Goal: Task Accomplishment & Management: Manage account settings

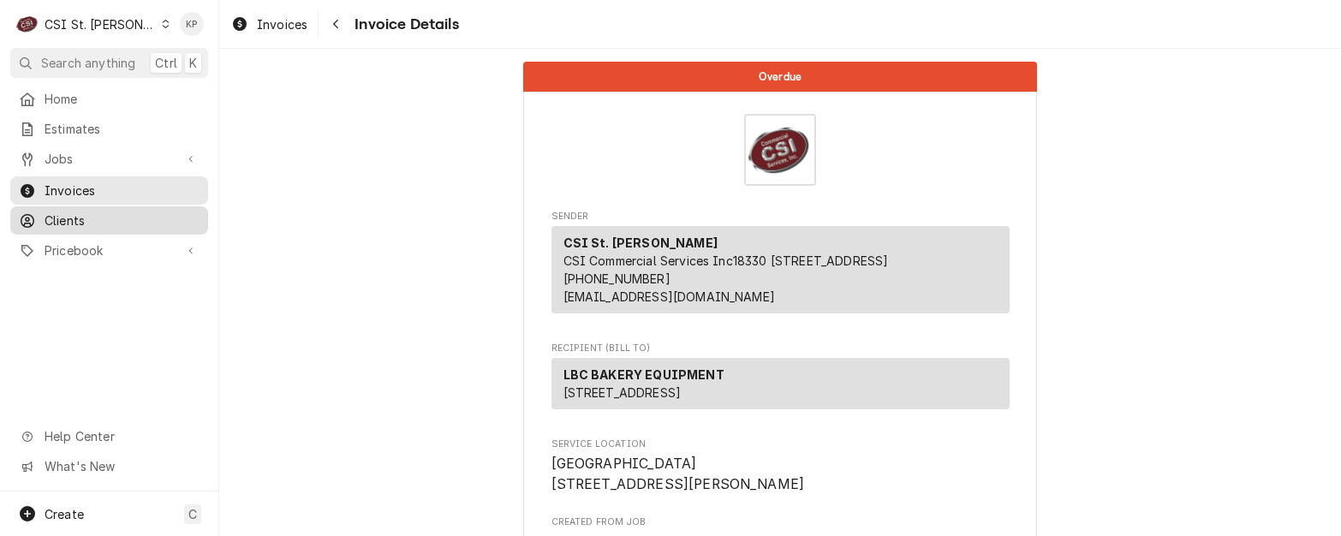
scroll to position [3304, 0]
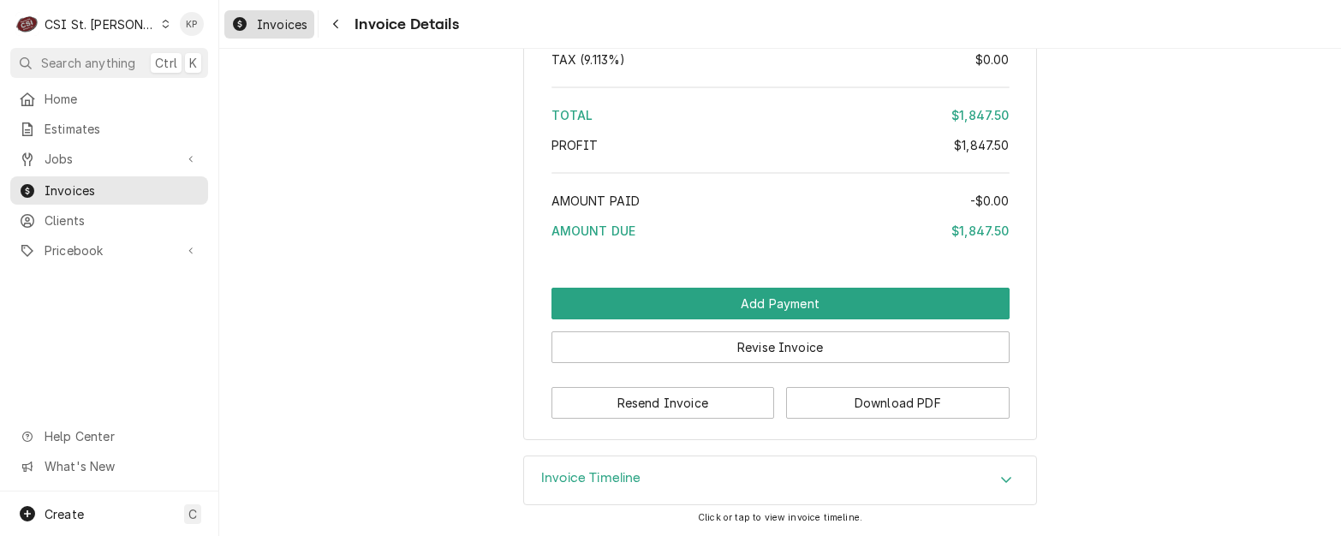
click at [273, 21] on span "Invoices" at bounding box center [282, 24] width 51 height 18
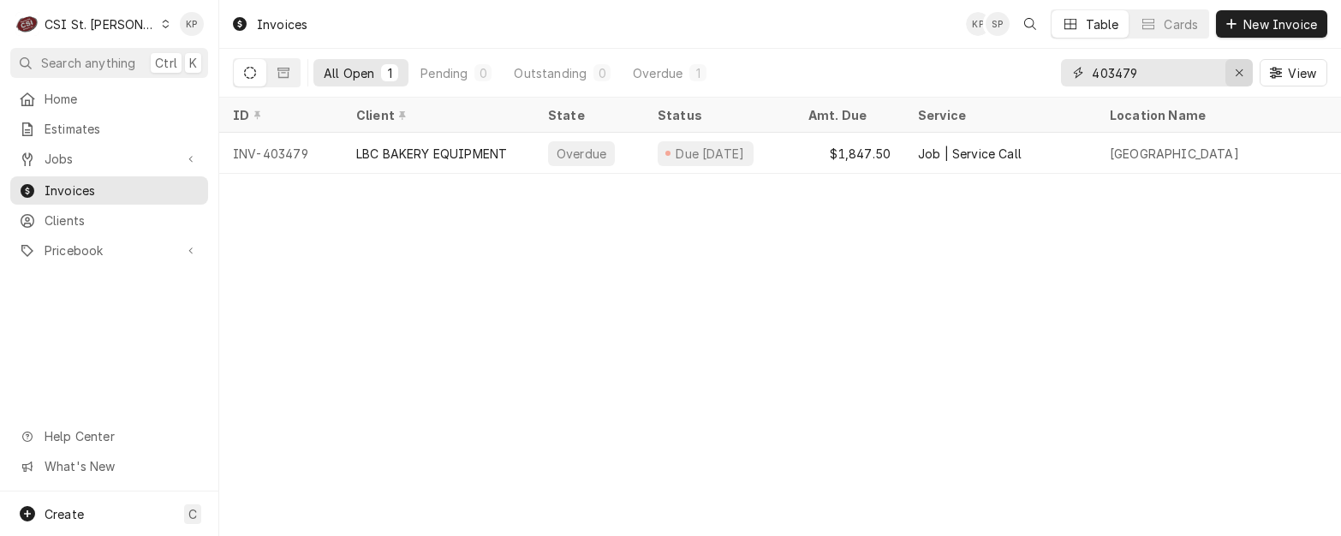
click at [1235, 73] on icon "Erase input" at bounding box center [1238, 73] width 9 height 12
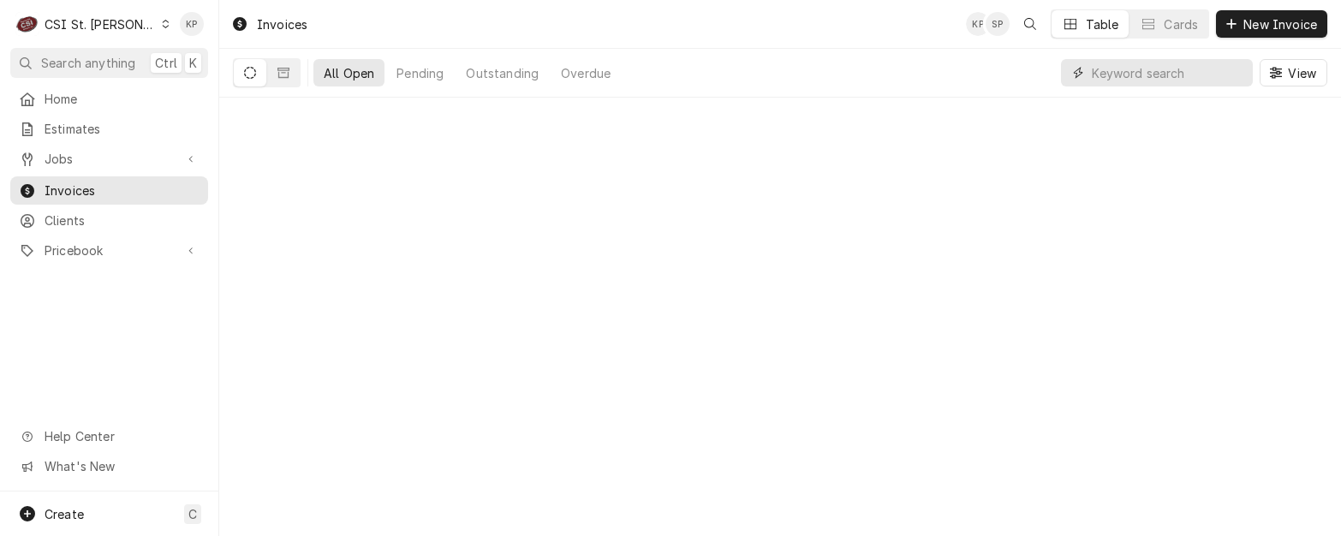
click at [1241, 71] on input "Dynamic Content Wrapper" at bounding box center [1167, 72] width 152 height 27
click at [1139, 73] on input "Dynamic Content Wrapper" at bounding box center [1167, 72] width 152 height 27
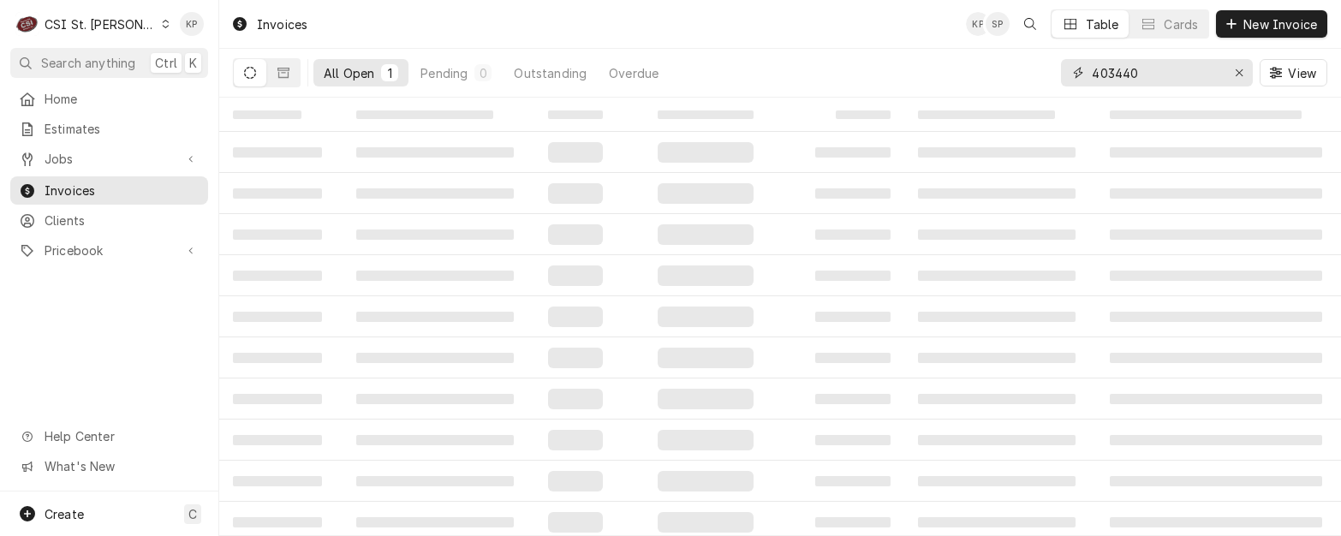
type input "403440"
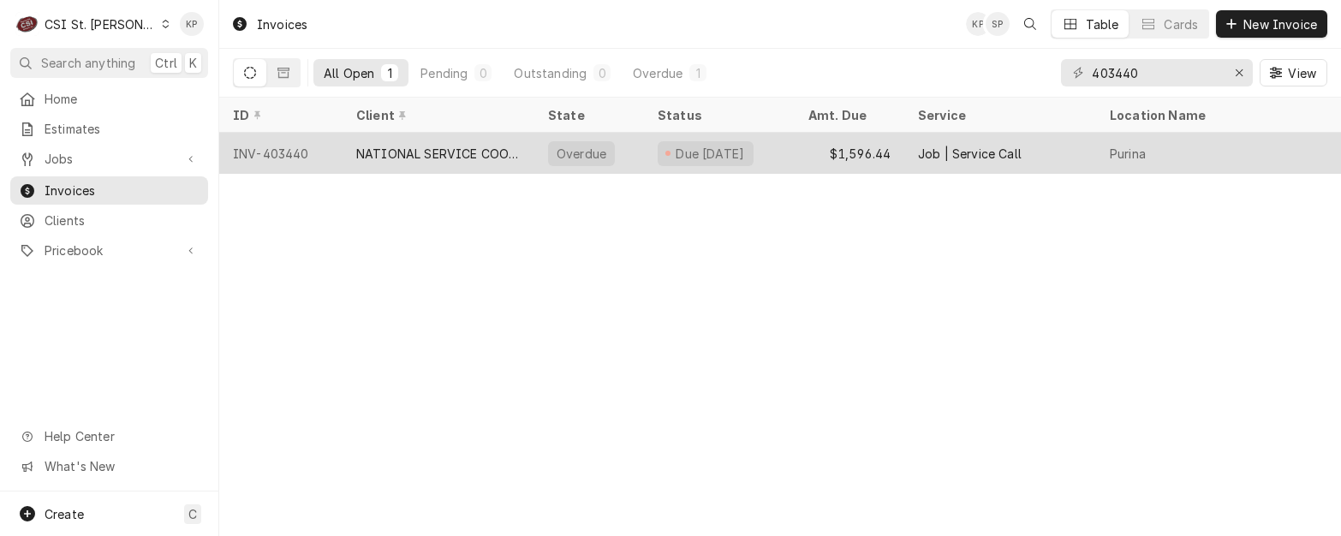
click at [306, 146] on div "INV-403440" at bounding box center [280, 153] width 123 height 41
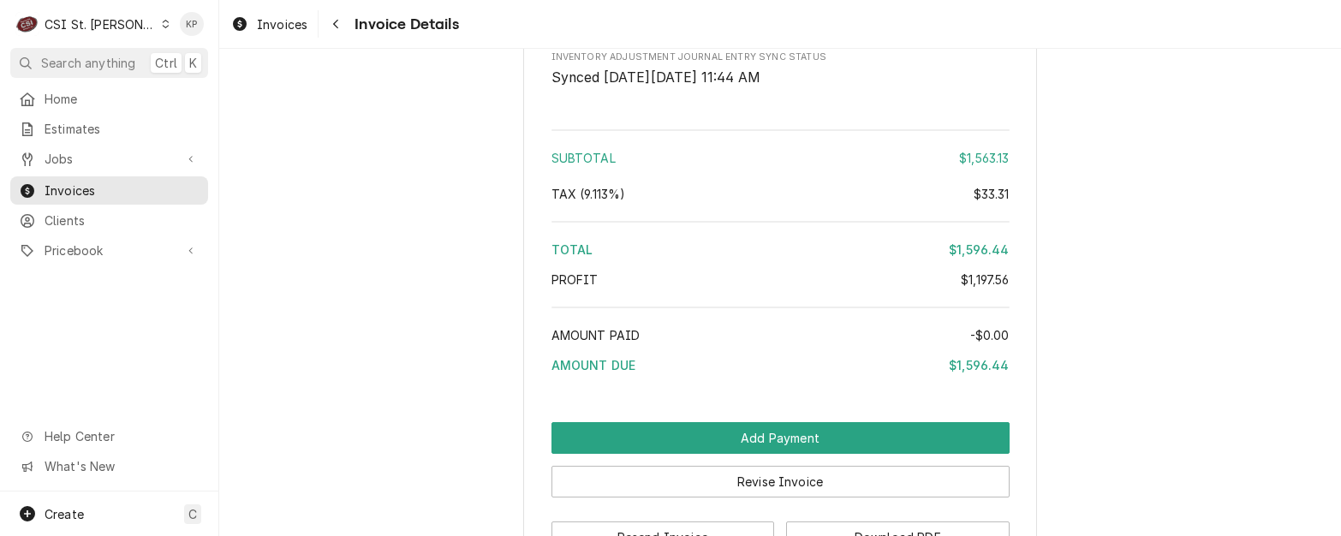
scroll to position [4195, 0]
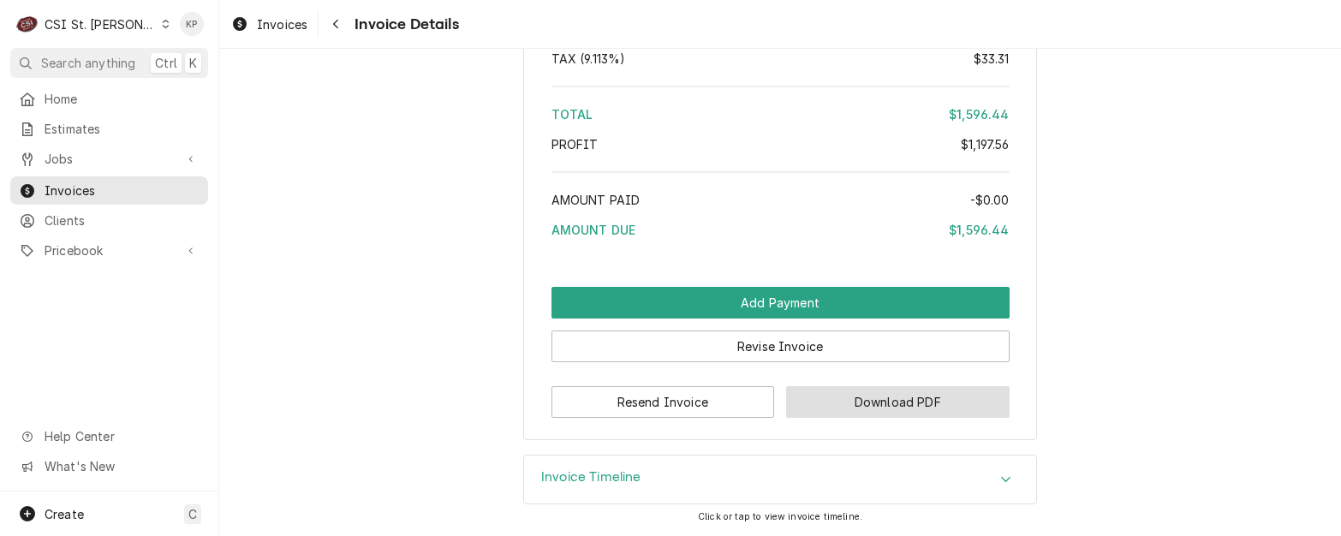
click at [866, 418] on button "Download PDF" at bounding box center [897, 402] width 223 height 32
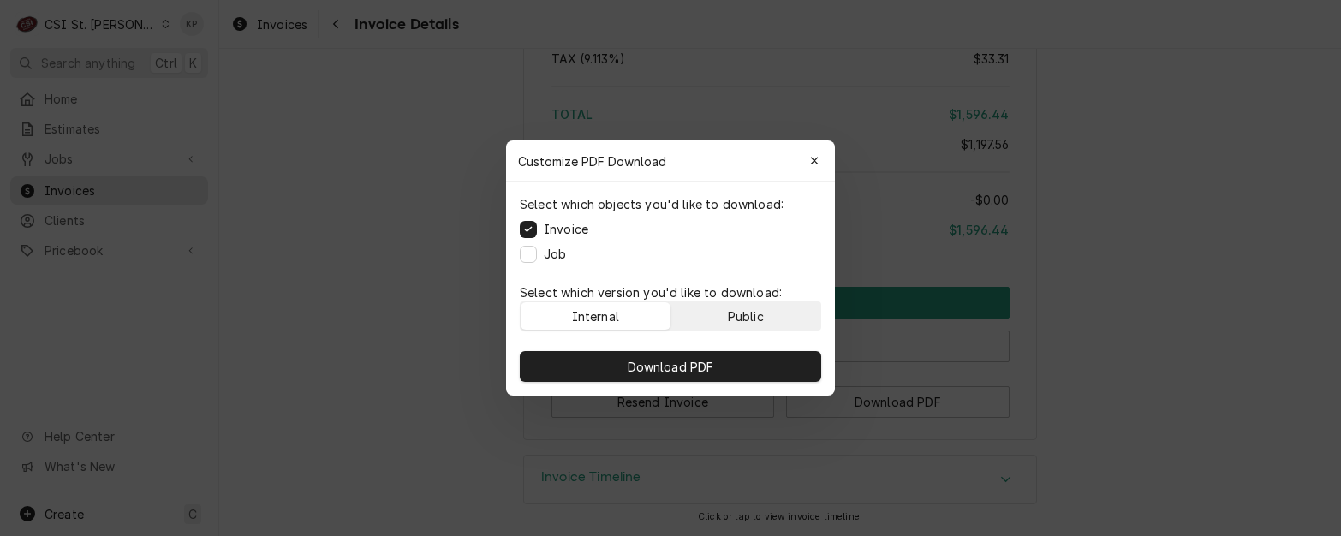
click at [786, 312] on button "Public" at bounding box center [746, 315] width 150 height 27
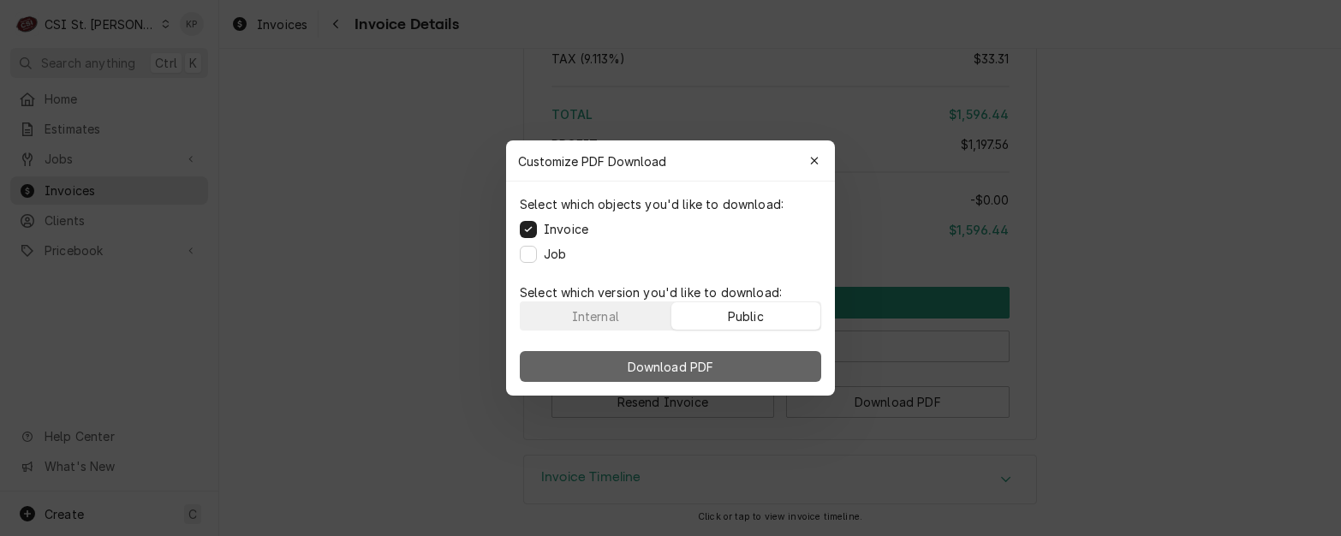
click at [776, 361] on button "Download PDF" at bounding box center [670, 366] width 301 height 31
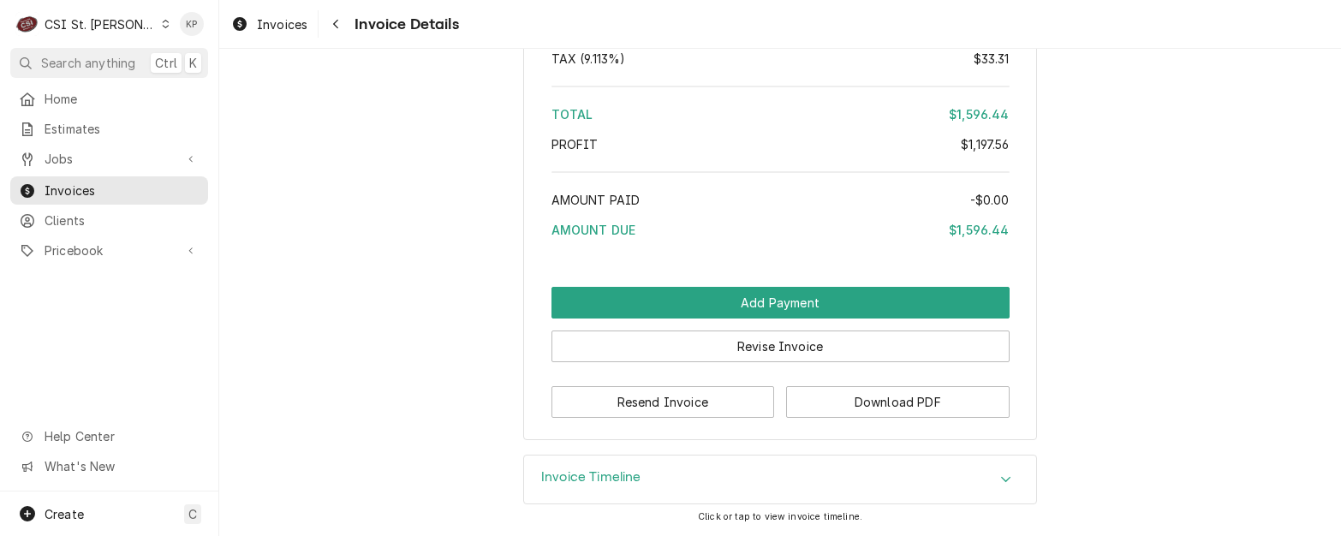
drag, startPoint x: 294, startPoint y: 19, endPoint x: 320, endPoint y: 26, distance: 26.6
click at [294, 19] on span "Invoices" at bounding box center [282, 24] width 51 height 18
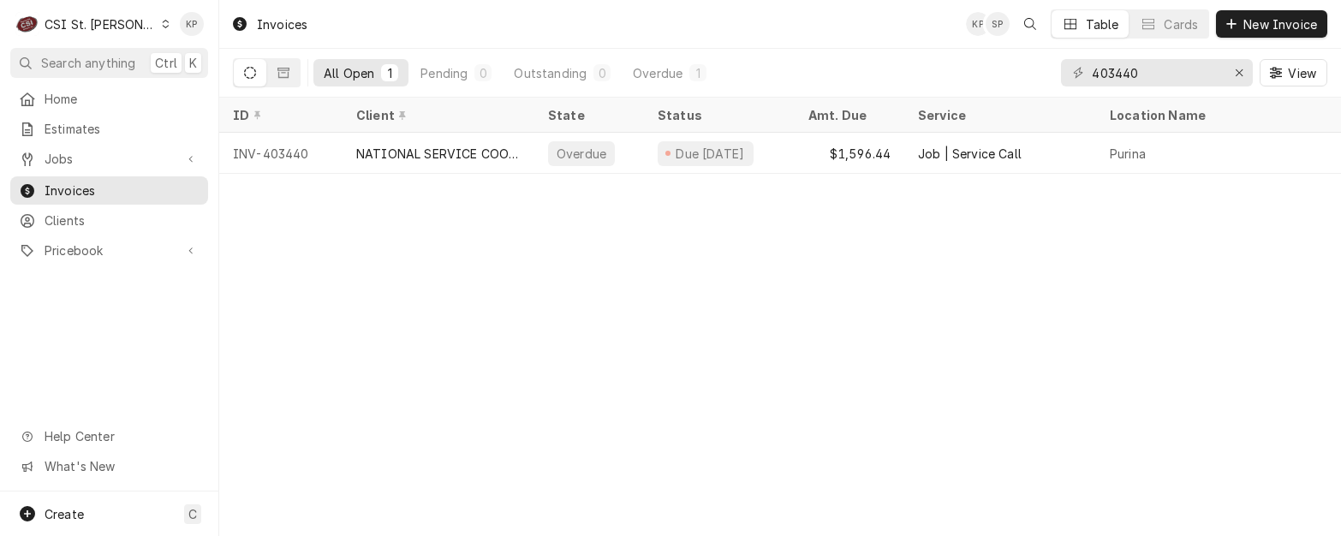
click at [161, 18] on div "Dynamic Content Wrapper" at bounding box center [165, 24] width 9 height 12
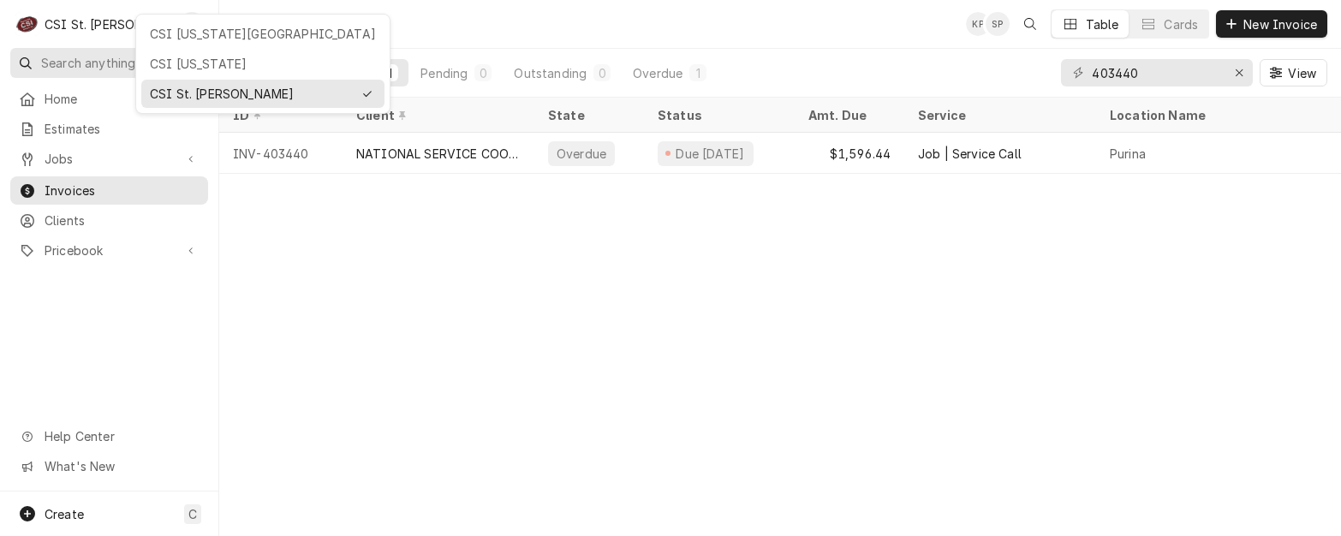
click at [134, 23] on html "C CSI St. Louis KP Search anything Ctrl K Home Estimates Jobs Jobs Job Series I…" at bounding box center [670, 268] width 1341 height 536
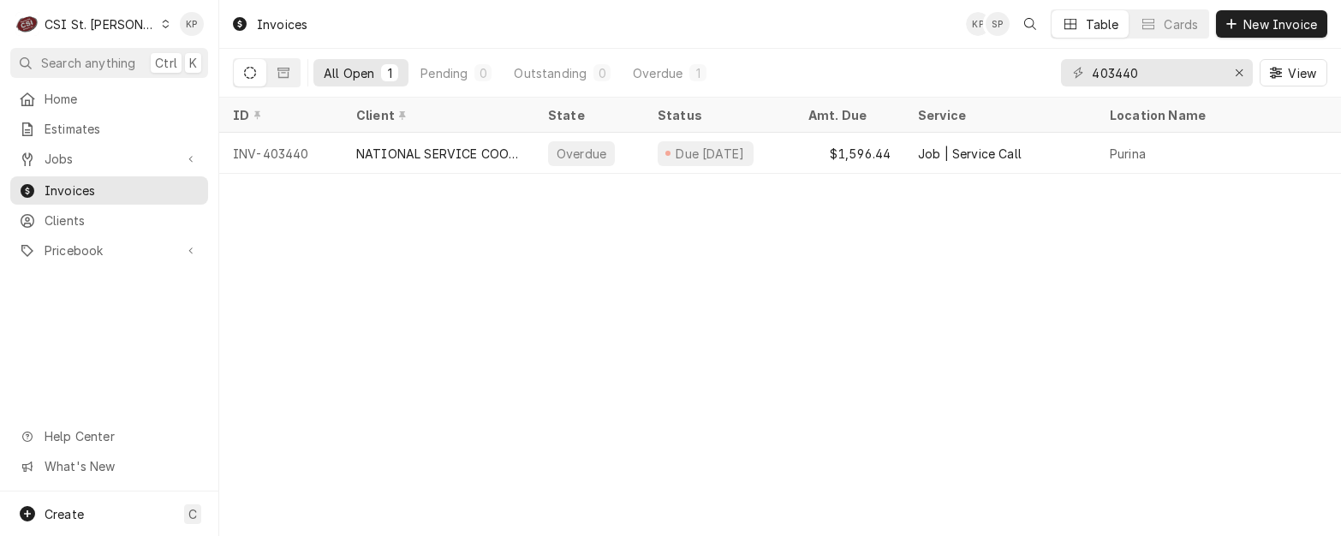
click at [162, 24] on icon "Dynamic Content Wrapper" at bounding box center [166, 24] width 8 height 9
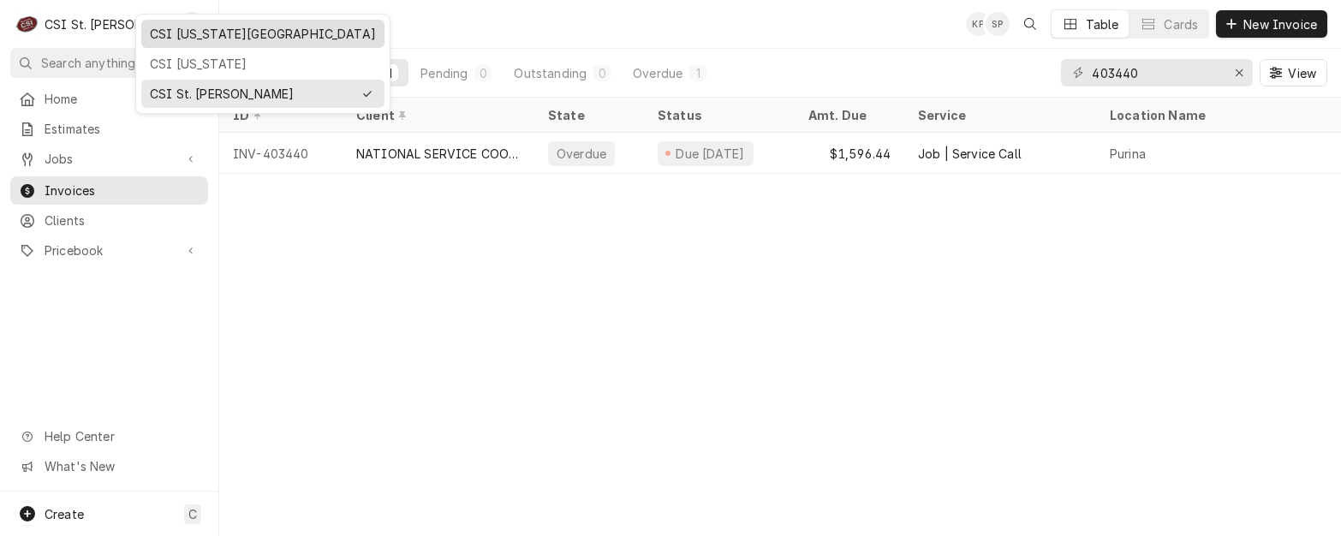
click at [183, 37] on div "CSI Kansas City" at bounding box center [263, 34] width 226 height 18
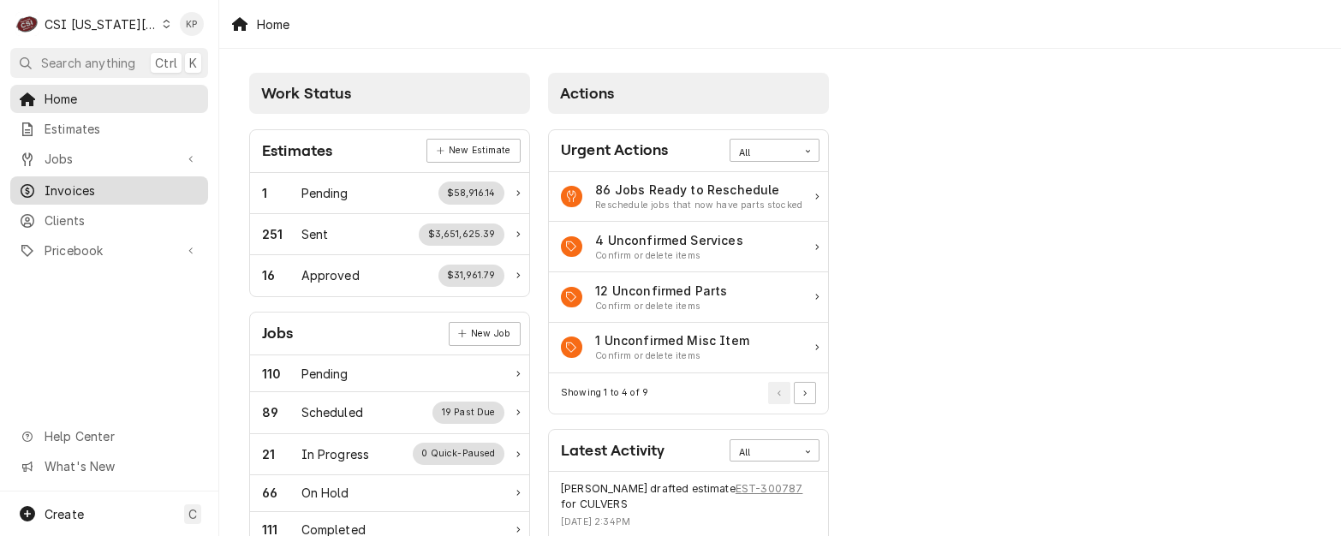
click at [40, 186] on div "Invoices" at bounding box center [109, 190] width 181 height 18
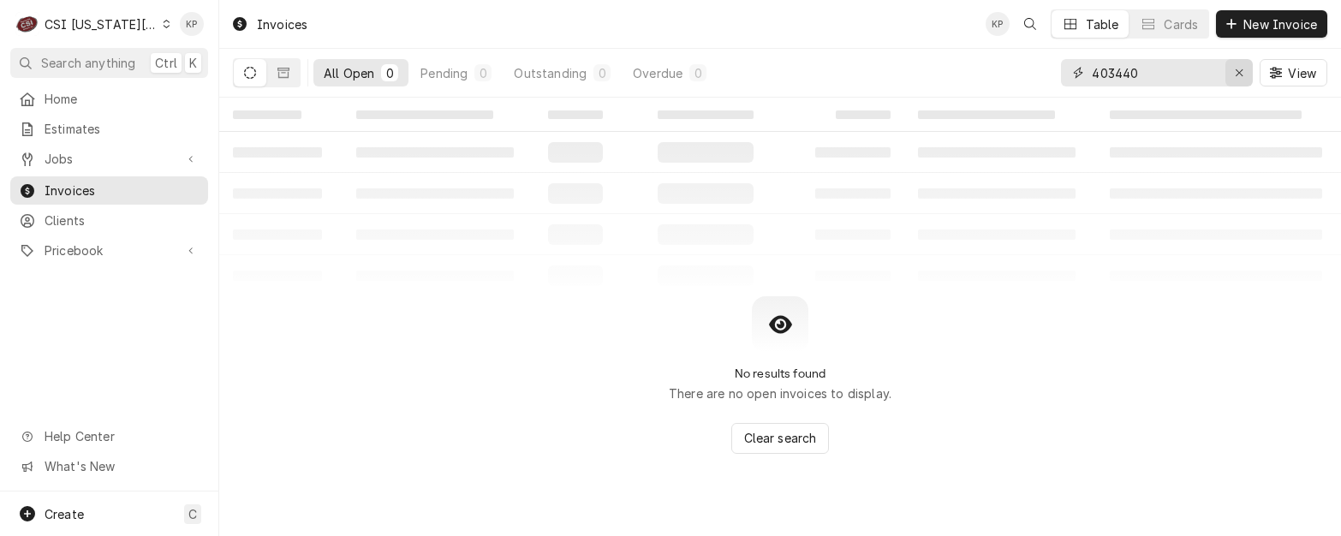
click at [1242, 69] on icon "Erase input" at bounding box center [1238, 73] width 9 height 12
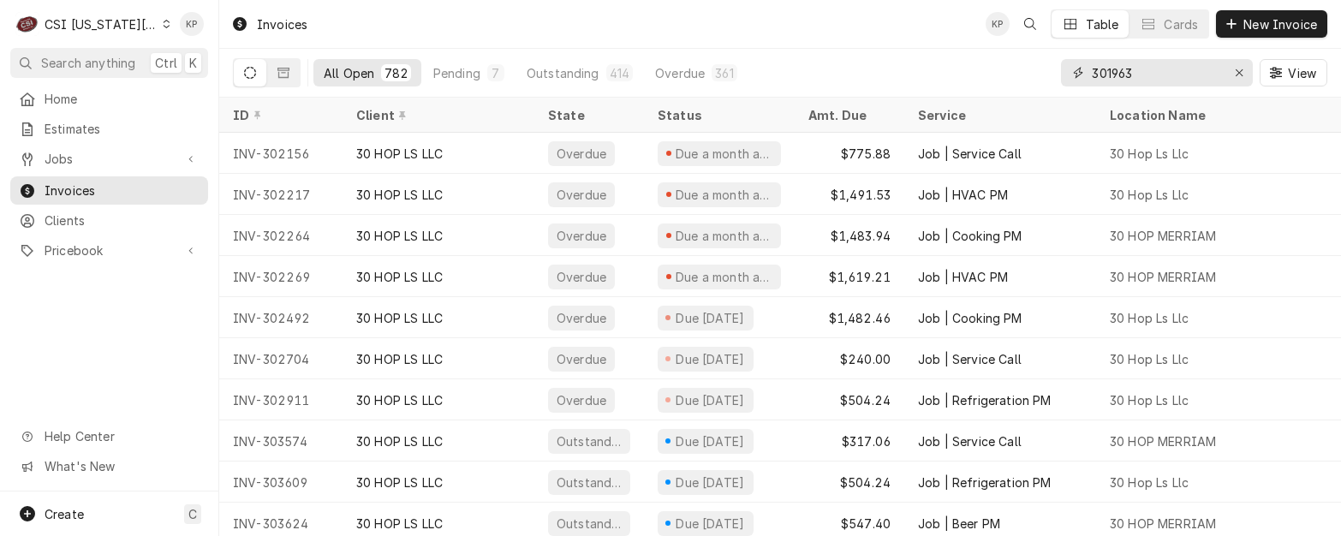
type input "301963"
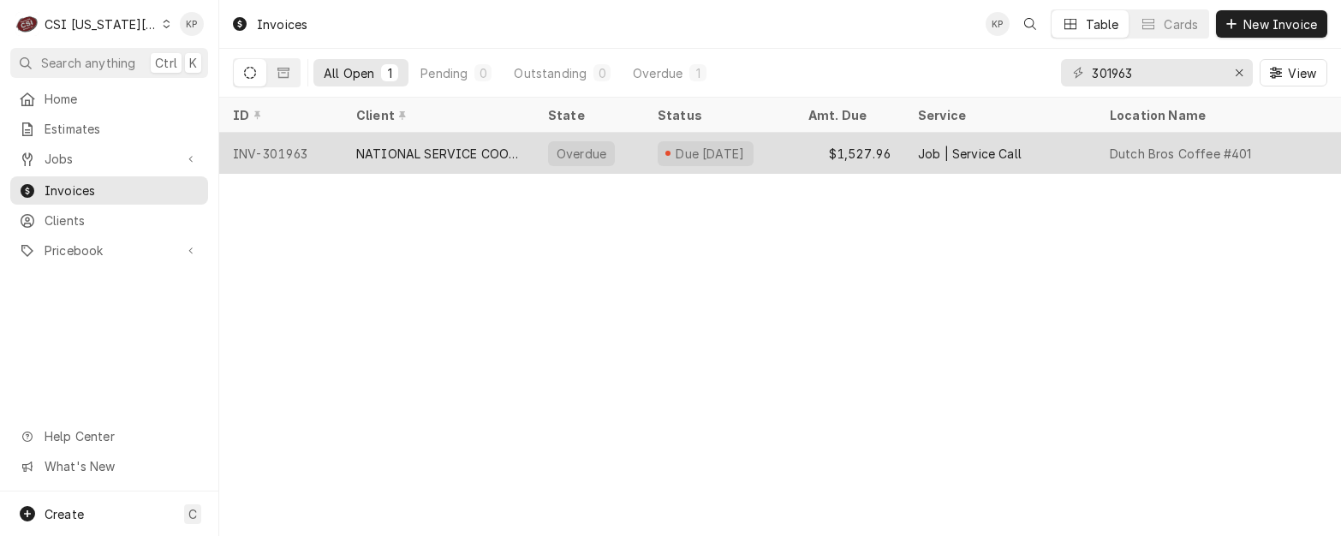
click at [288, 147] on div "INV-301963" at bounding box center [280, 153] width 123 height 41
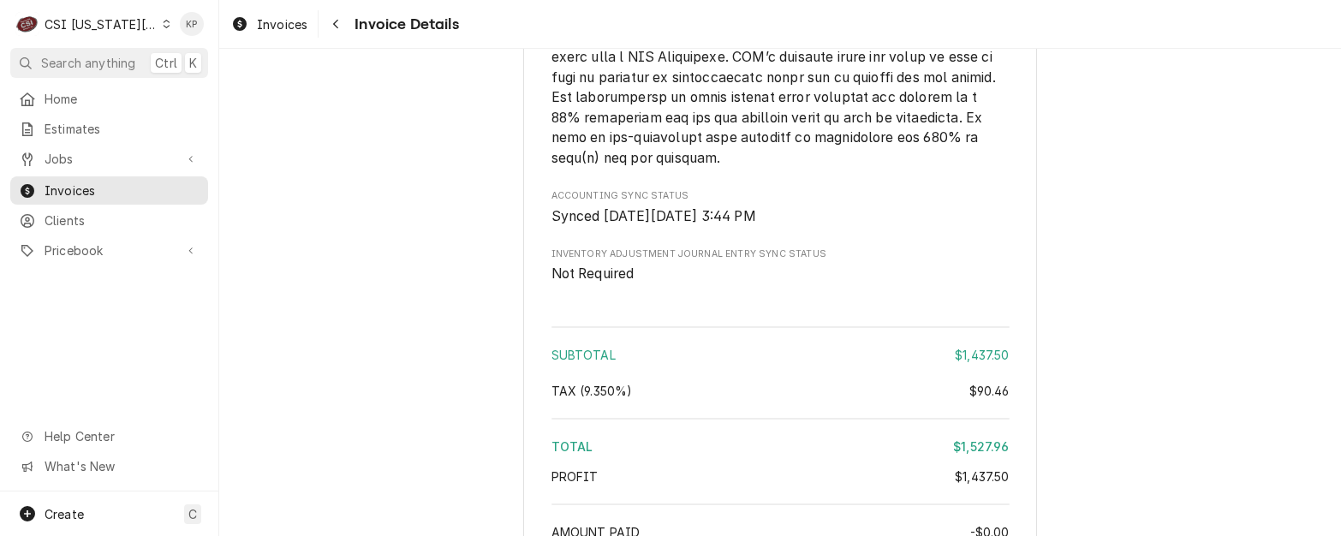
scroll to position [3339, 0]
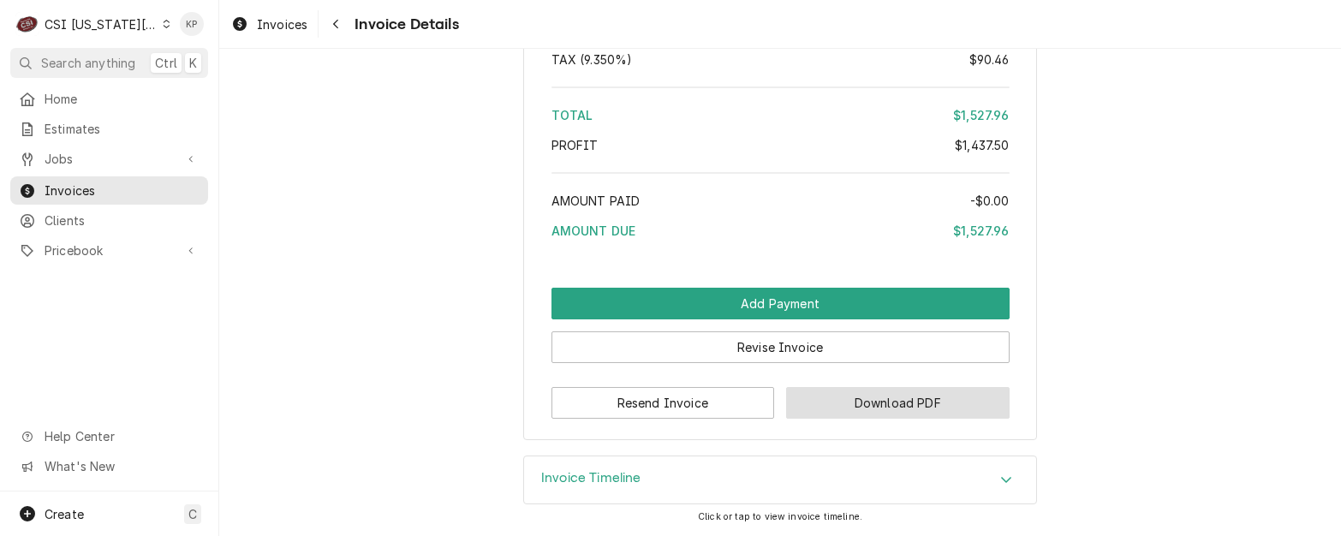
click at [847, 419] on button "Download PDF" at bounding box center [897, 403] width 223 height 32
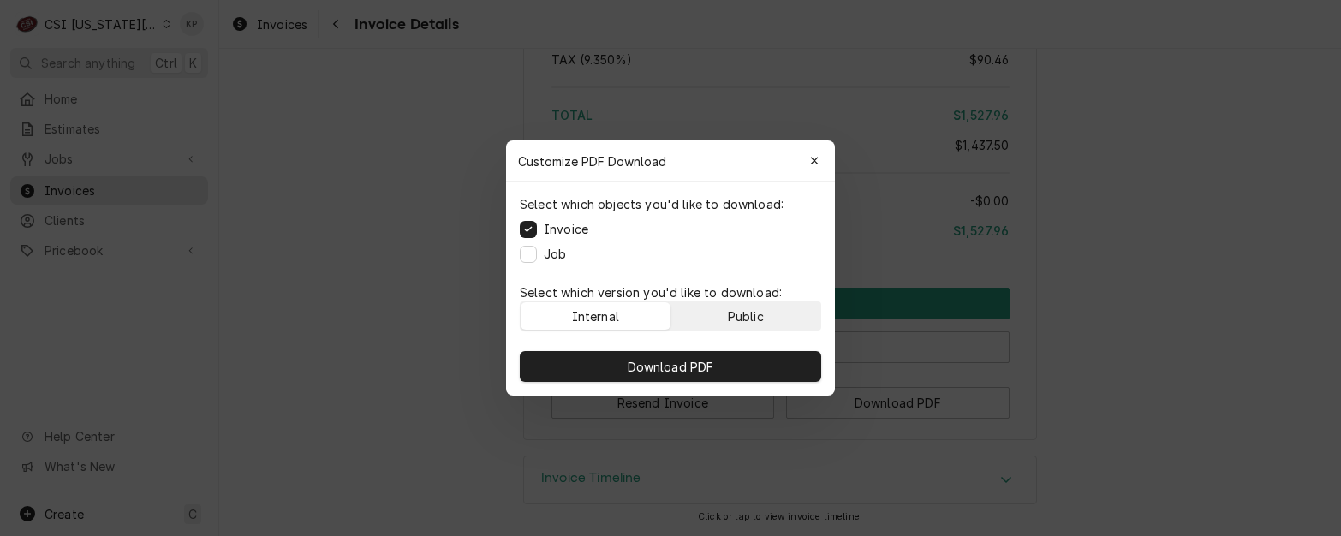
click at [751, 312] on div "Public" at bounding box center [746, 316] width 36 height 18
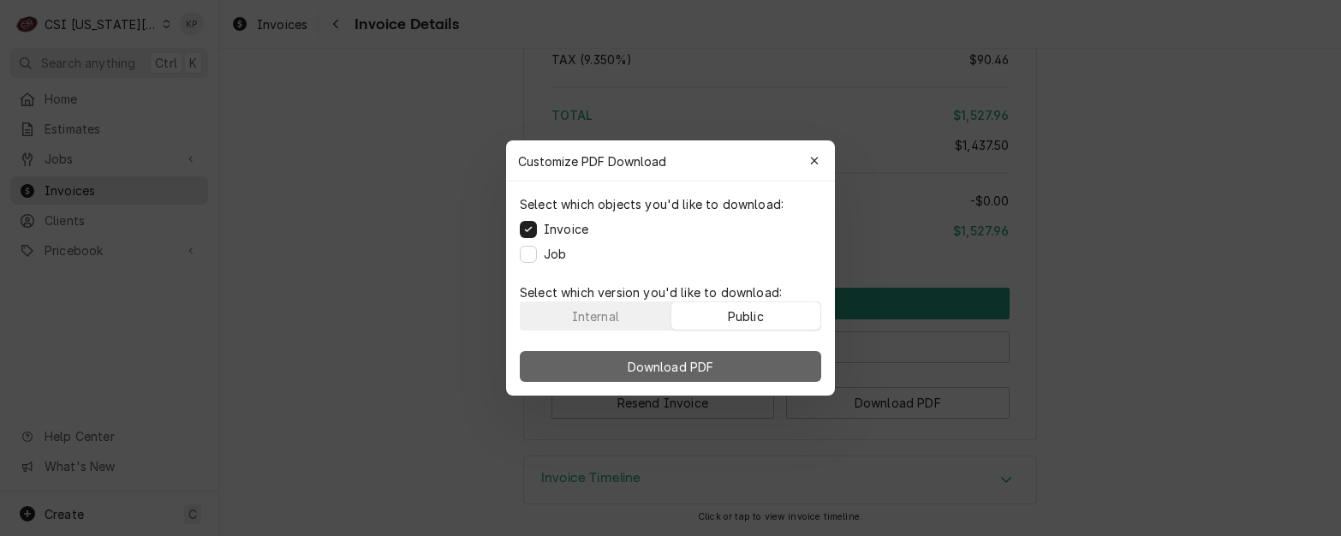
click at [760, 366] on button "Download PDF" at bounding box center [670, 366] width 301 height 31
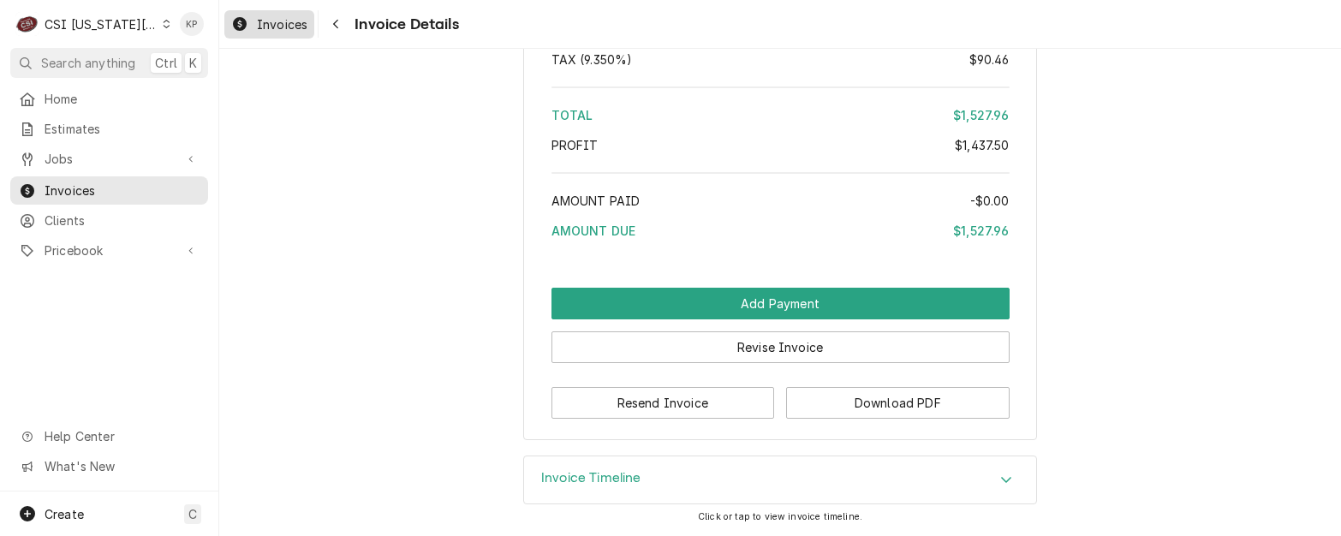
click at [295, 22] on span "Invoices" at bounding box center [282, 24] width 51 height 18
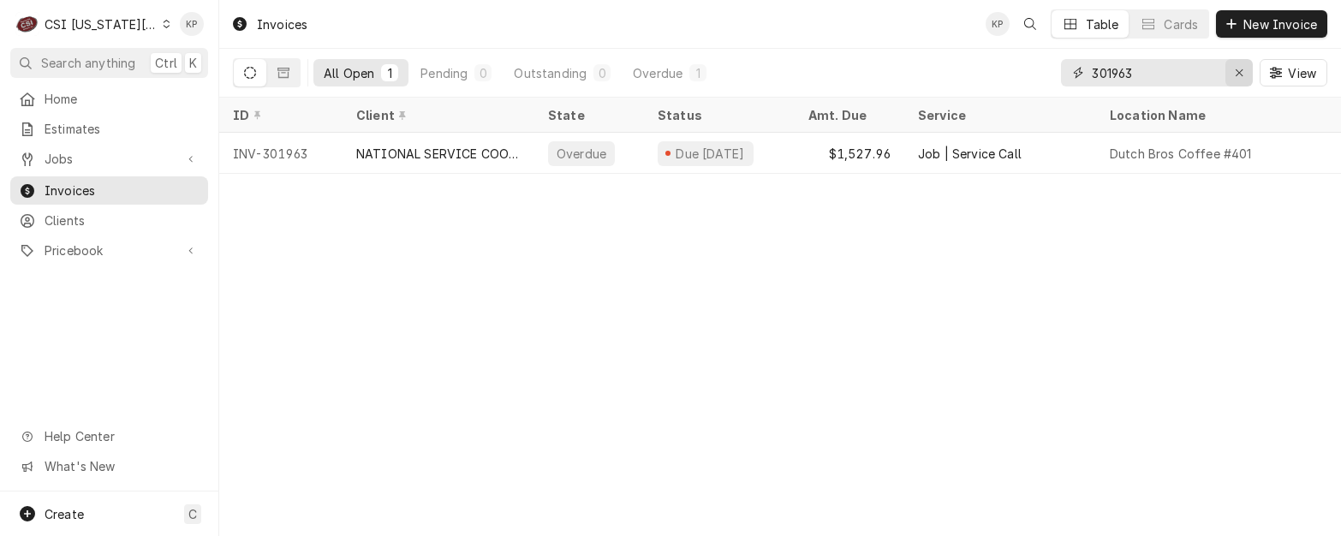
click at [1241, 72] on icon "Erase input" at bounding box center [1238, 73] width 9 height 12
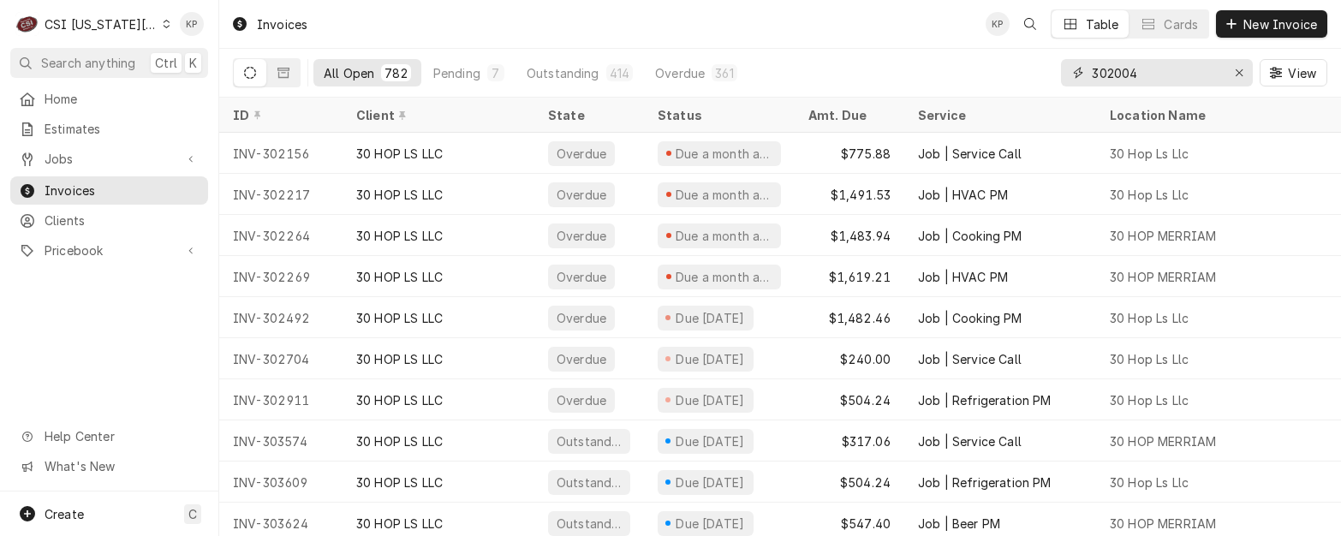
type input "302004"
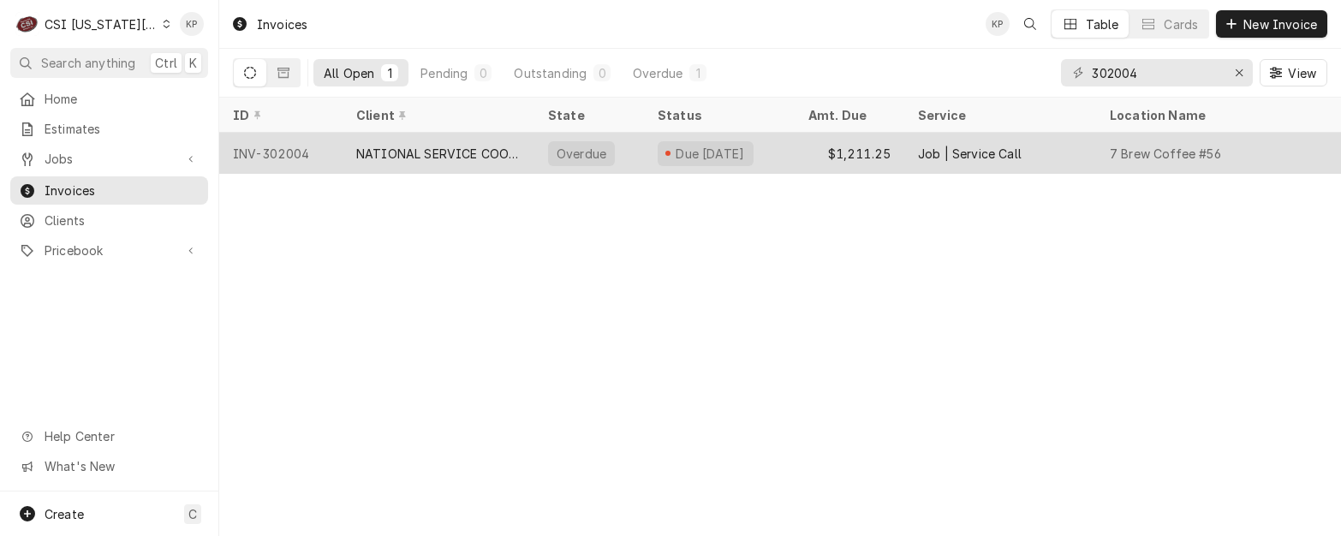
click at [277, 154] on div "INV-302004" at bounding box center [280, 153] width 123 height 41
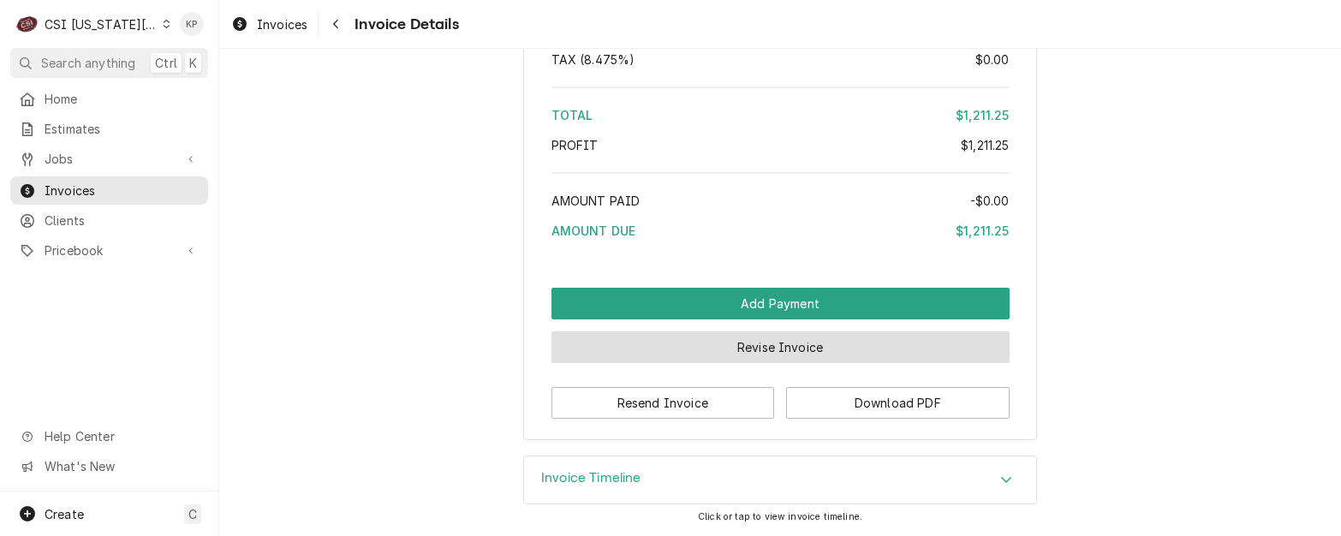
scroll to position [3366, 0]
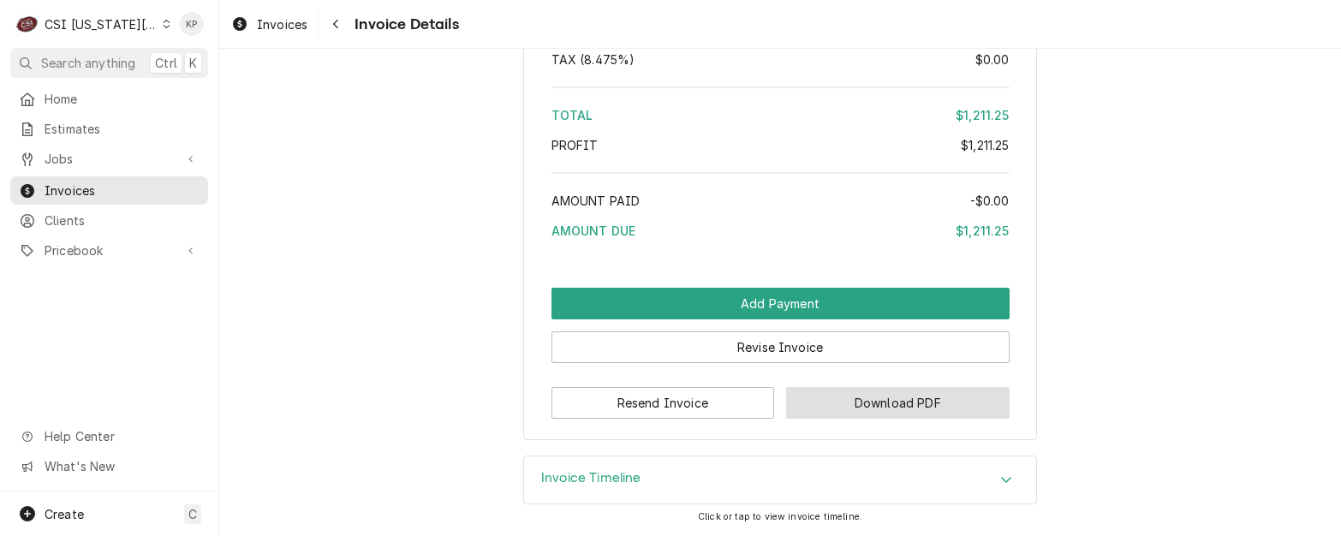
click at [881, 403] on button "Download PDF" at bounding box center [897, 403] width 223 height 32
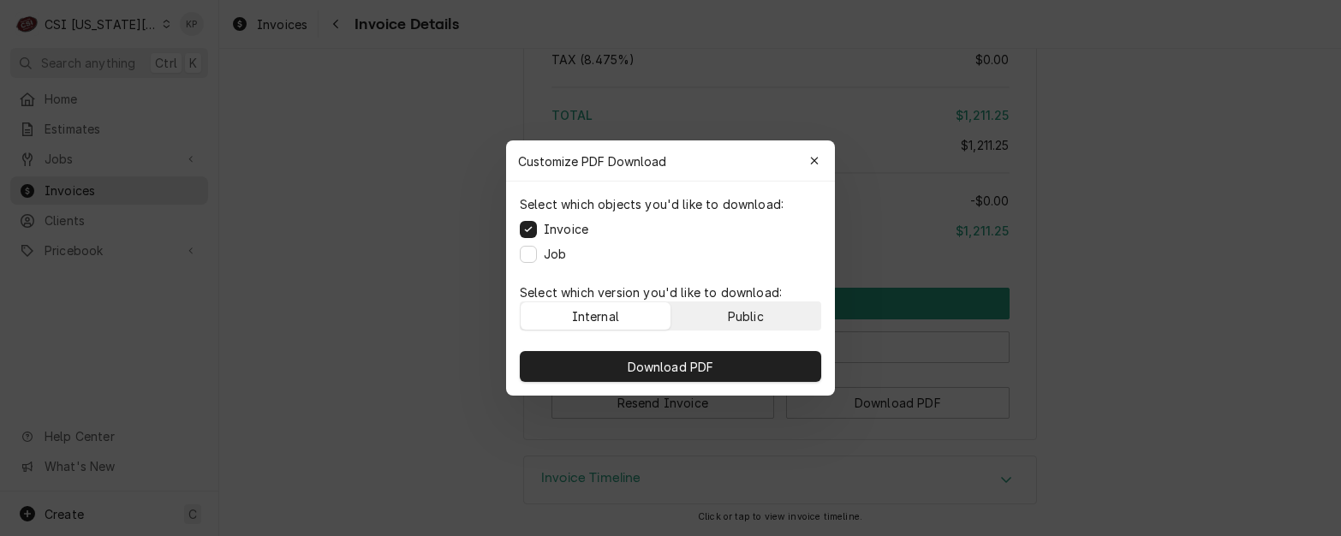
click at [774, 312] on button "Public" at bounding box center [746, 315] width 150 height 27
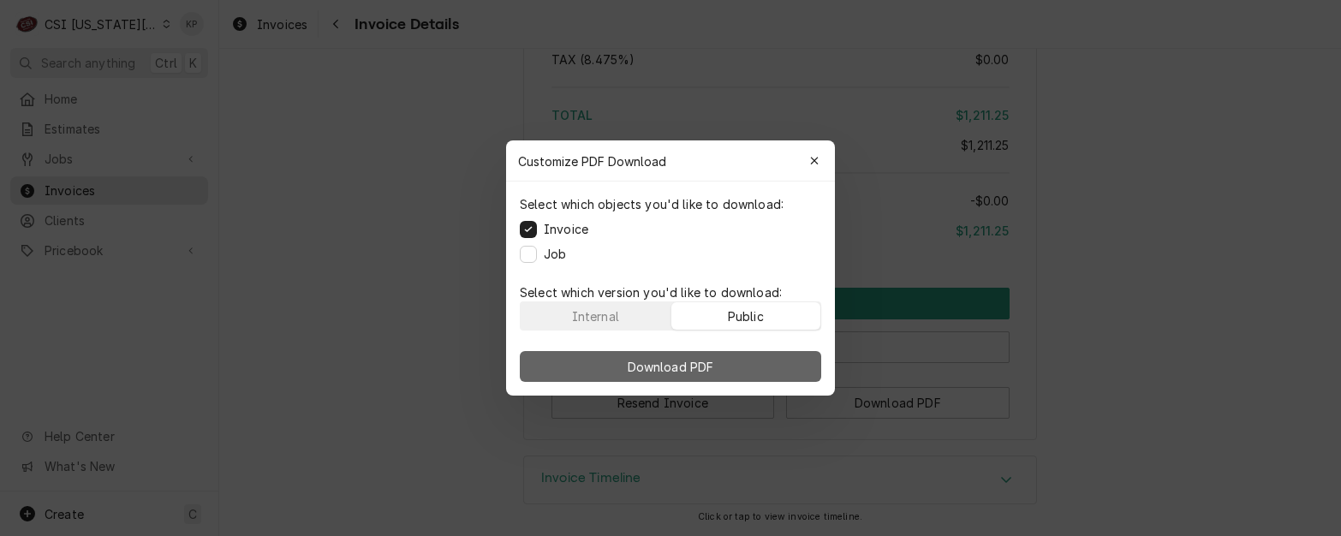
click at [763, 366] on button "Download PDF" at bounding box center [670, 366] width 301 height 31
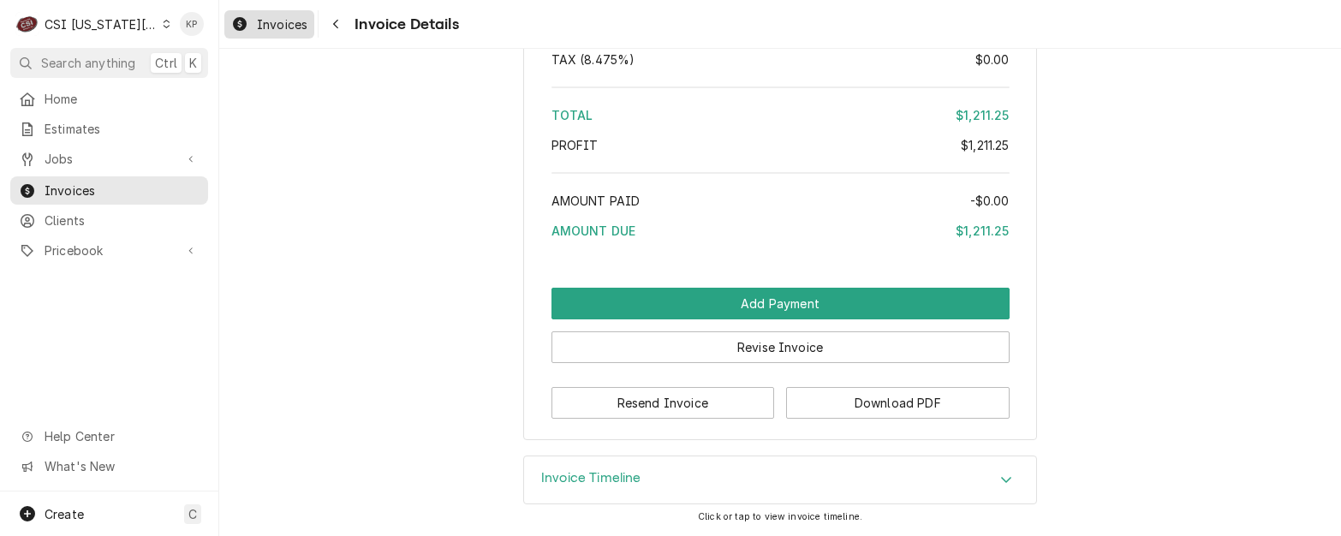
click at [270, 31] on span "Invoices" at bounding box center [282, 24] width 51 height 18
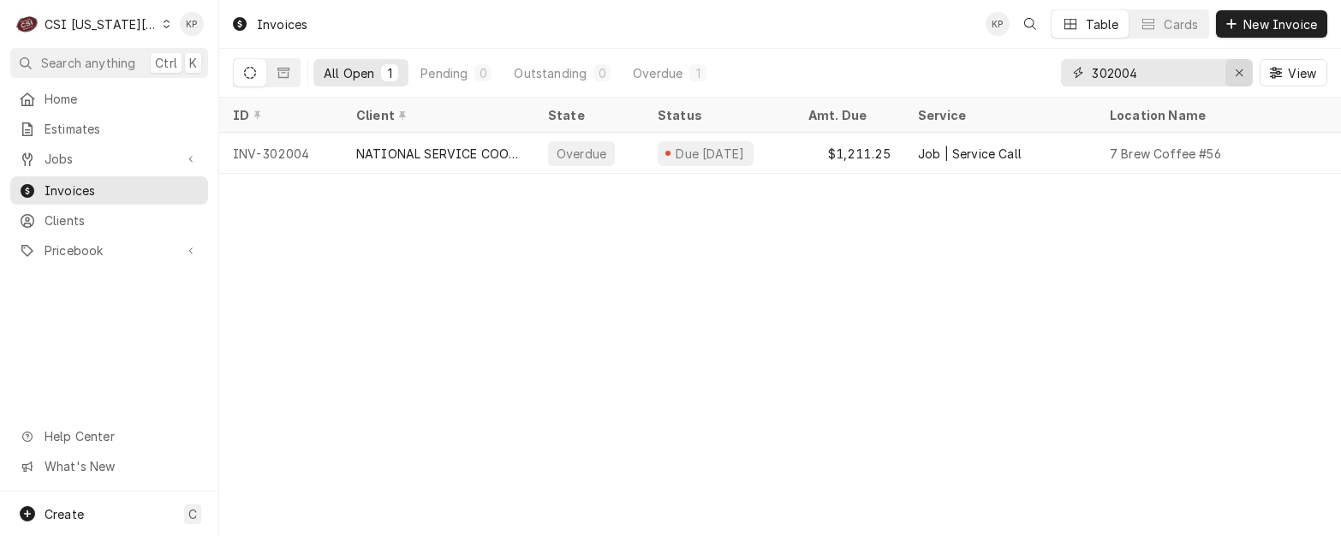
click at [1237, 73] on icon "Erase input" at bounding box center [1238, 73] width 9 height 12
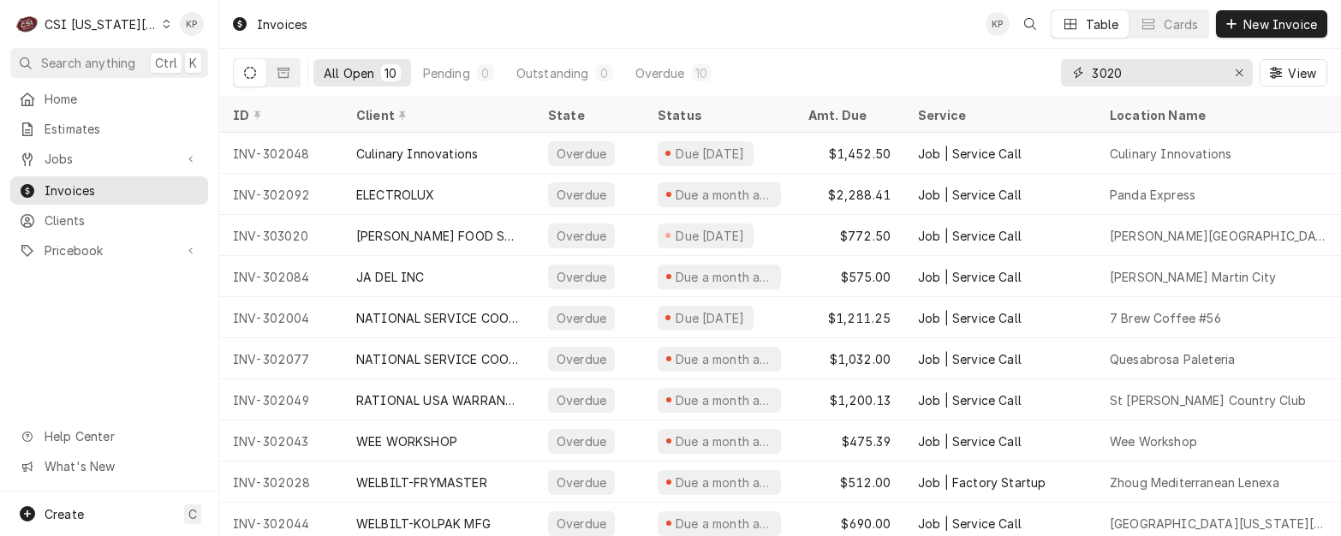
click at [1130, 80] on input "3020" at bounding box center [1155, 72] width 128 height 27
type input "302077"
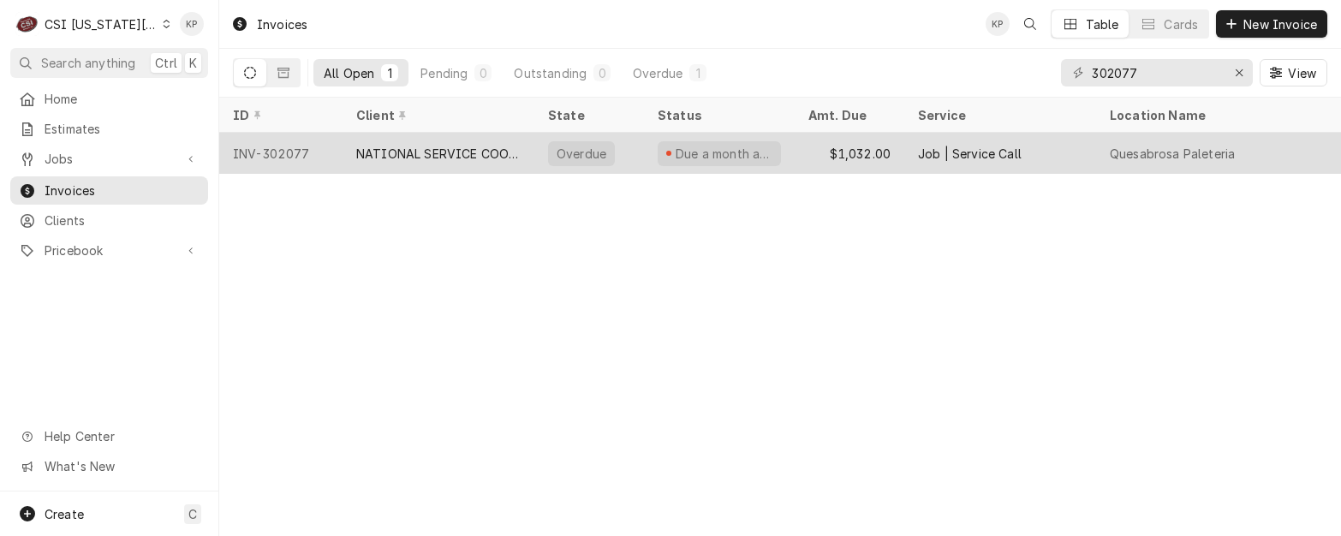
click at [304, 152] on div "INV-302077" at bounding box center [280, 153] width 123 height 41
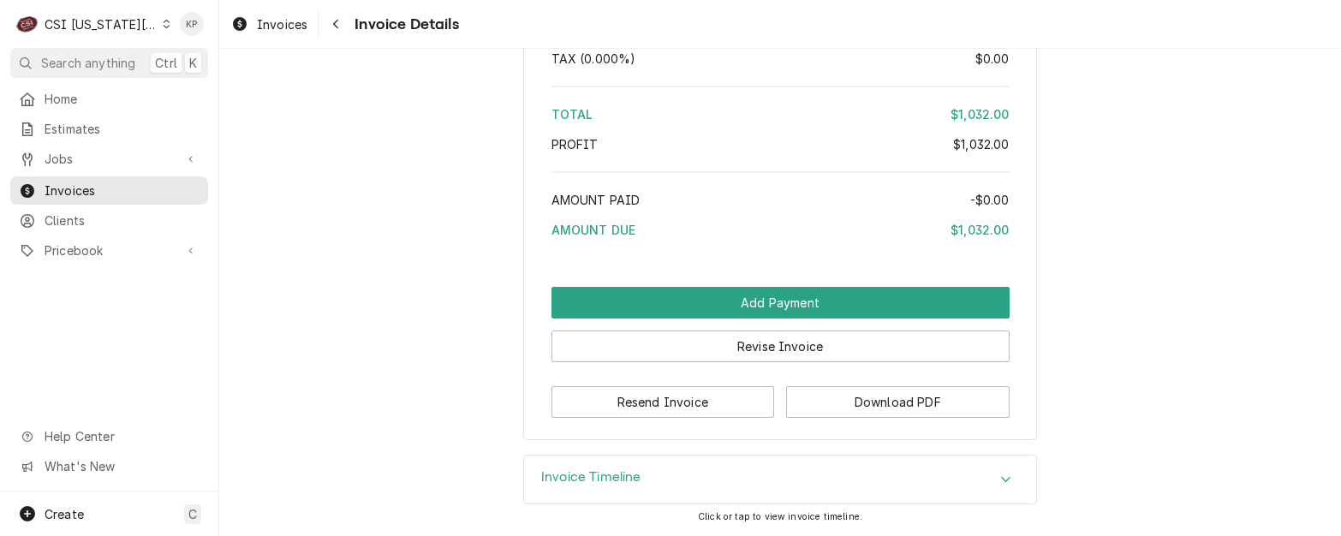
scroll to position [3606, 0]
click at [812, 396] on button "Download PDF" at bounding box center [897, 402] width 223 height 32
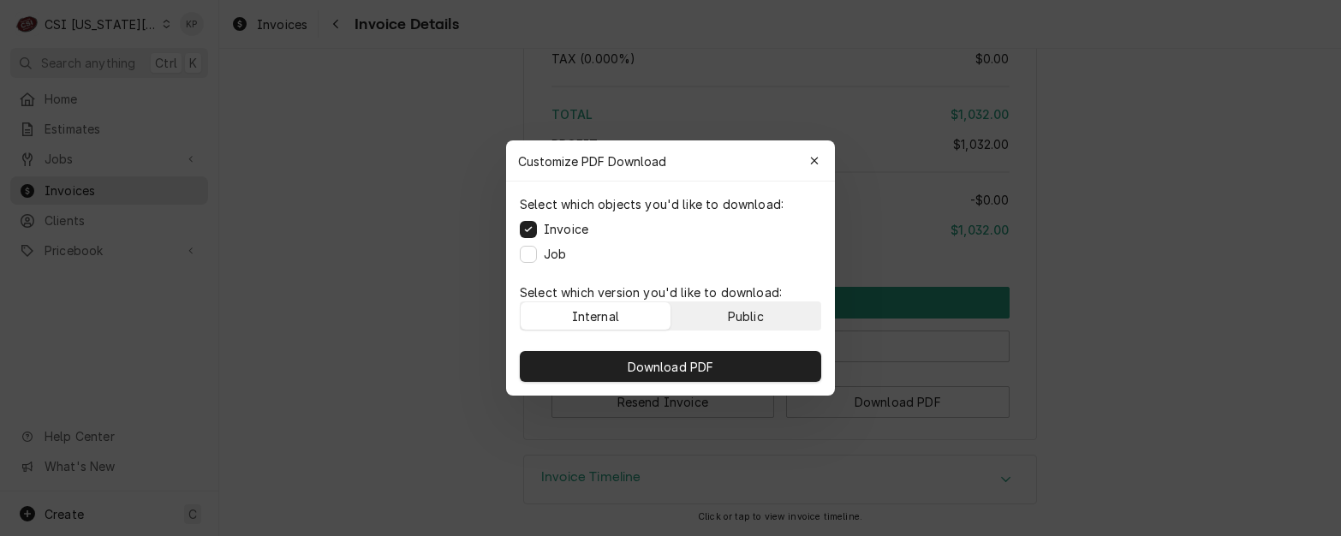
click at [732, 322] on div "Public" at bounding box center [746, 316] width 36 height 18
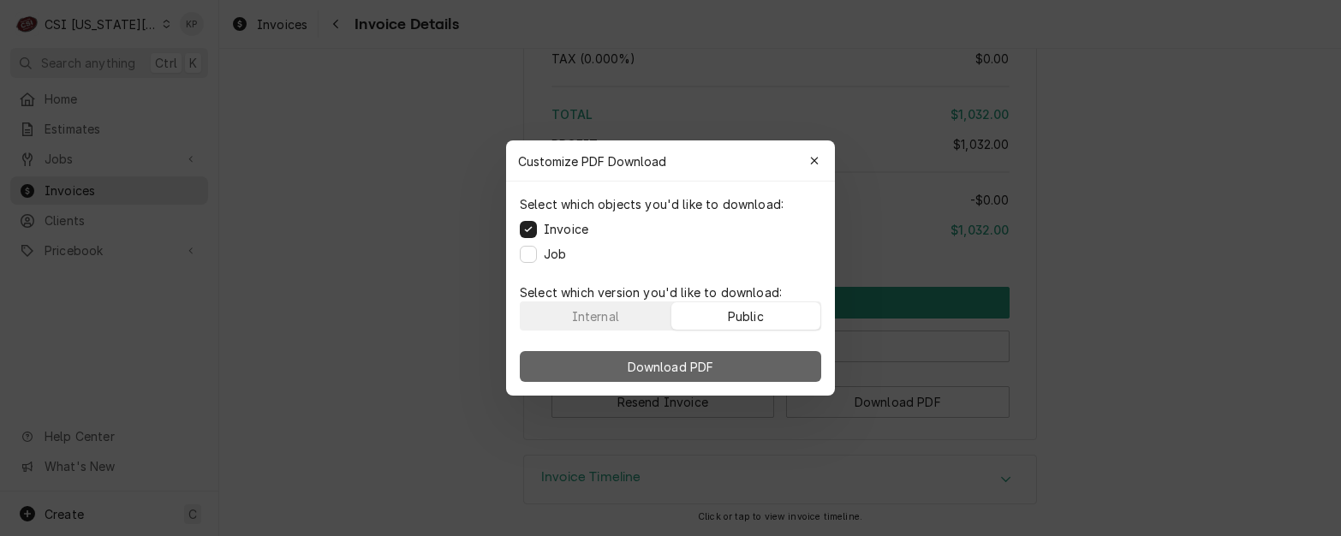
click at [744, 351] on button "Download PDF" at bounding box center [670, 366] width 301 height 31
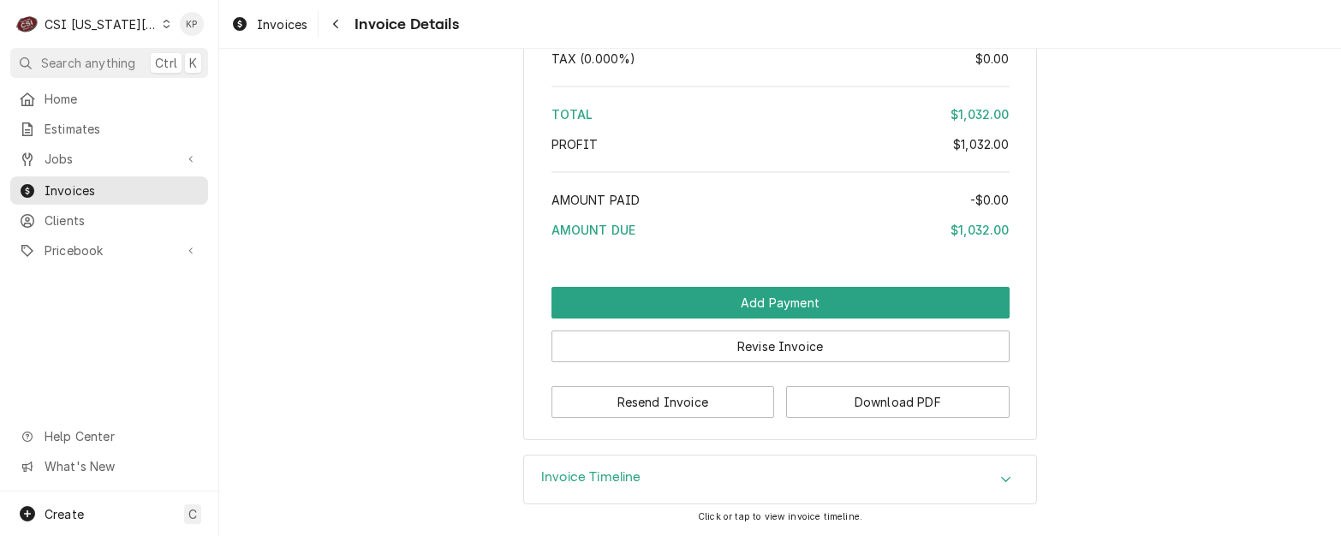
drag, startPoint x: 344, startPoint y: 341, endPoint x: 354, endPoint y: 334, distance: 11.6
click at [164, 21] on icon "Dynamic Content Wrapper" at bounding box center [167, 24] width 7 height 9
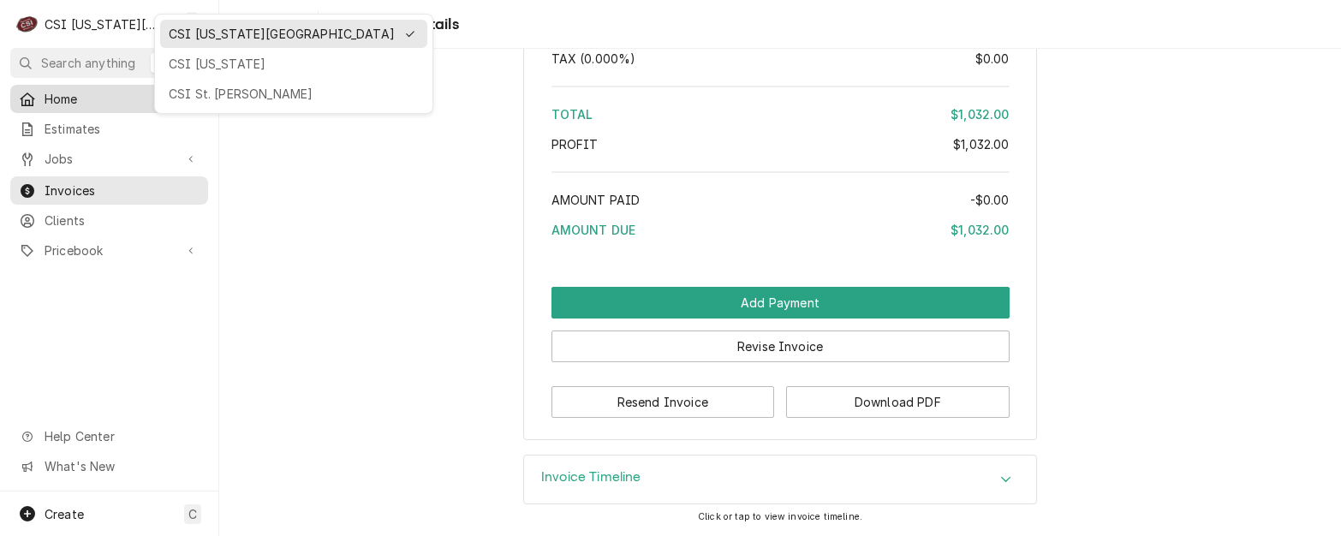
click at [181, 90] on div "CSI St. [PERSON_NAME]" at bounding box center [294, 94] width 250 height 18
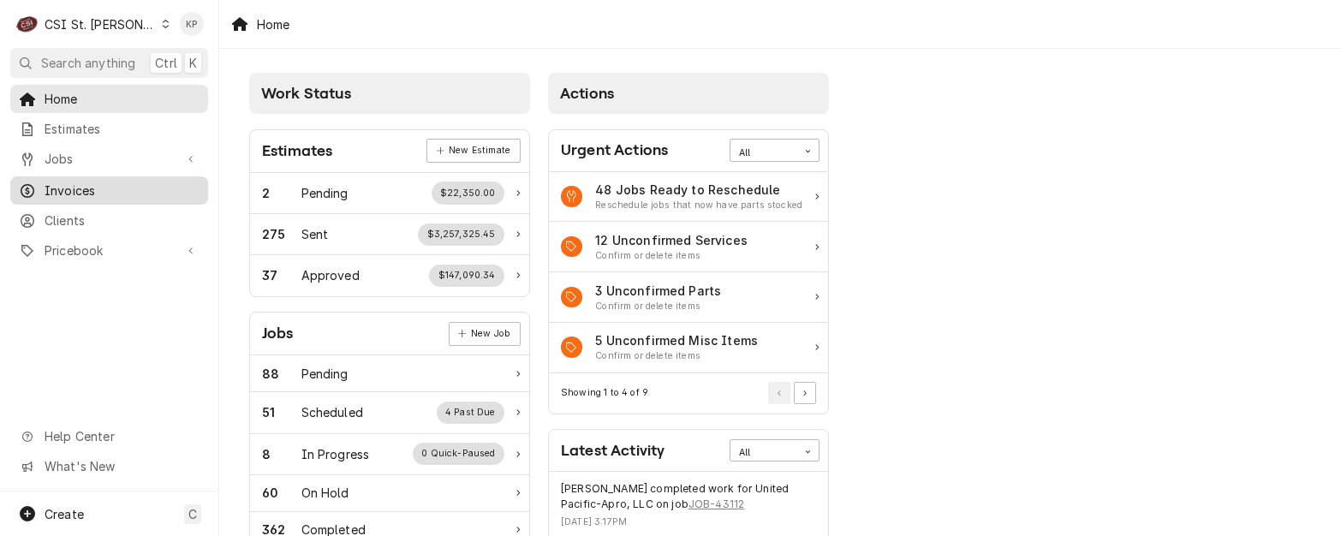
click at [85, 186] on span "Invoices" at bounding box center [122, 190] width 155 height 18
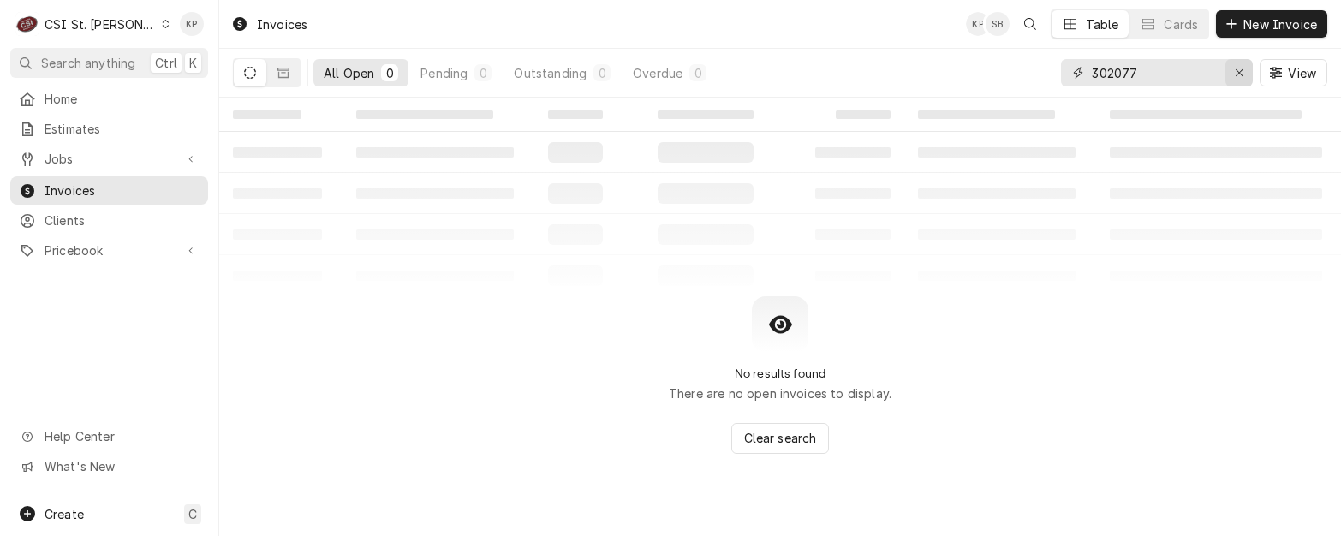
click at [1237, 71] on icon "Erase input" at bounding box center [1238, 73] width 9 height 12
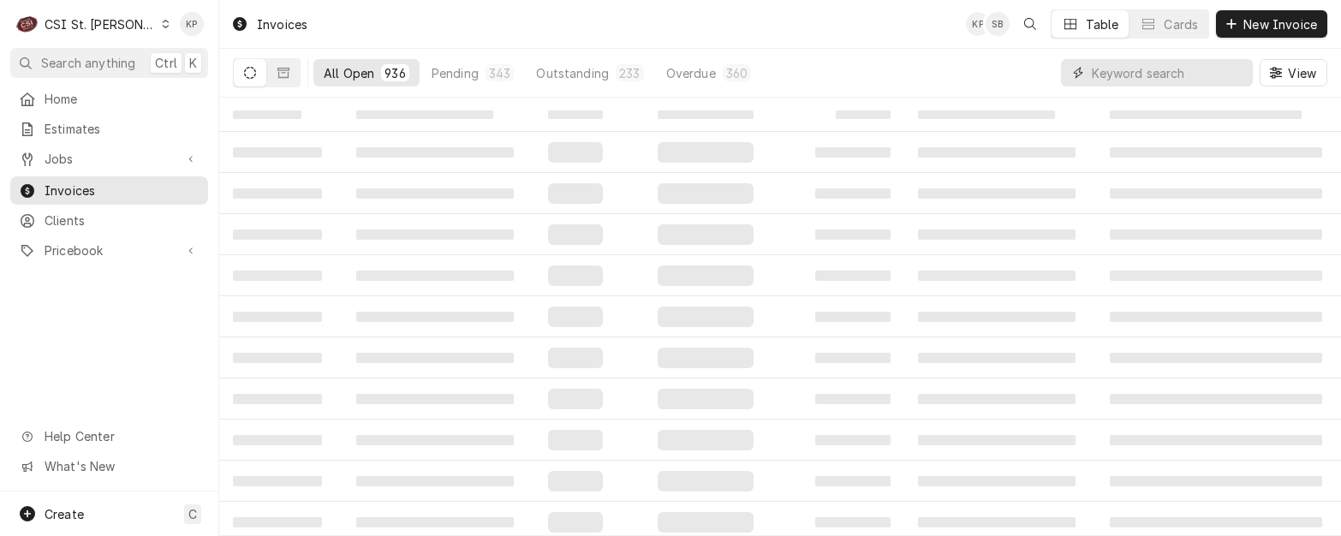
click at [1143, 74] on input "Dynamic Content Wrapper" at bounding box center [1167, 72] width 152 height 27
type input "404230"
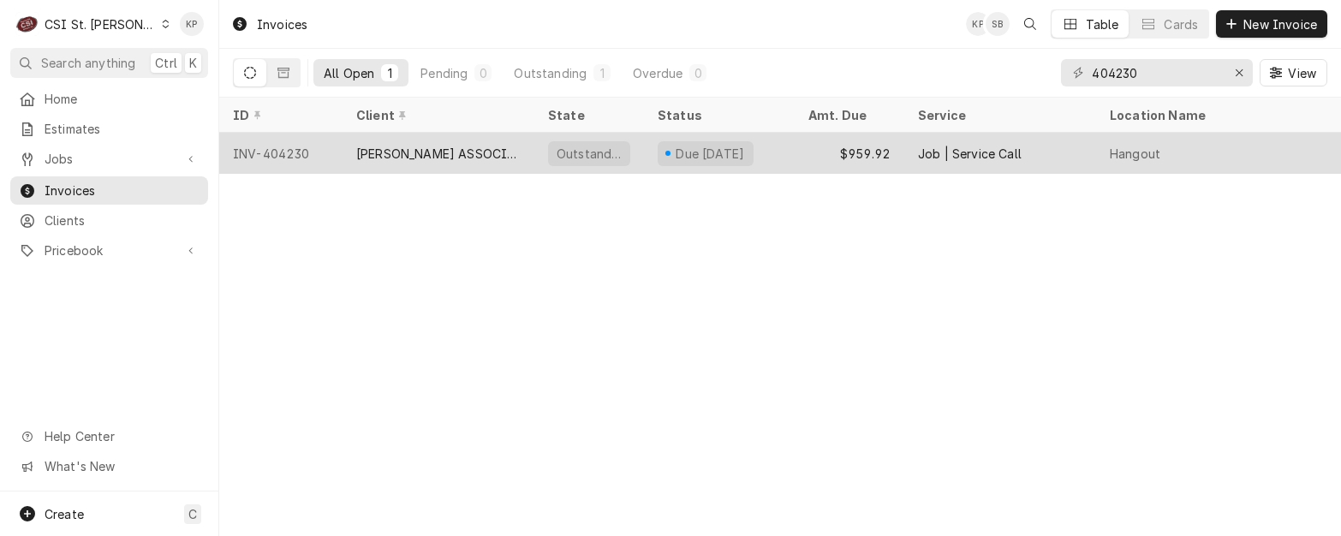
click at [268, 148] on div "INV-404230" at bounding box center [280, 153] width 123 height 41
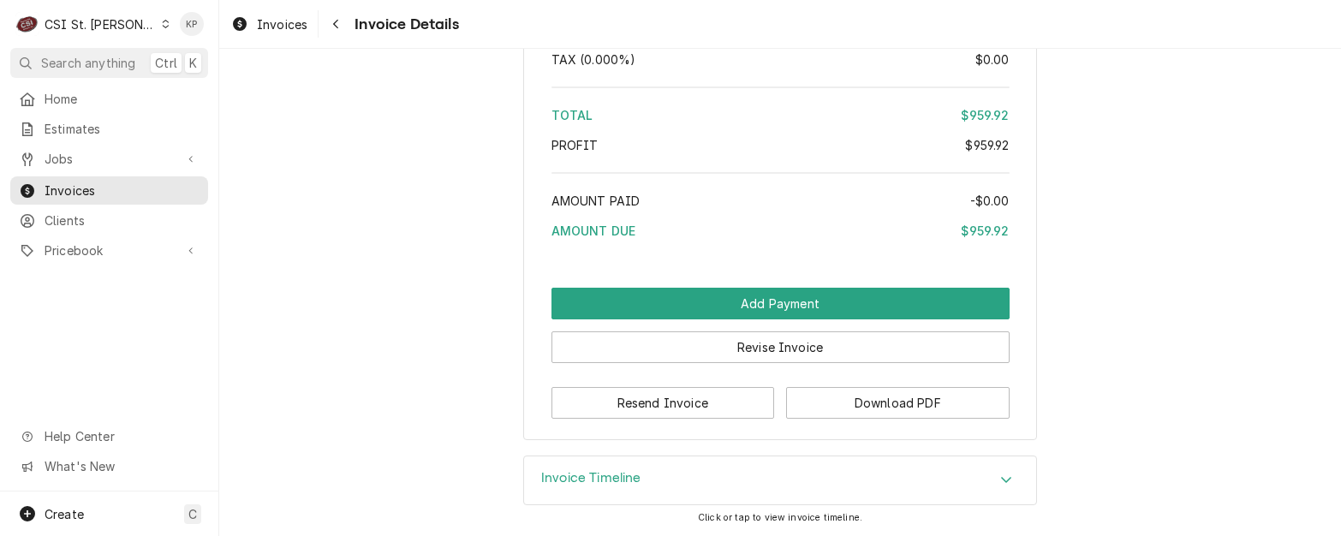
scroll to position [3318, 0]
click at [796, 406] on button "Download PDF" at bounding box center [897, 403] width 223 height 32
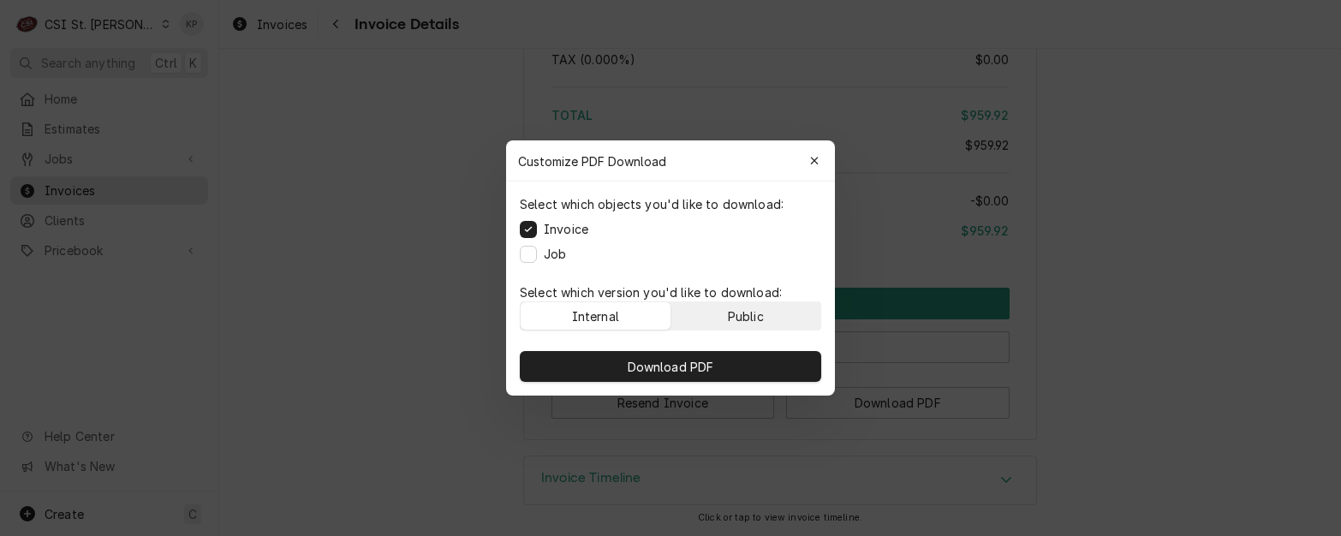
click at [766, 313] on button "Public" at bounding box center [746, 315] width 150 height 27
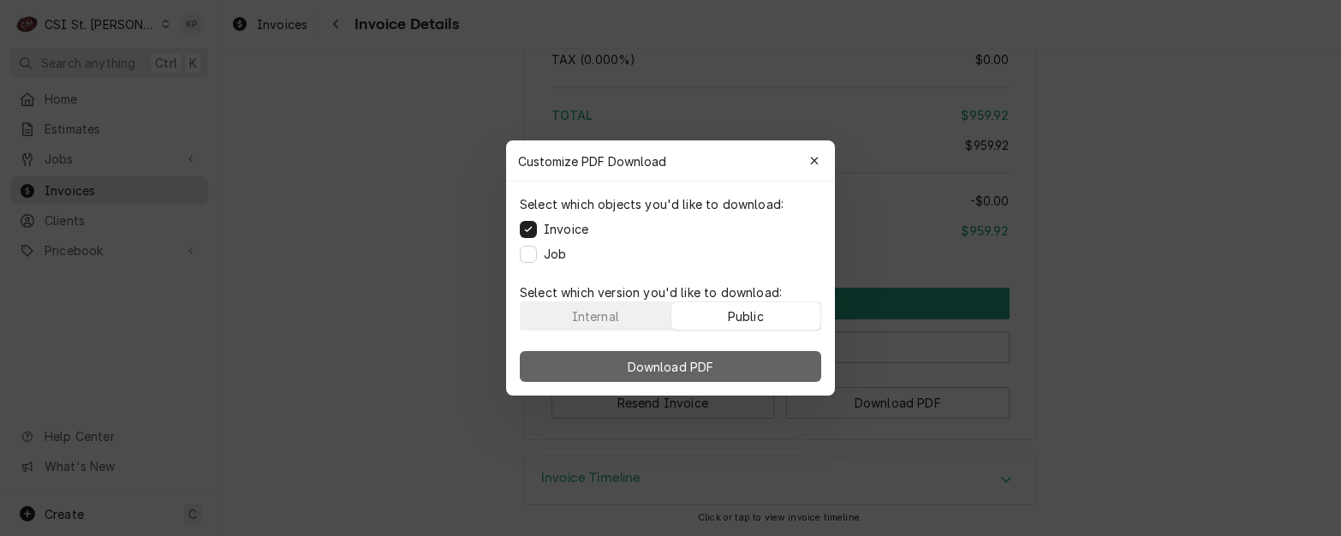
click at [748, 356] on button "Download PDF" at bounding box center [670, 366] width 301 height 31
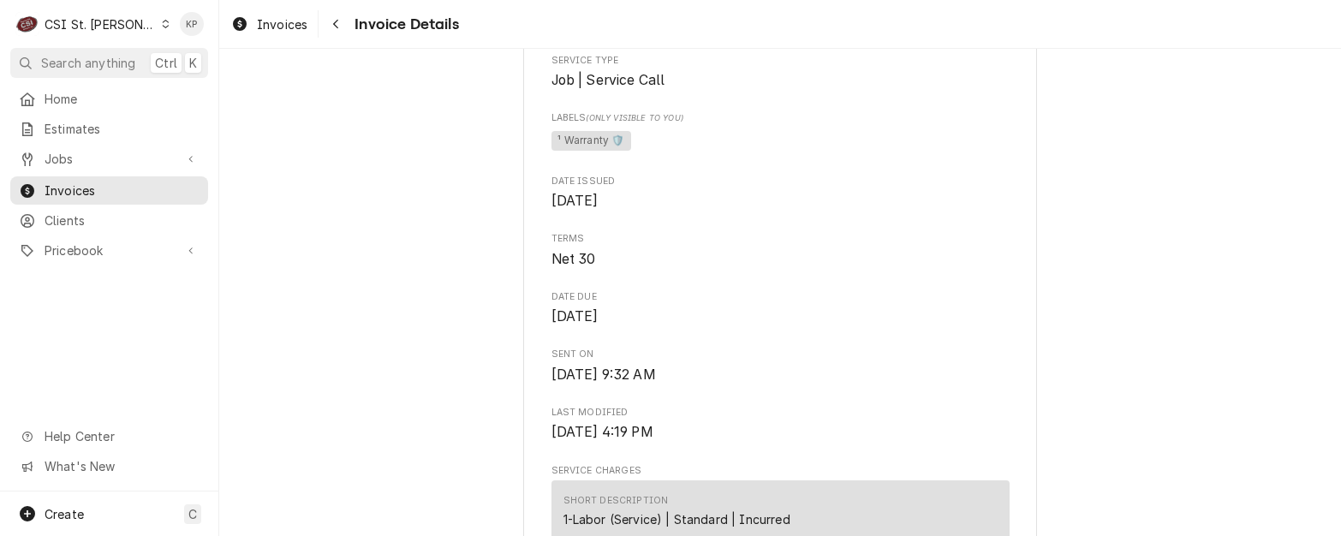
scroll to position [664, 0]
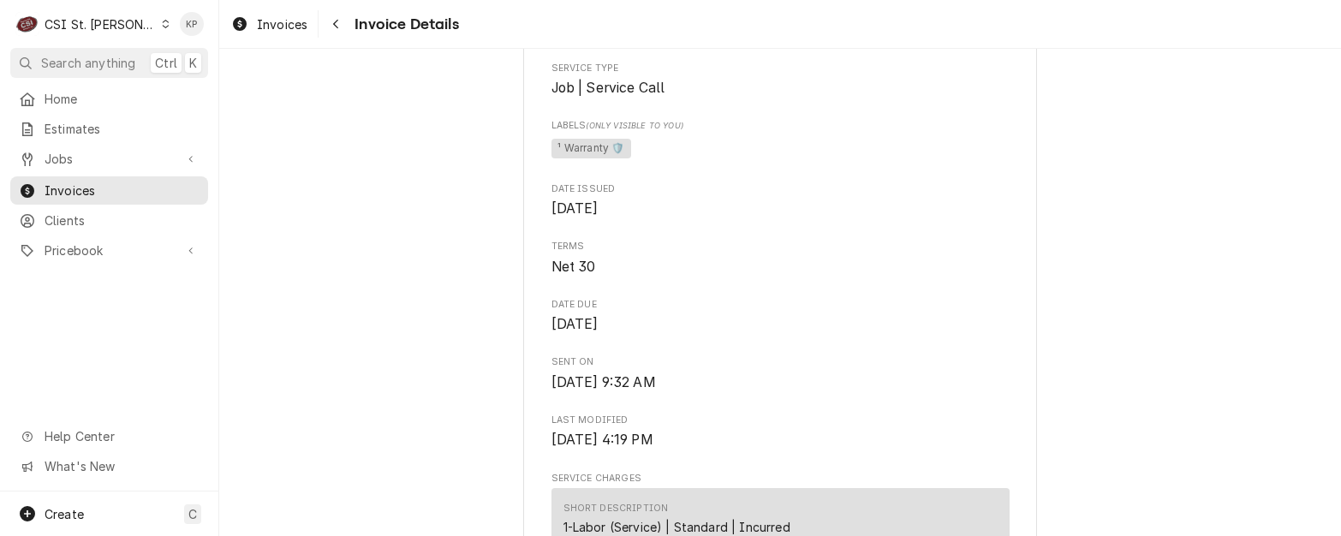
click at [162, 25] on icon "Dynamic Content Wrapper" at bounding box center [166, 24] width 8 height 9
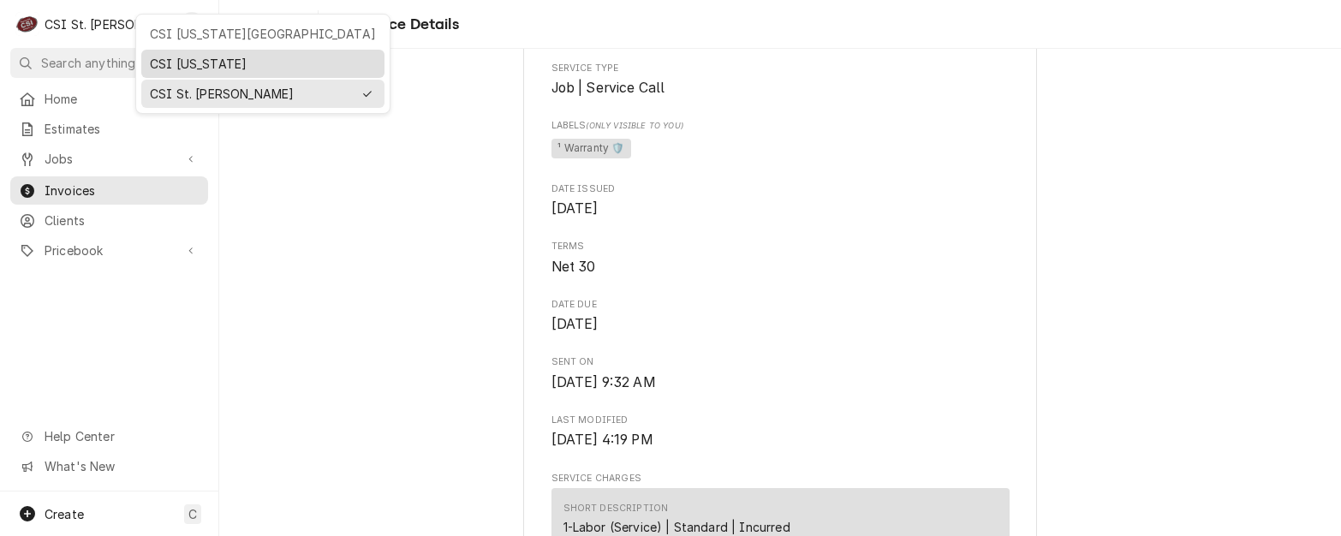
click at [162, 59] on div "CSI [US_STATE]" at bounding box center [263, 64] width 226 height 18
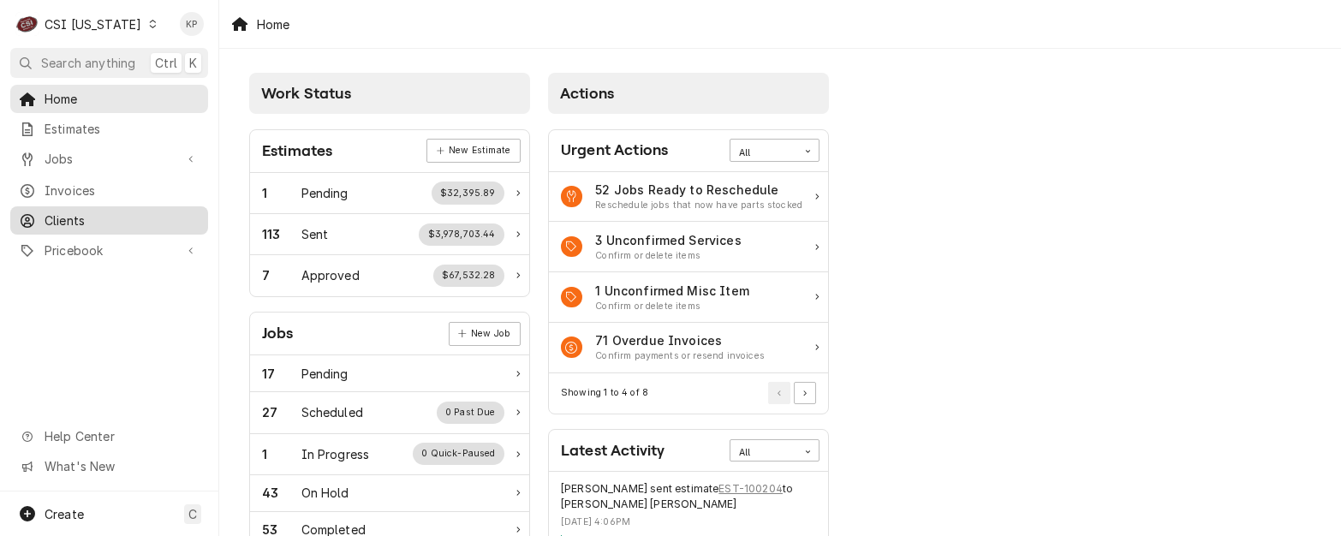
click at [56, 212] on span "Clients" at bounding box center [122, 220] width 155 height 18
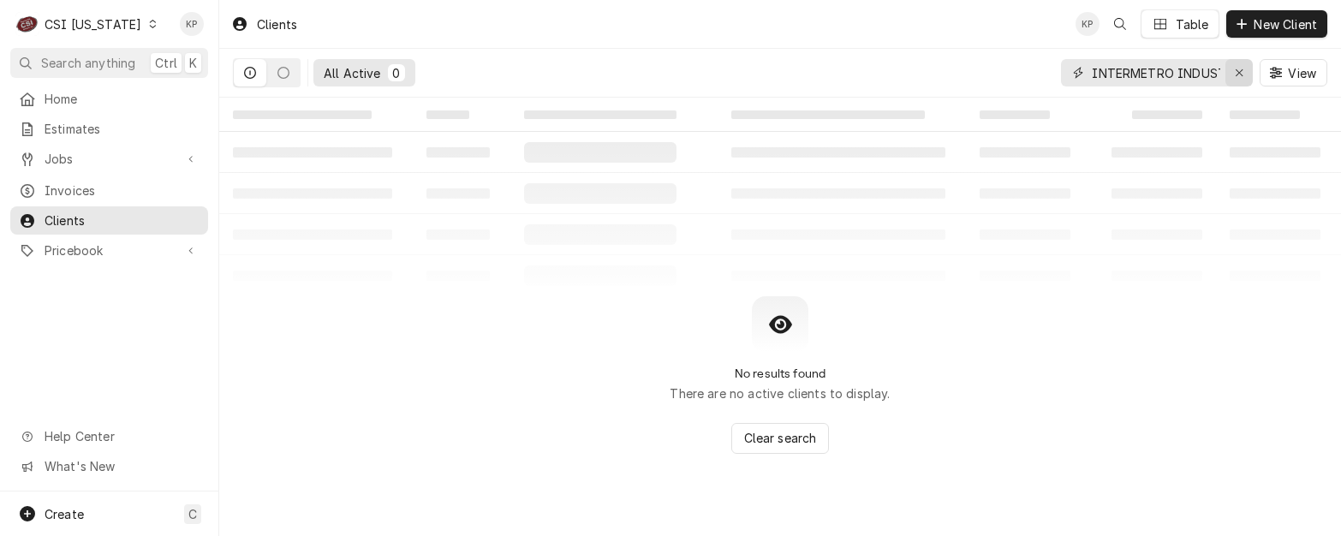
click at [1235, 72] on icon "Erase input" at bounding box center [1238, 73] width 9 height 12
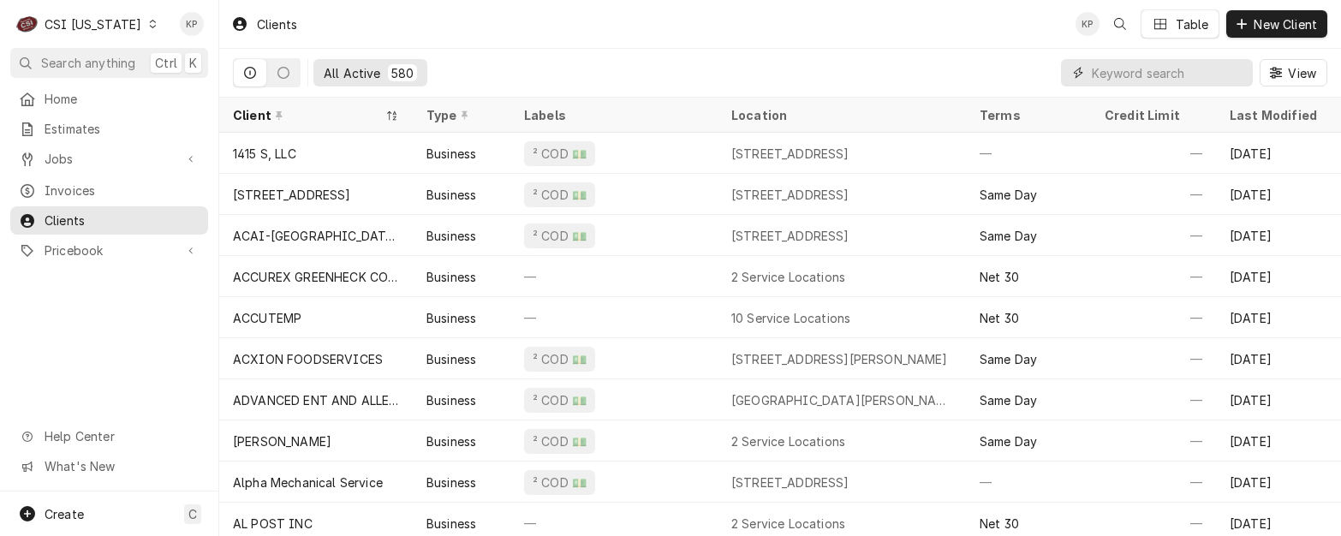
click at [1192, 74] on input "Dynamic Content Wrapper" at bounding box center [1167, 72] width 152 height 27
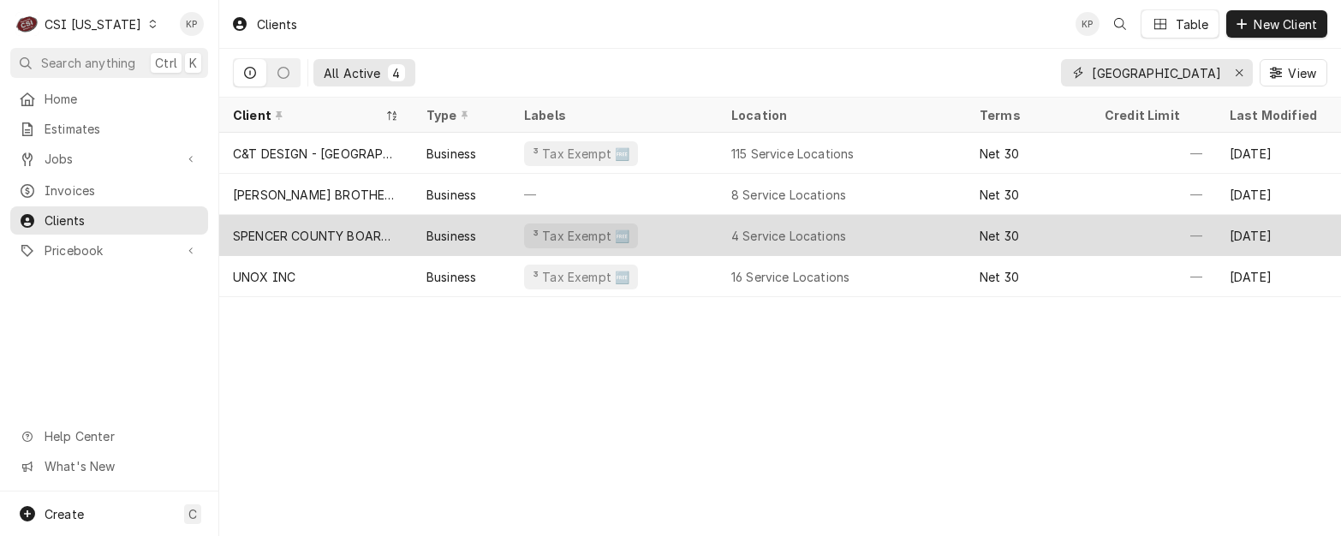
type input "spencer county"
click at [339, 230] on div "SPENCER COUNTY BOARD OF EDUCATION" at bounding box center [316, 236] width 166 height 18
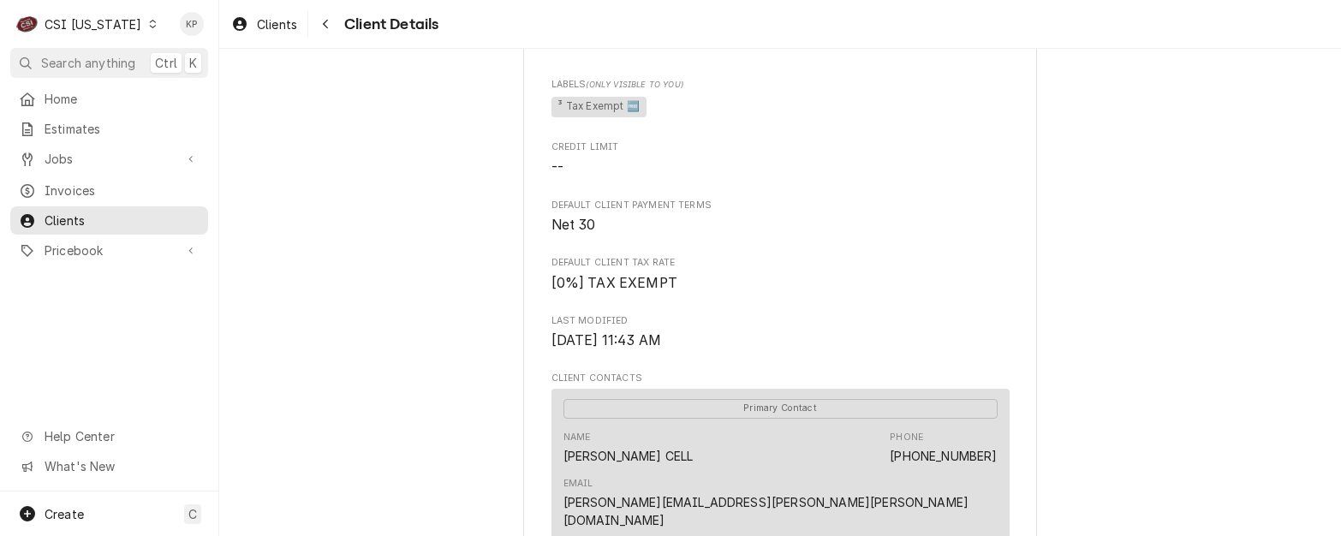
scroll to position [291, 0]
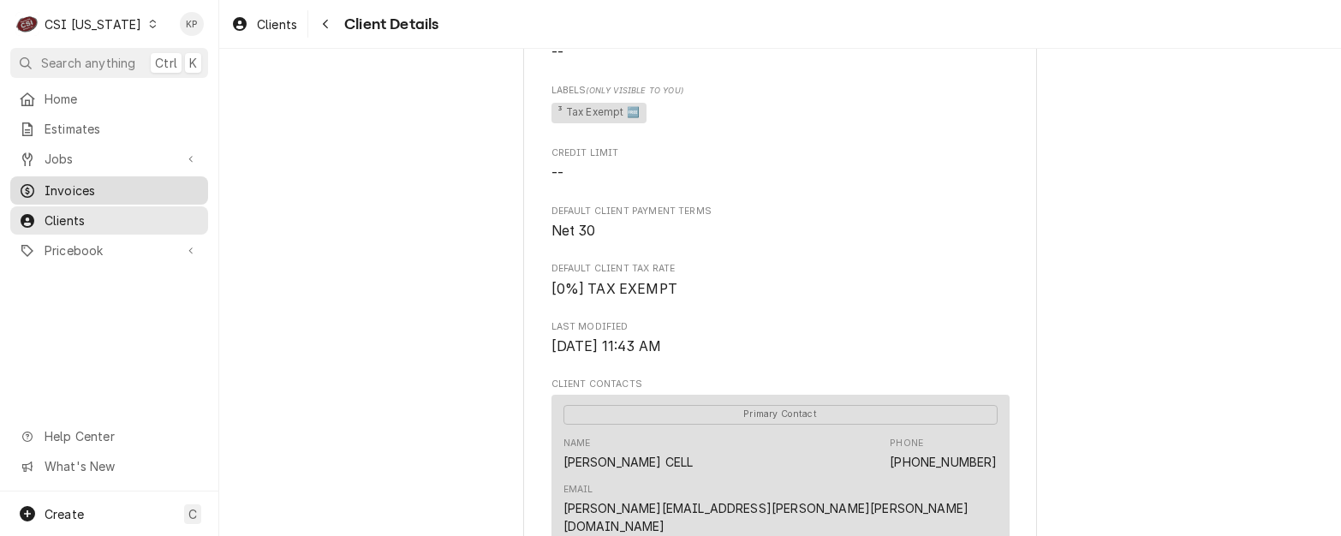
click at [46, 183] on span "Invoices" at bounding box center [122, 190] width 155 height 18
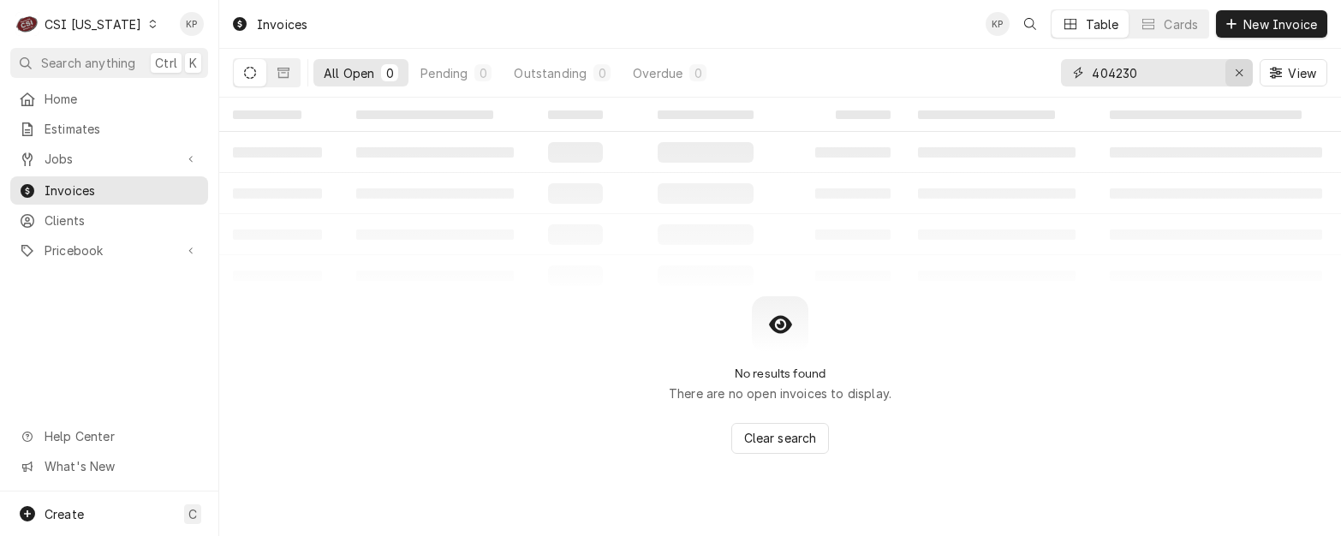
click at [1237, 71] on icon "Erase input" at bounding box center [1238, 73] width 9 height 12
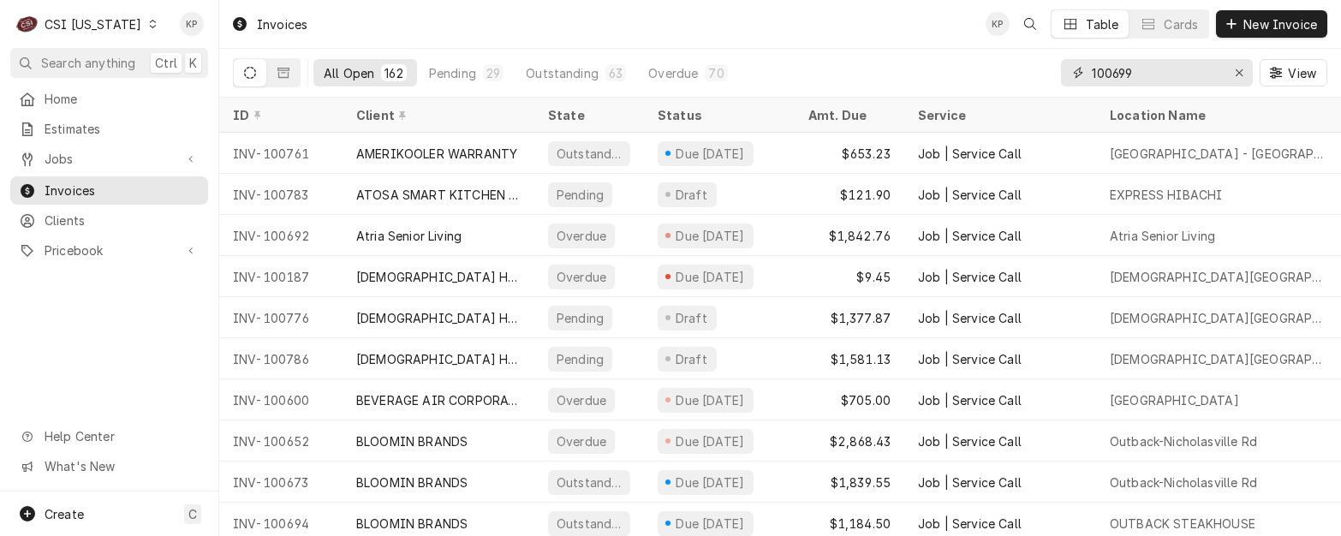
type input "100699"
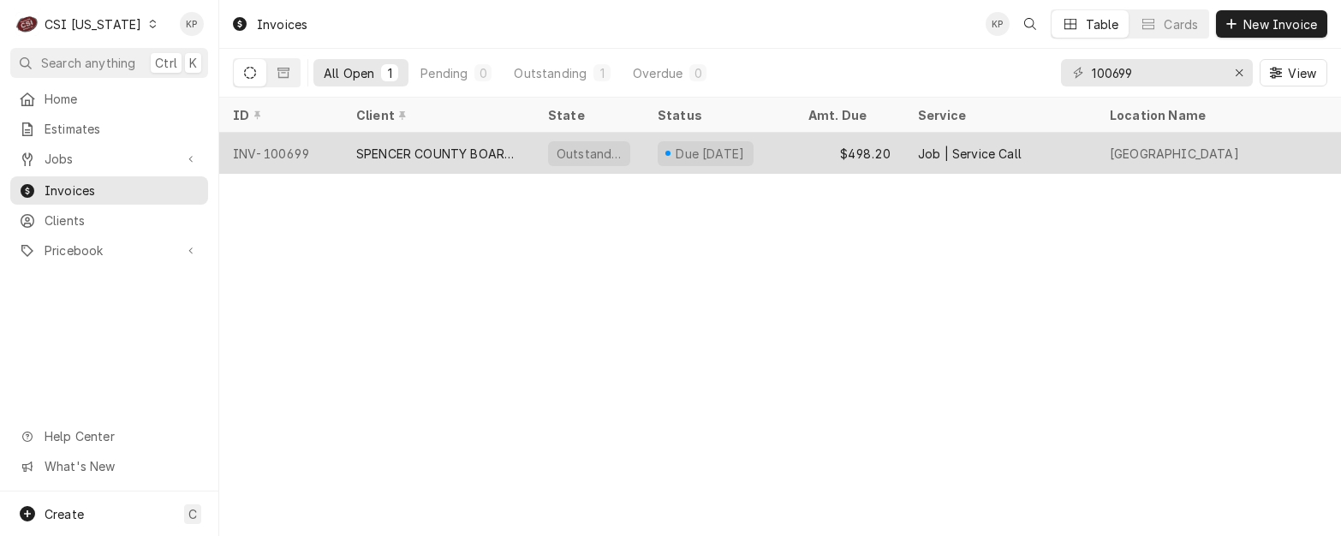
click at [282, 144] on div "INV-100699" at bounding box center [280, 153] width 123 height 41
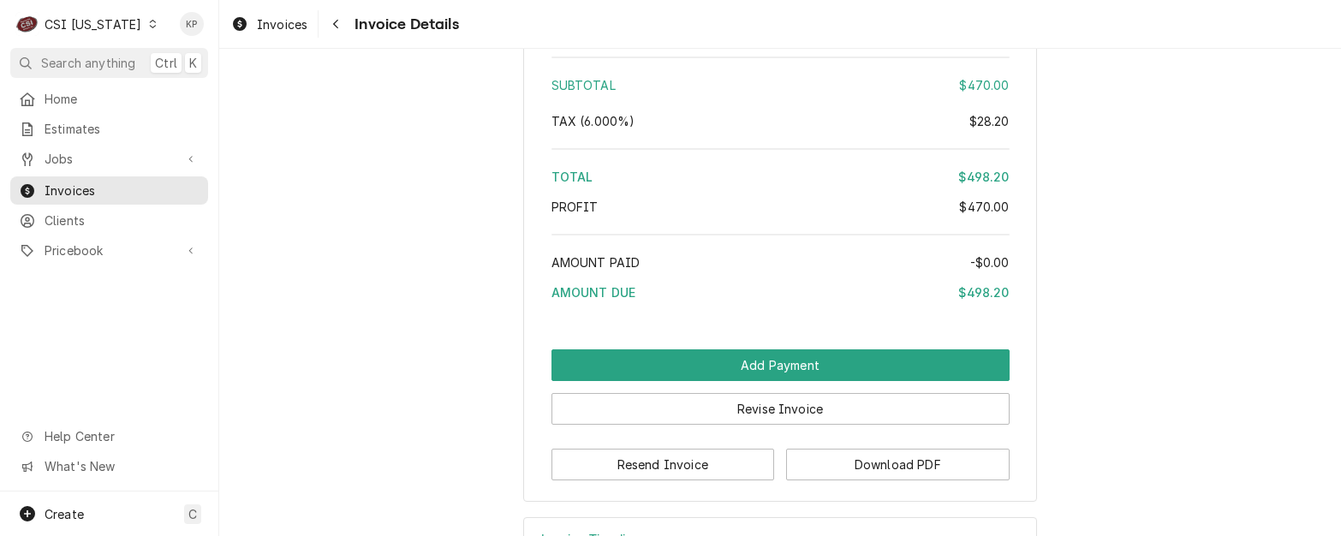
scroll to position [3130, 0]
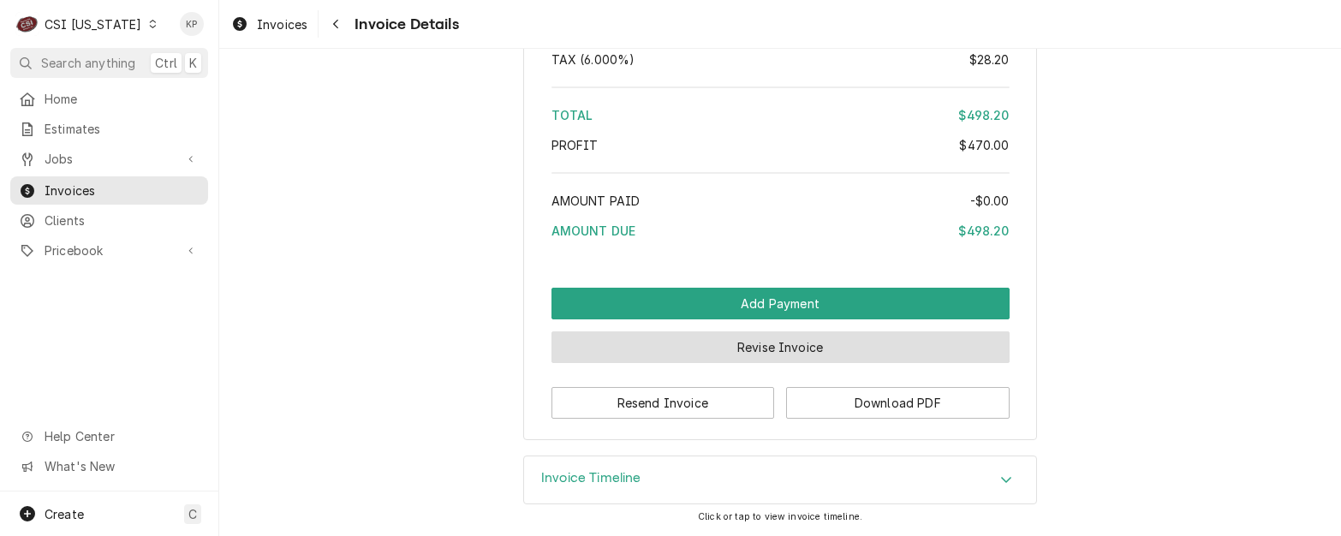
click at [794, 348] on button "Revise Invoice" at bounding box center [780, 347] width 458 height 32
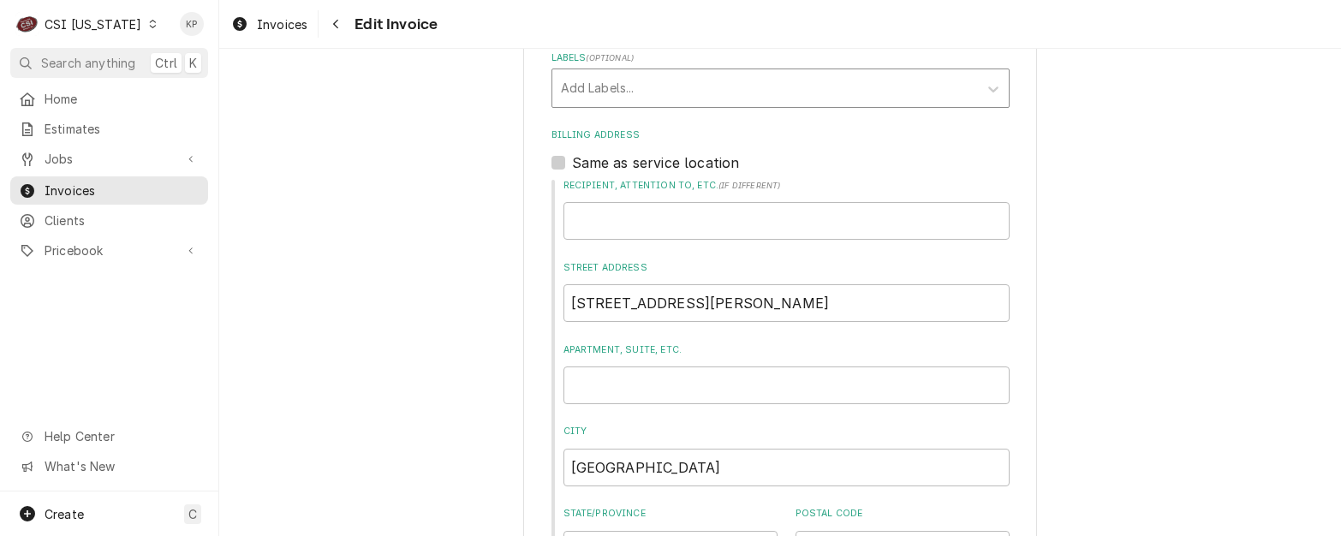
scroll to position [599, 0]
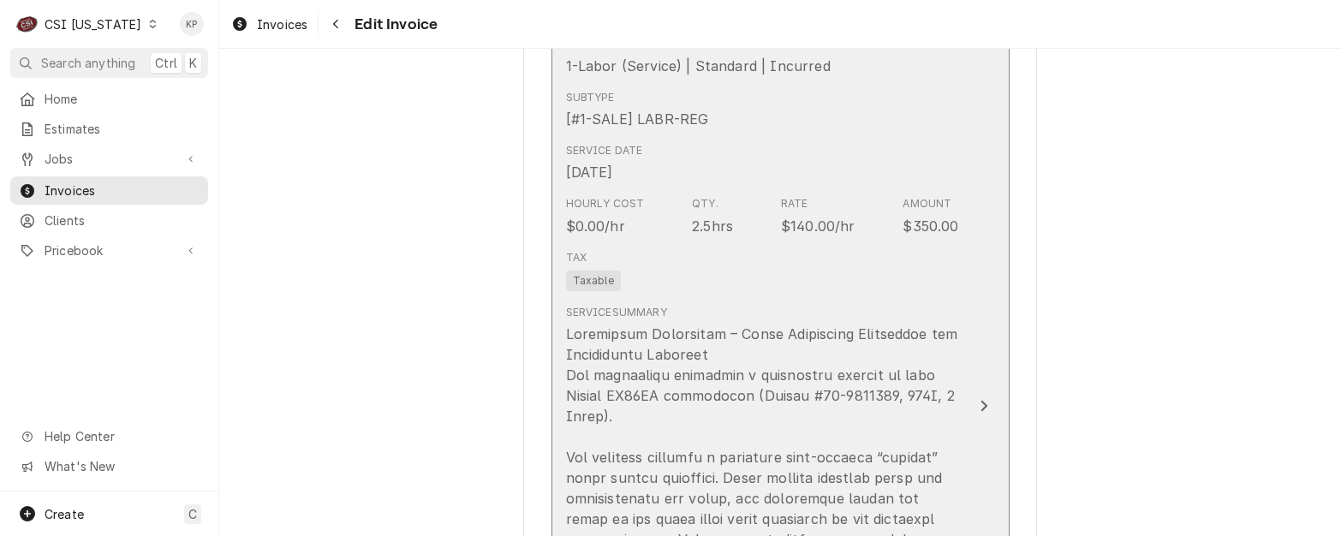
click at [600, 283] on span "Taxable" at bounding box center [593, 281] width 55 height 21
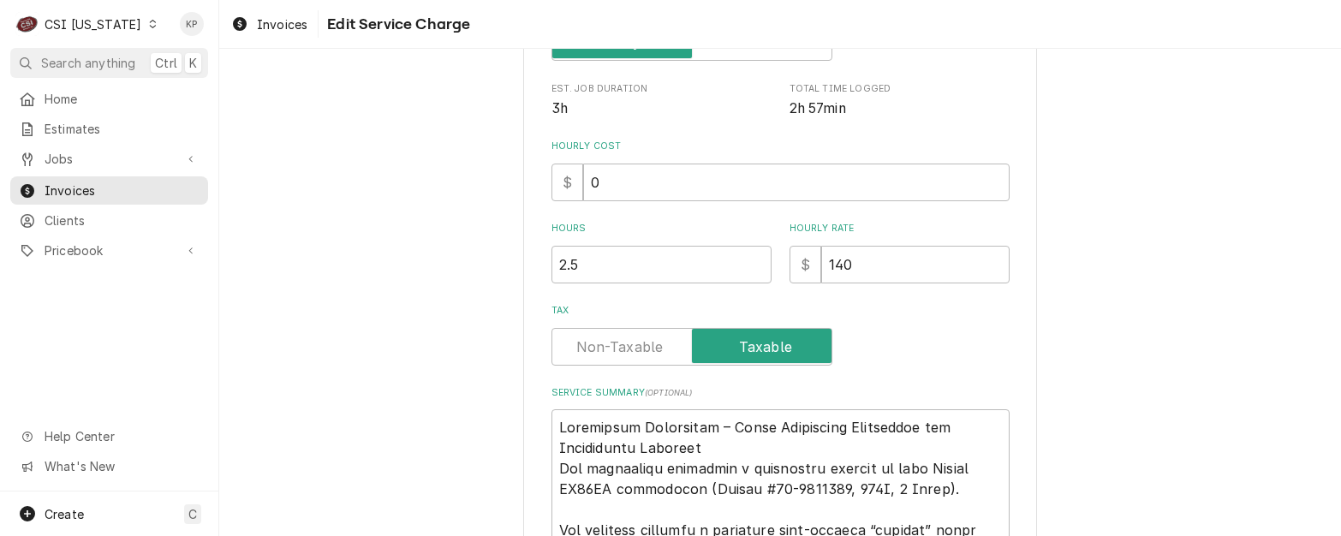
scroll to position [459, 0]
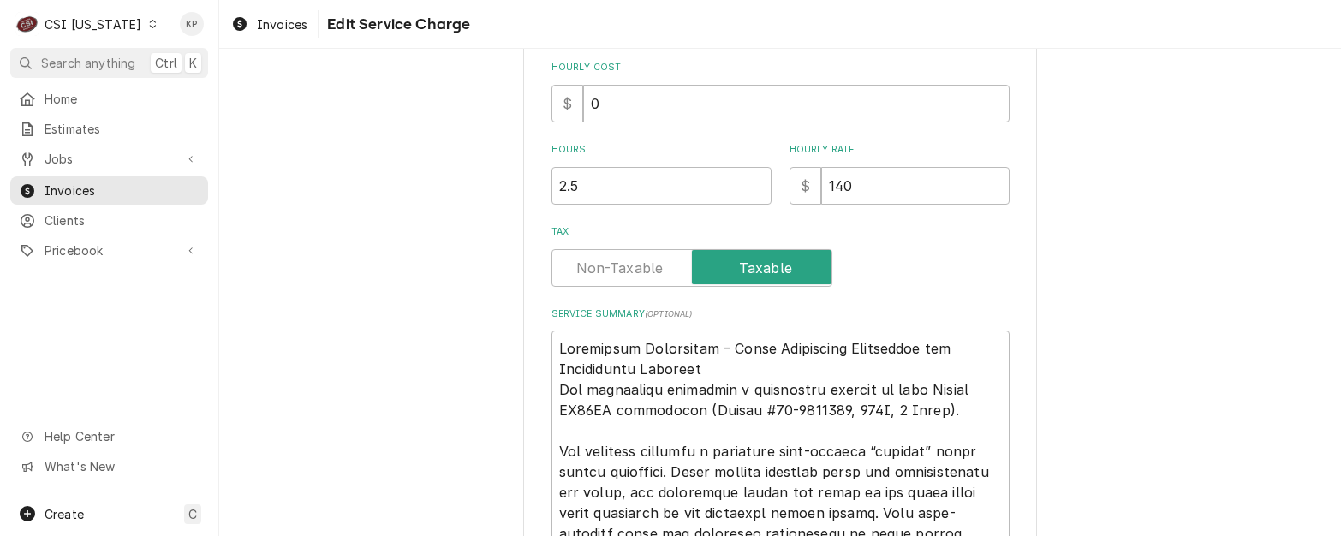
type textarea "x"
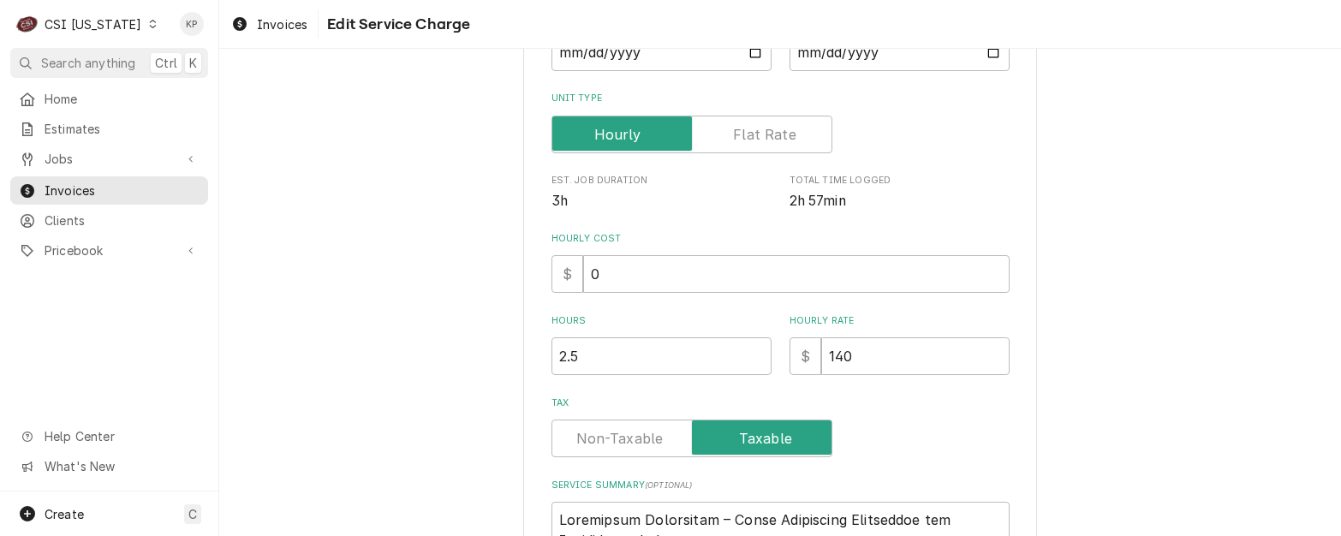
scroll to position [342, 0]
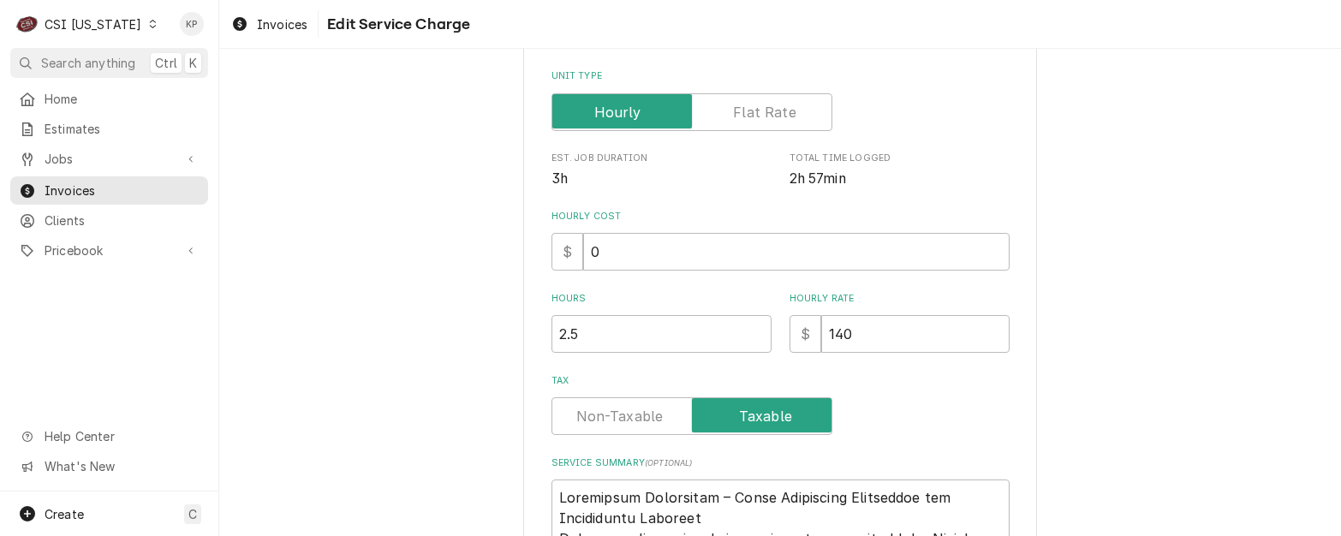
click at [639, 419] on label "Tax" at bounding box center [691, 416] width 281 height 38
click at [639, 419] on input "Tax" at bounding box center [691, 416] width 265 height 38
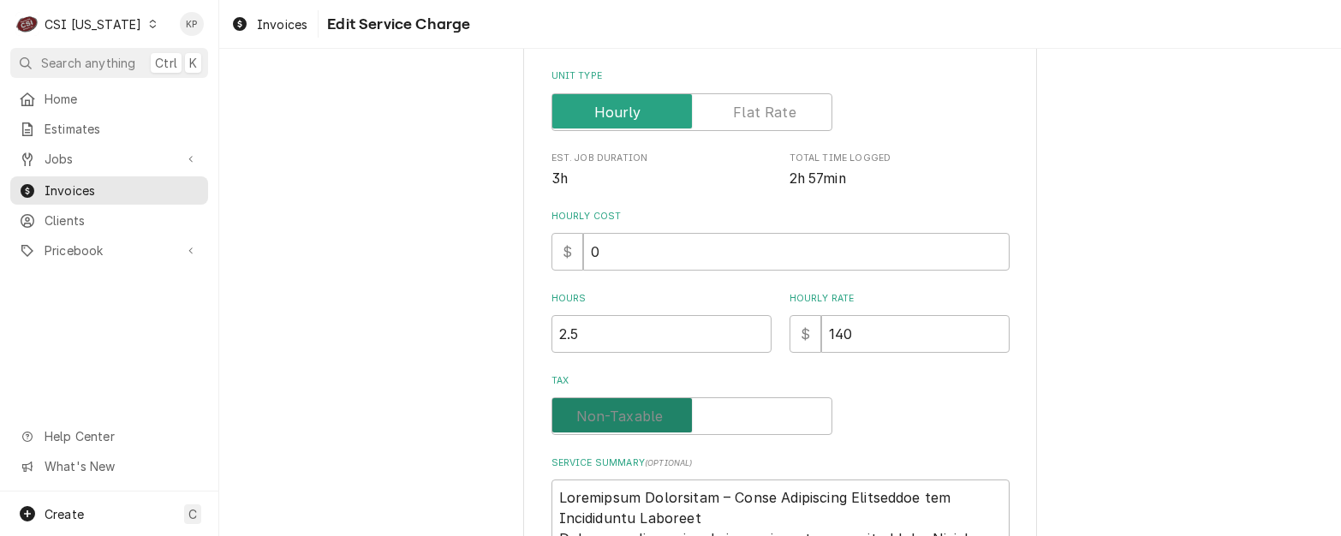
checkbox input "false"
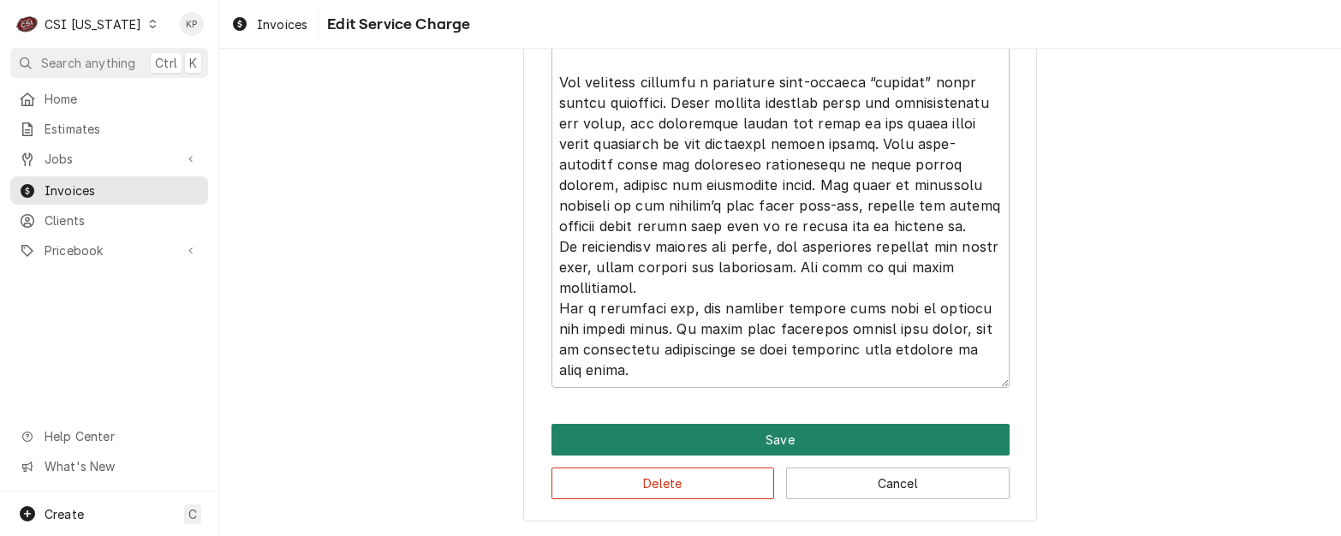
click at [639, 432] on button "Save" at bounding box center [780, 440] width 458 height 32
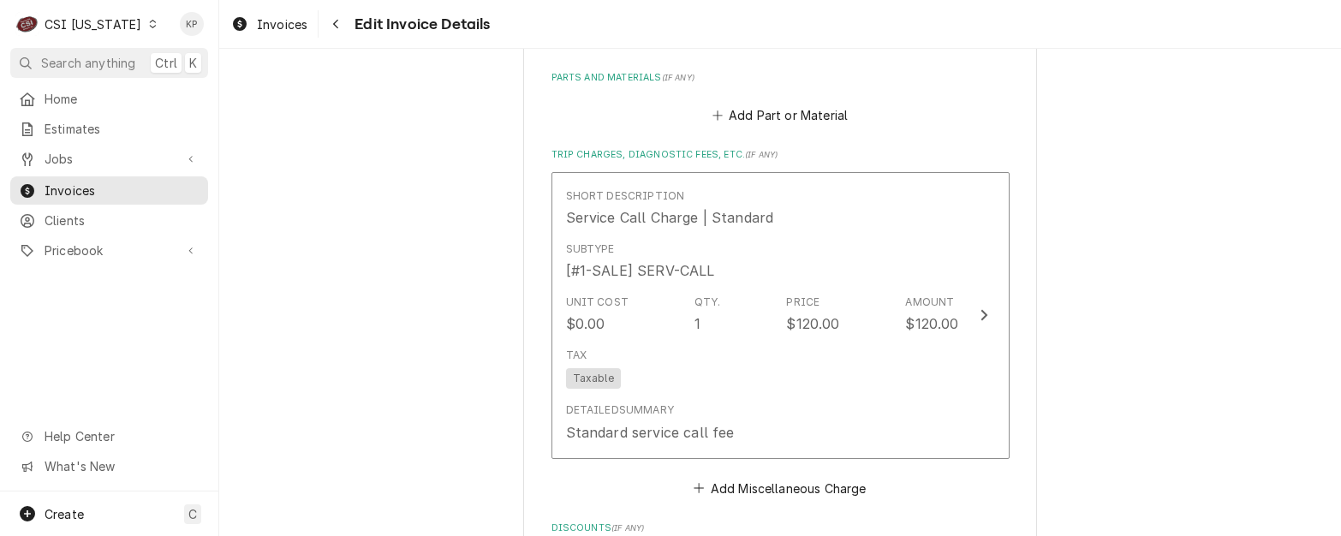
scroll to position [2291, 0]
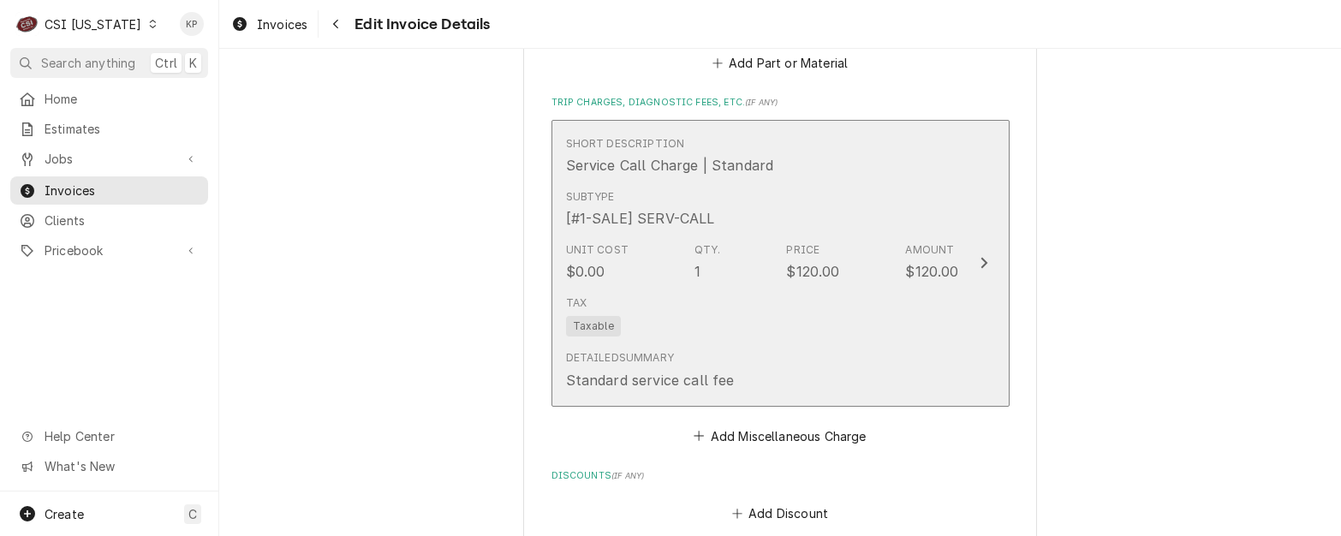
click at [591, 330] on span "Taxable" at bounding box center [593, 326] width 55 height 21
type textarea "x"
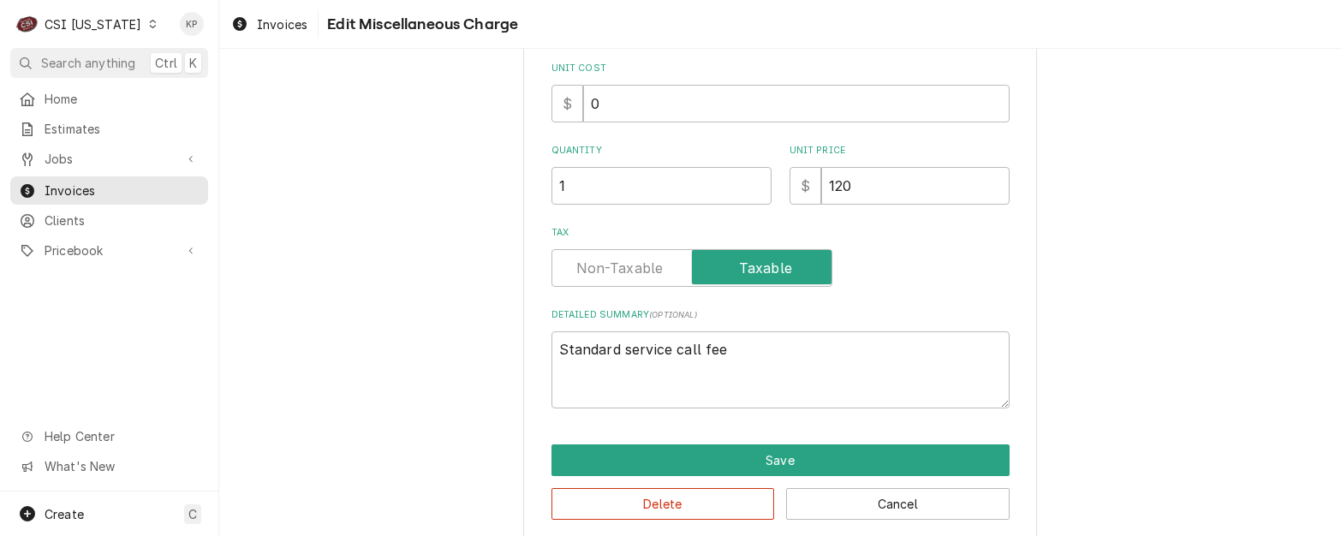
click at [591, 330] on div "Detailed Summary ( optional ) Standard service call fee" at bounding box center [780, 358] width 458 height 100
click at [633, 261] on label "Tax" at bounding box center [691, 268] width 281 height 38
click at [633, 261] on input "Tax" at bounding box center [691, 268] width 265 height 38
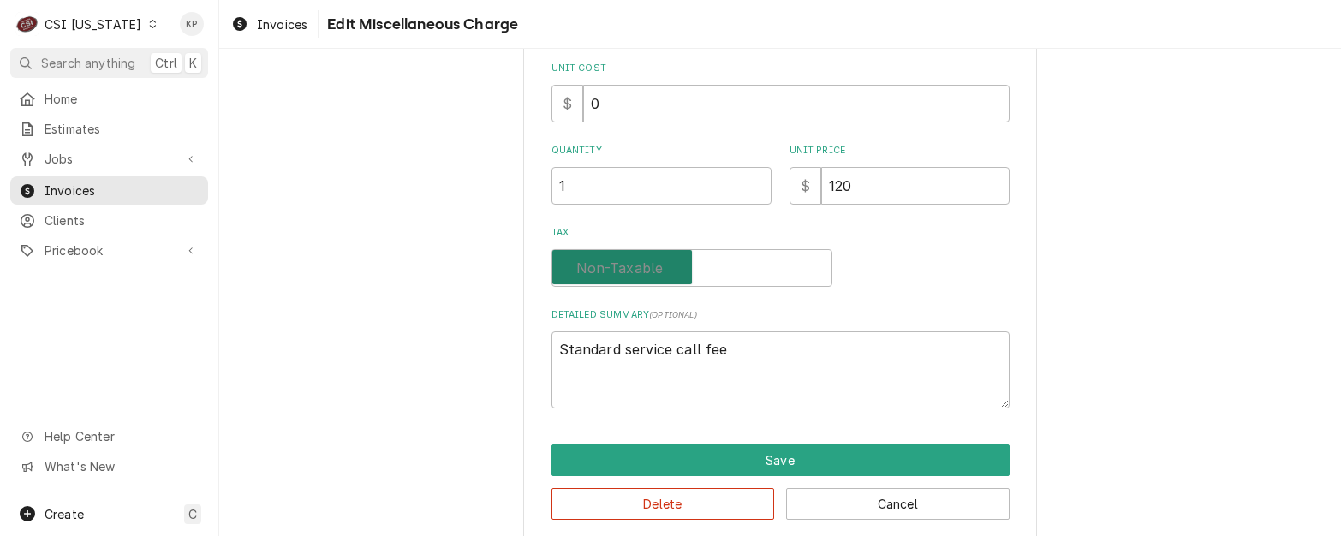
checkbox input "false"
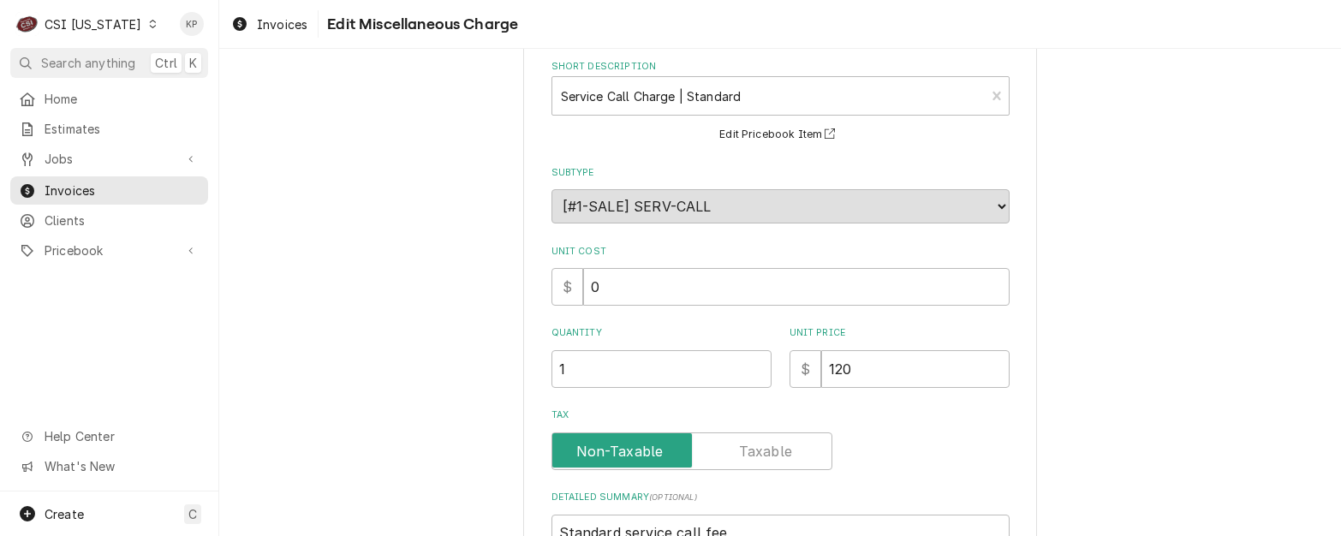
scroll to position [289, 0]
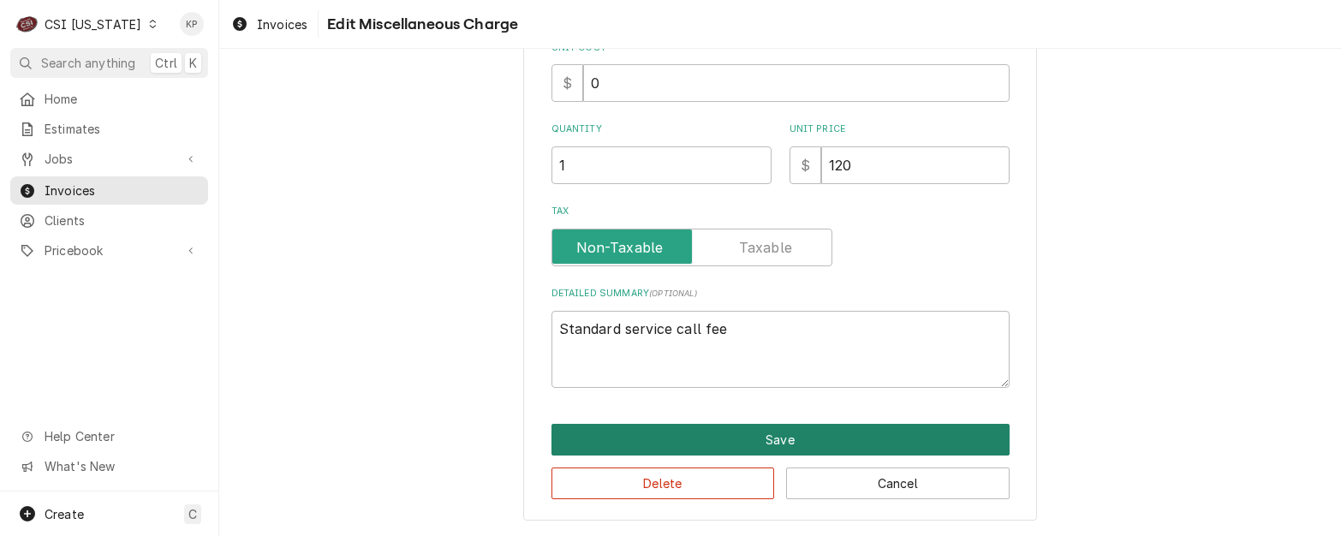
click at [684, 443] on button "Save" at bounding box center [780, 440] width 458 height 32
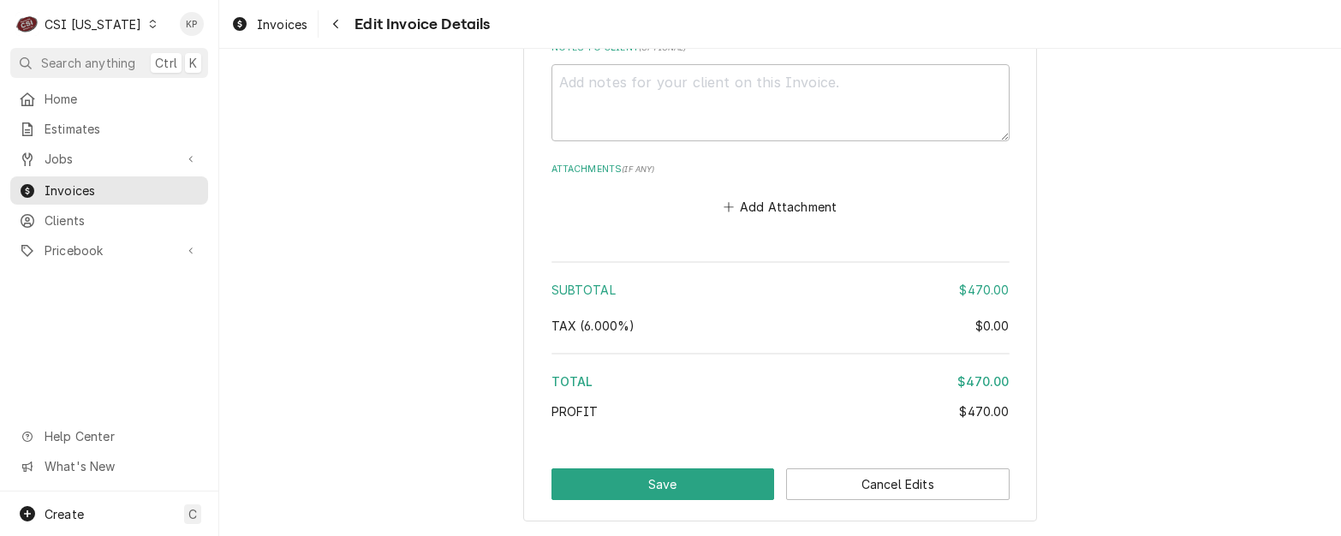
scroll to position [2923, 0]
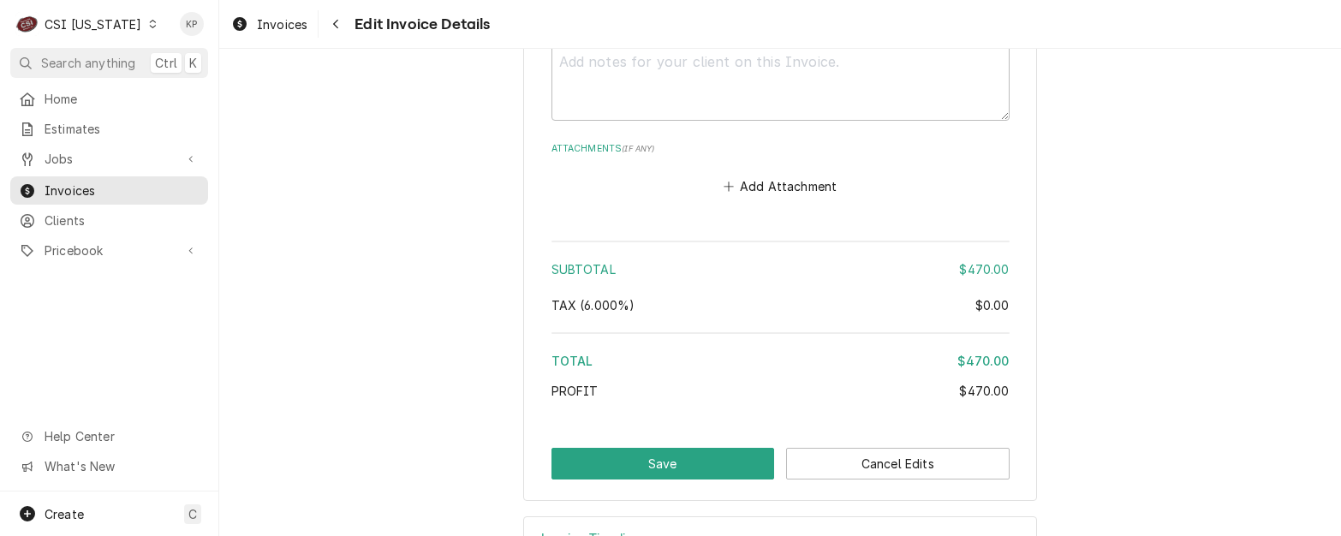
click at [695, 464] on button "Save" at bounding box center [662, 464] width 223 height 32
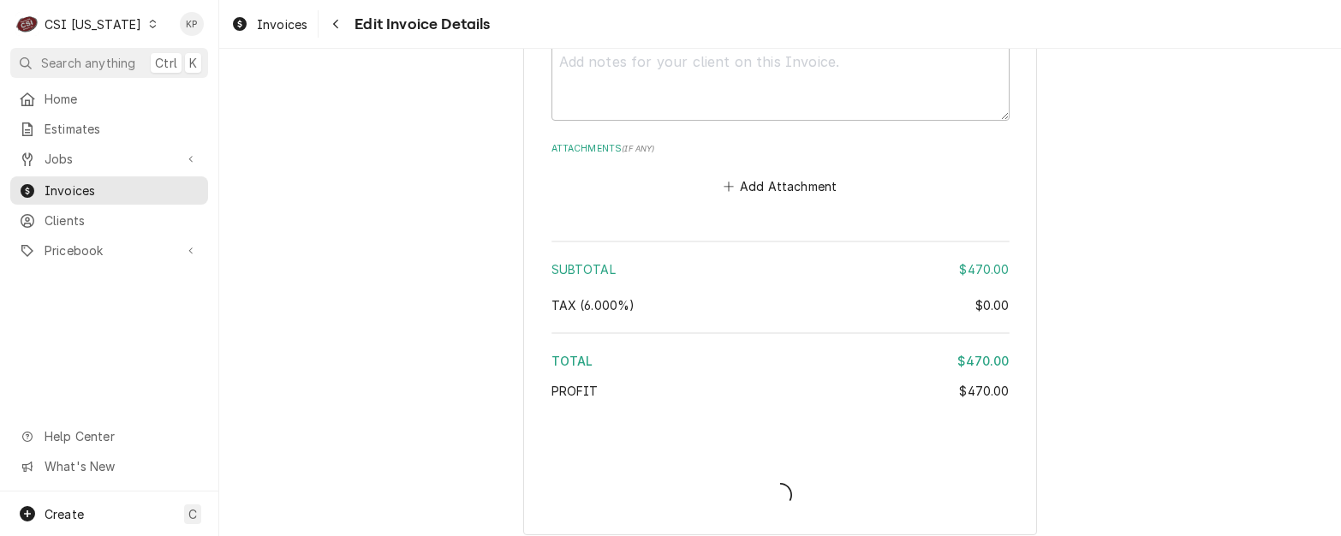
type textarea "x"
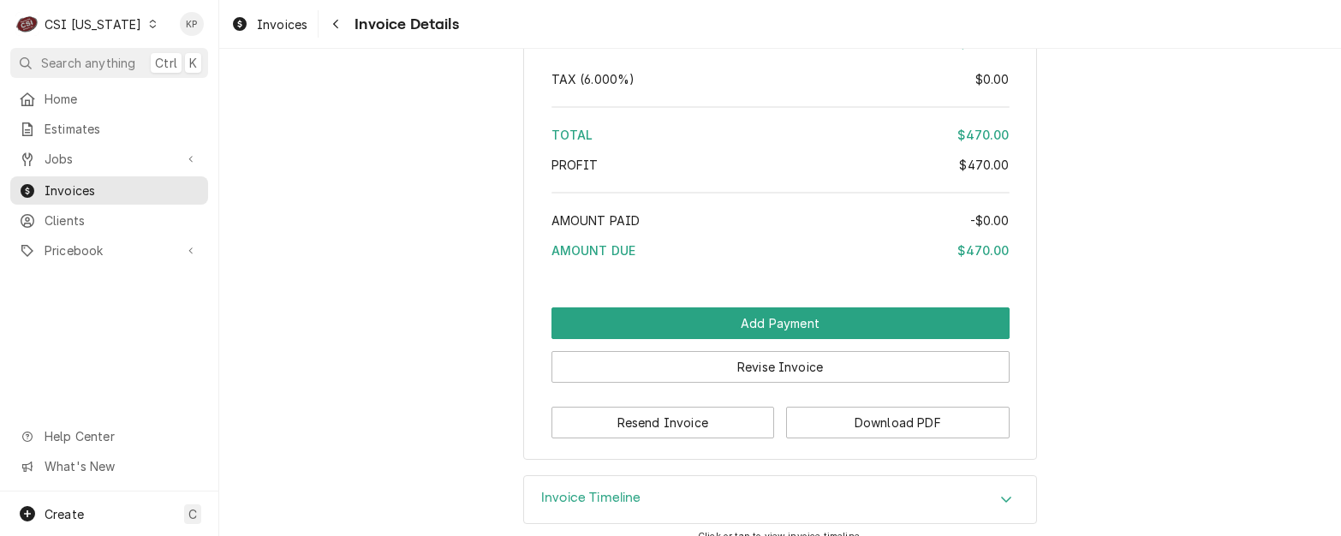
scroll to position [3130, 0]
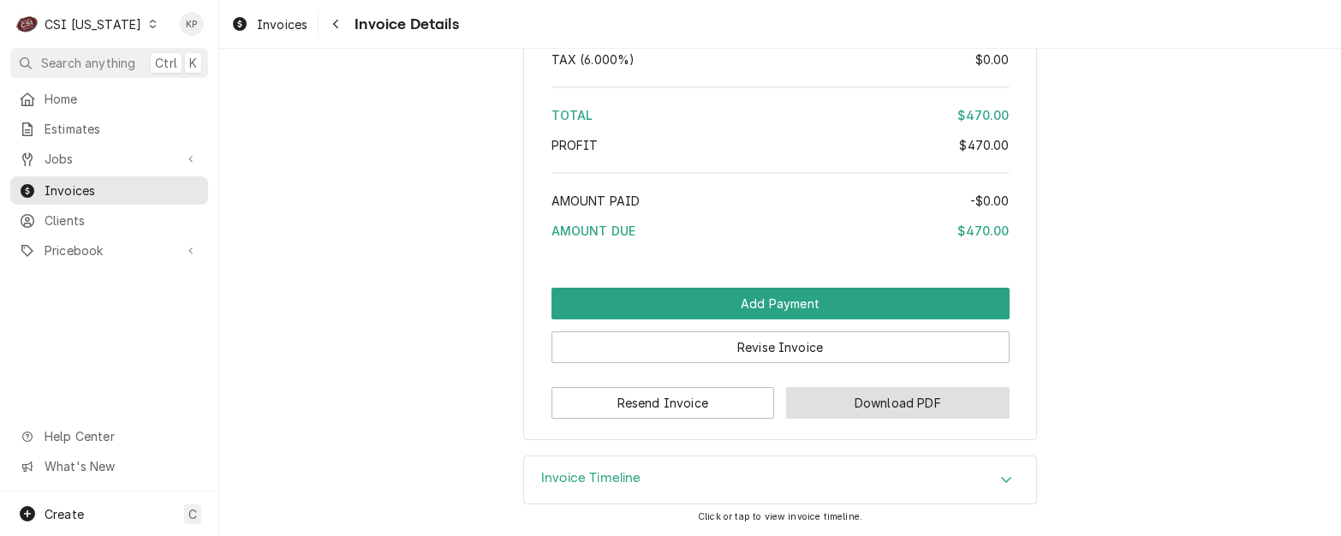
click at [887, 389] on button "Download PDF" at bounding box center [897, 403] width 223 height 32
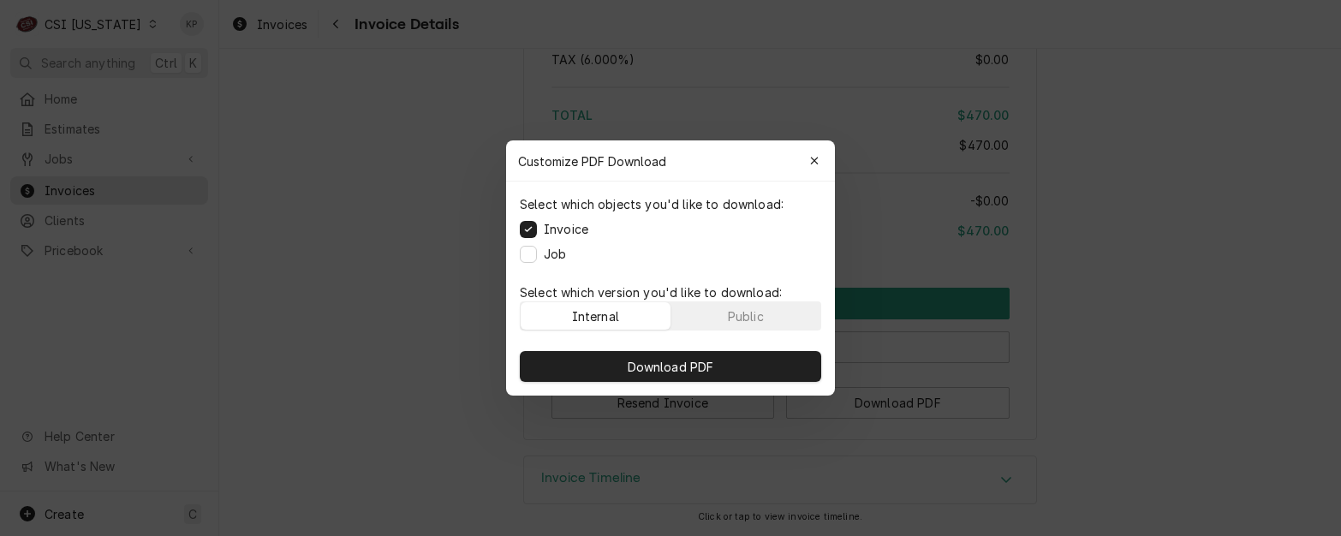
drag, startPoint x: 756, startPoint y: 311, endPoint x: 761, endPoint y: 339, distance: 28.7
click at [757, 313] on div "Public" at bounding box center [746, 316] width 36 height 18
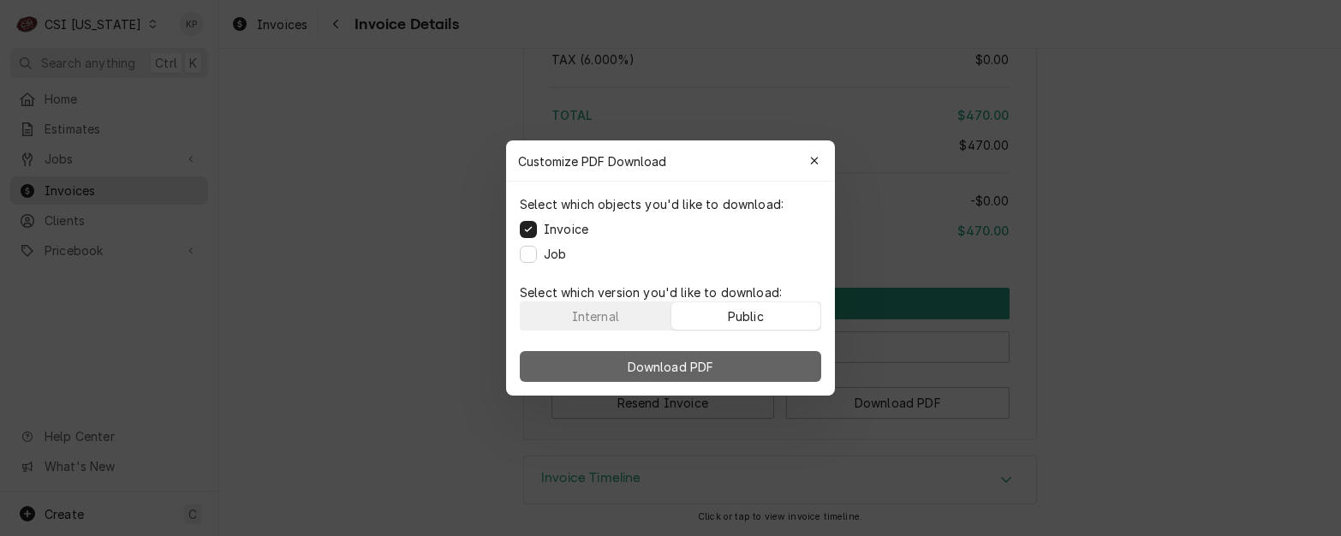
click at [764, 367] on button "Download PDF" at bounding box center [670, 366] width 301 height 31
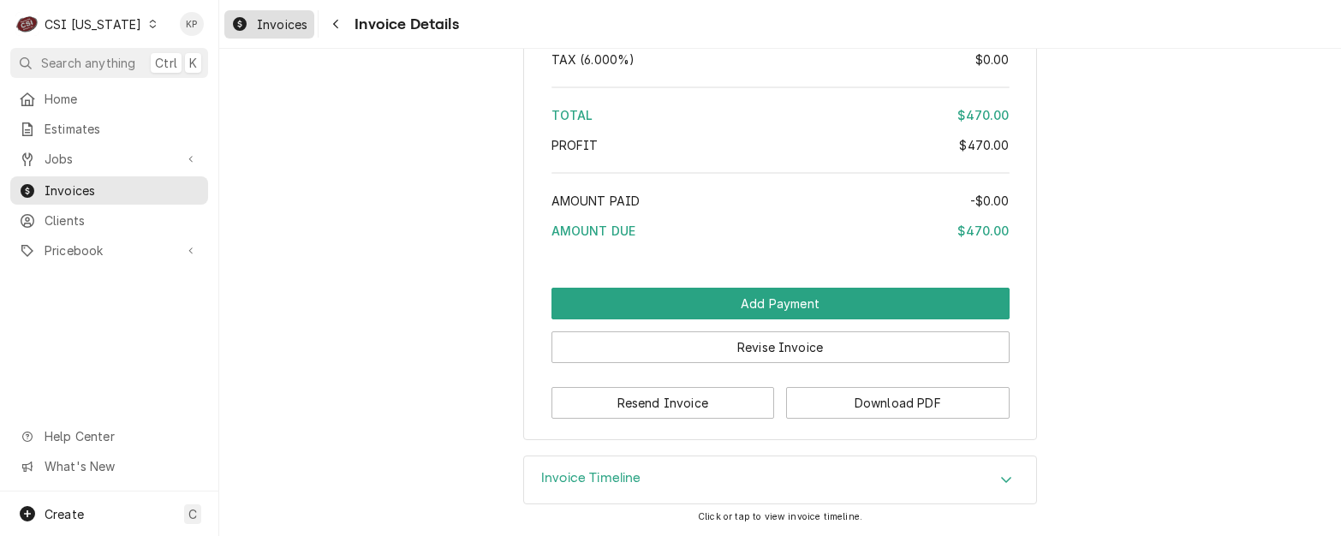
click at [289, 27] on span "Invoices" at bounding box center [282, 24] width 51 height 18
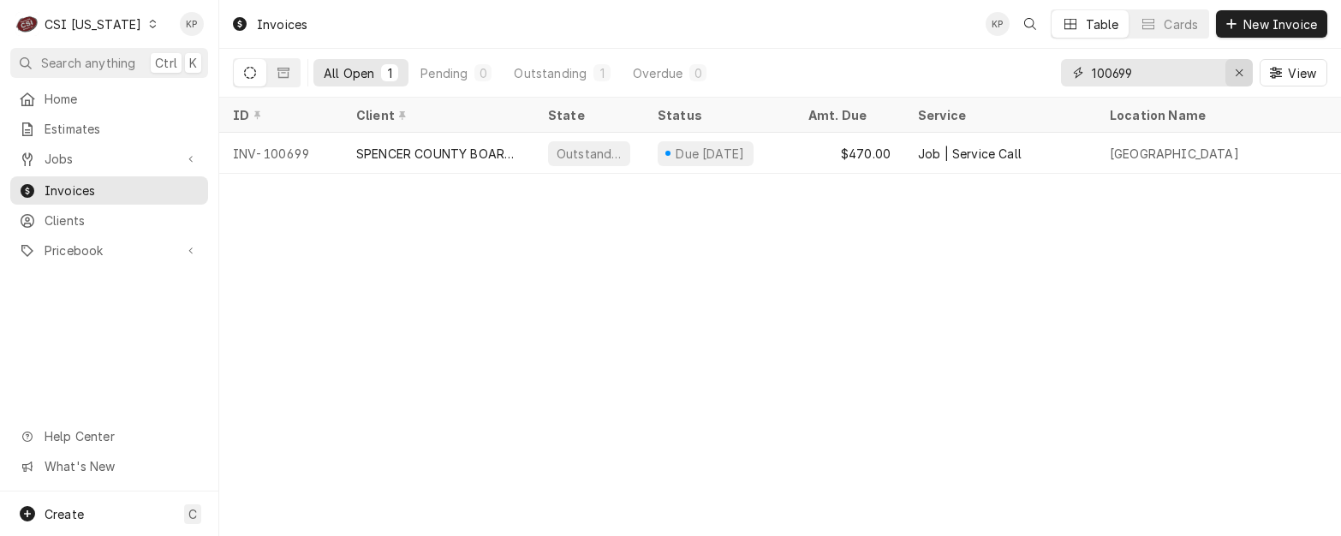
click at [1235, 68] on icon "Erase input" at bounding box center [1238, 73] width 9 height 12
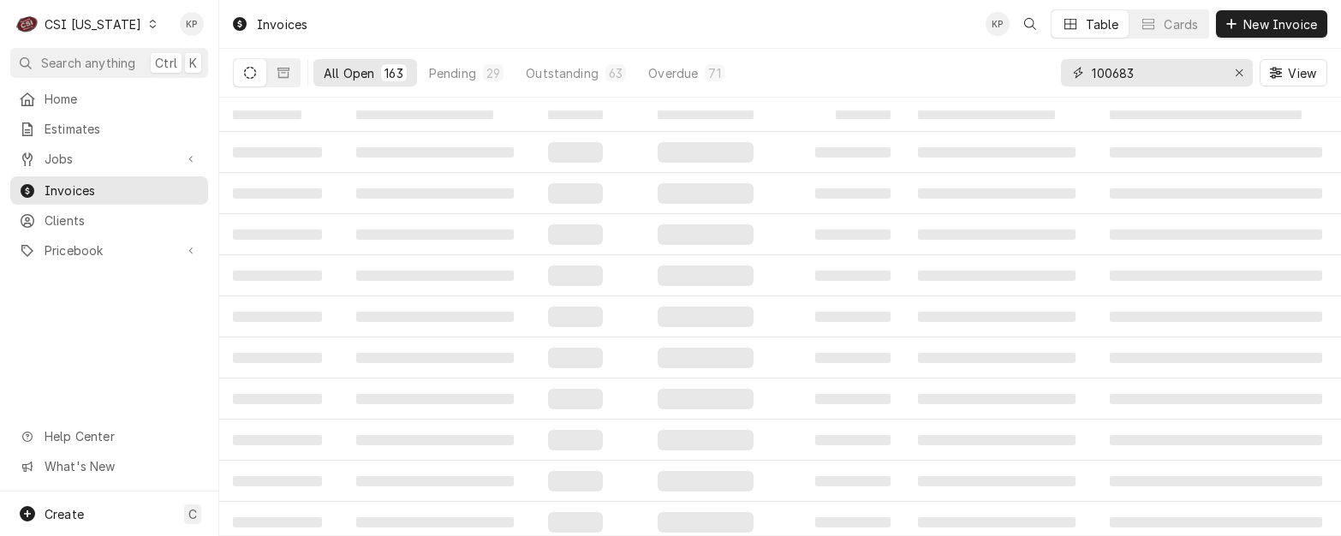
type input "100683"
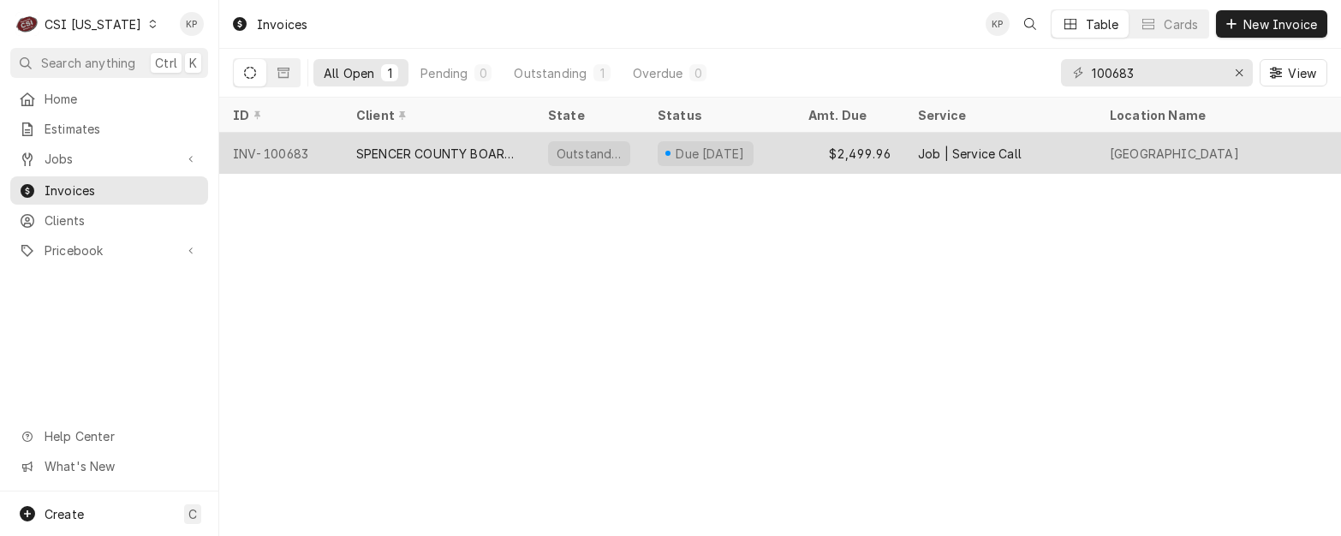
click at [297, 147] on div "INV-100683" at bounding box center [280, 153] width 123 height 41
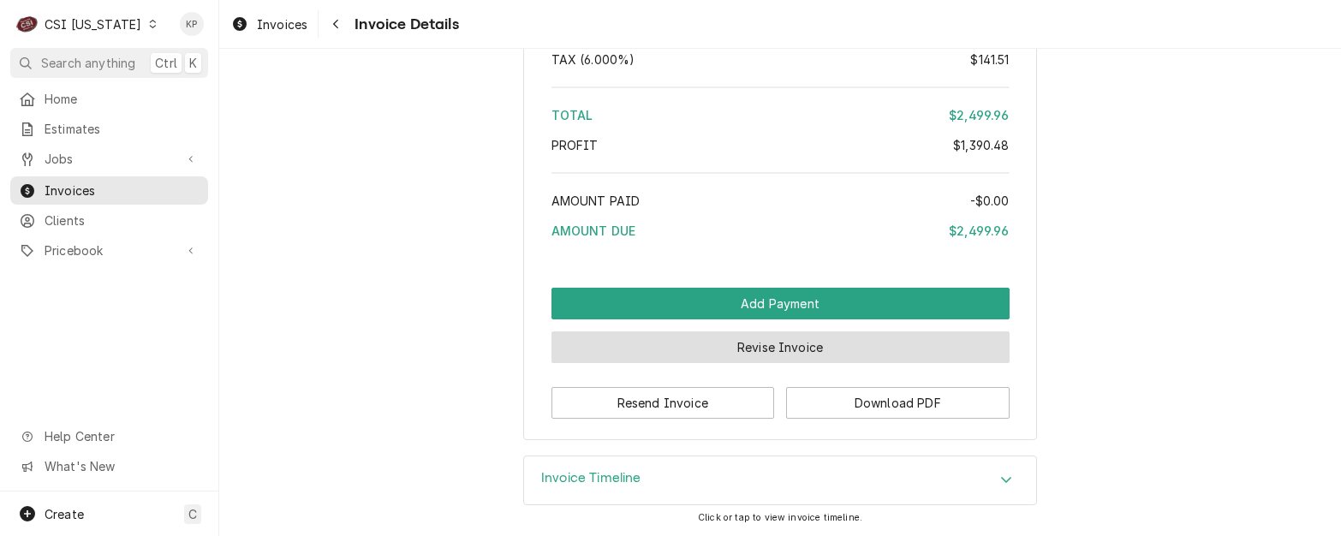
scroll to position [5189, 0]
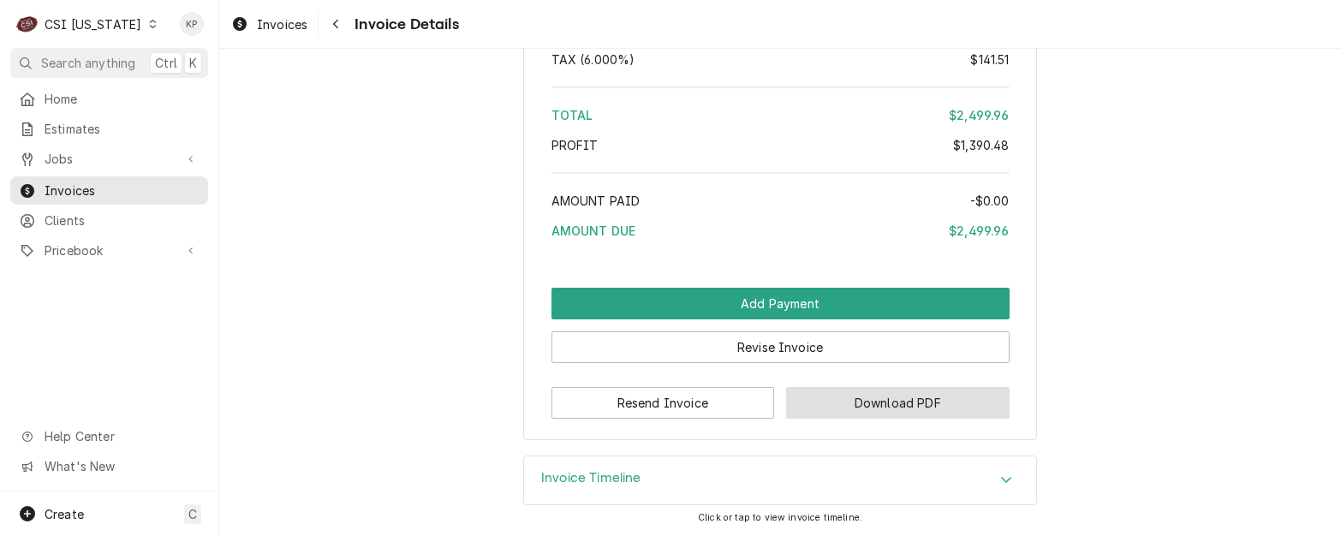
click at [824, 387] on button "Download PDF" at bounding box center [897, 403] width 223 height 32
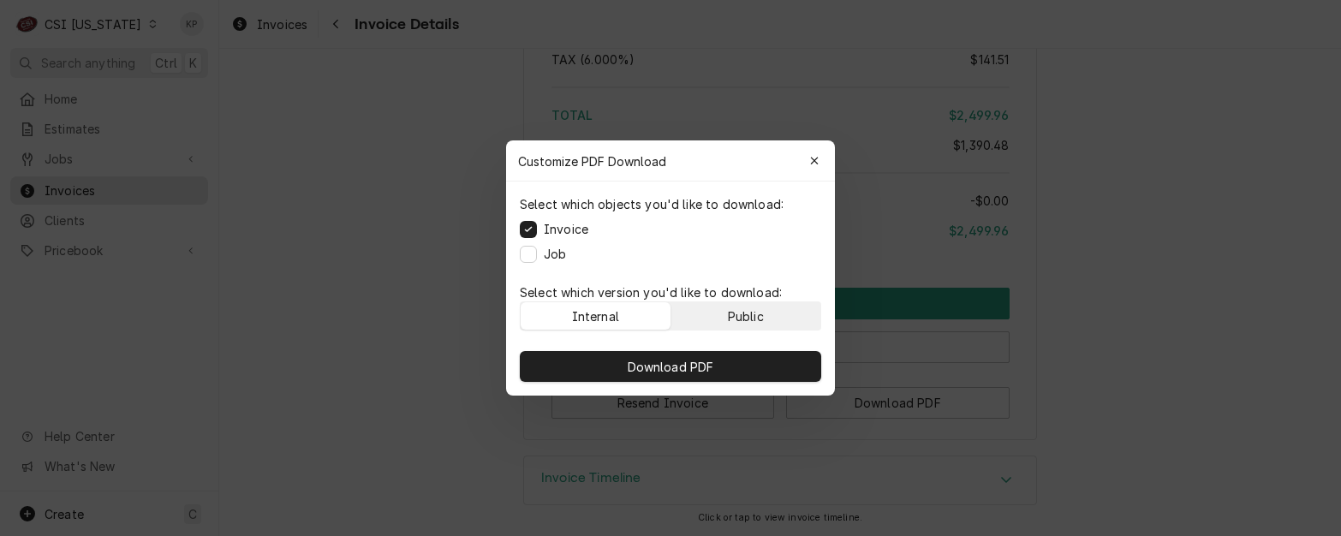
click at [757, 314] on div "Public" at bounding box center [746, 316] width 36 height 18
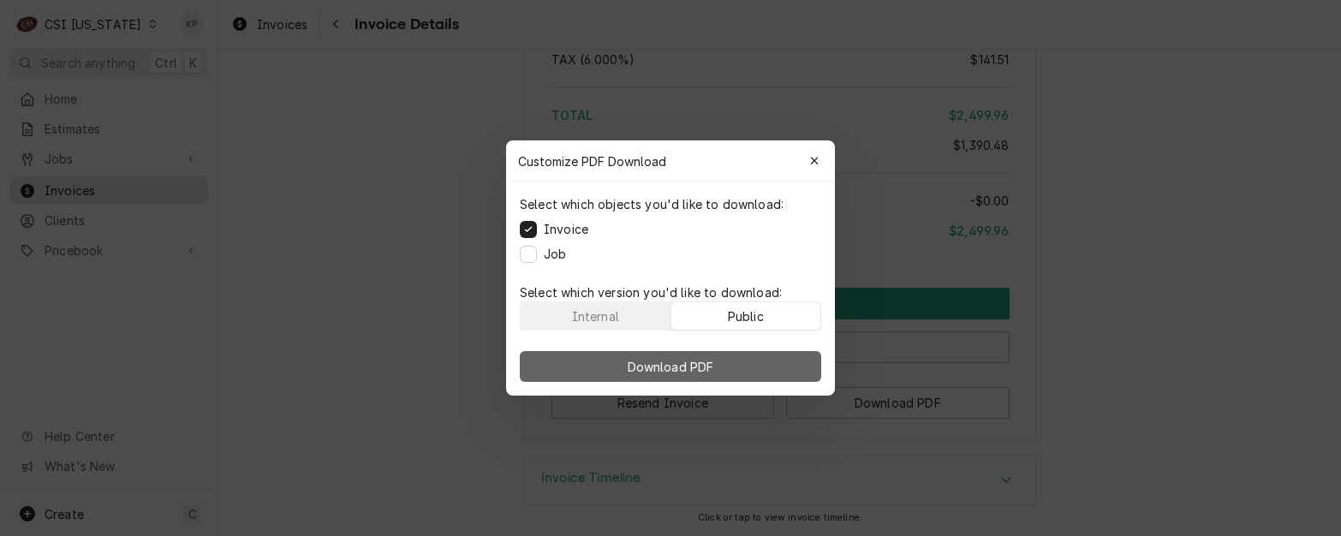
click at [766, 358] on button "Download PDF" at bounding box center [670, 366] width 301 height 31
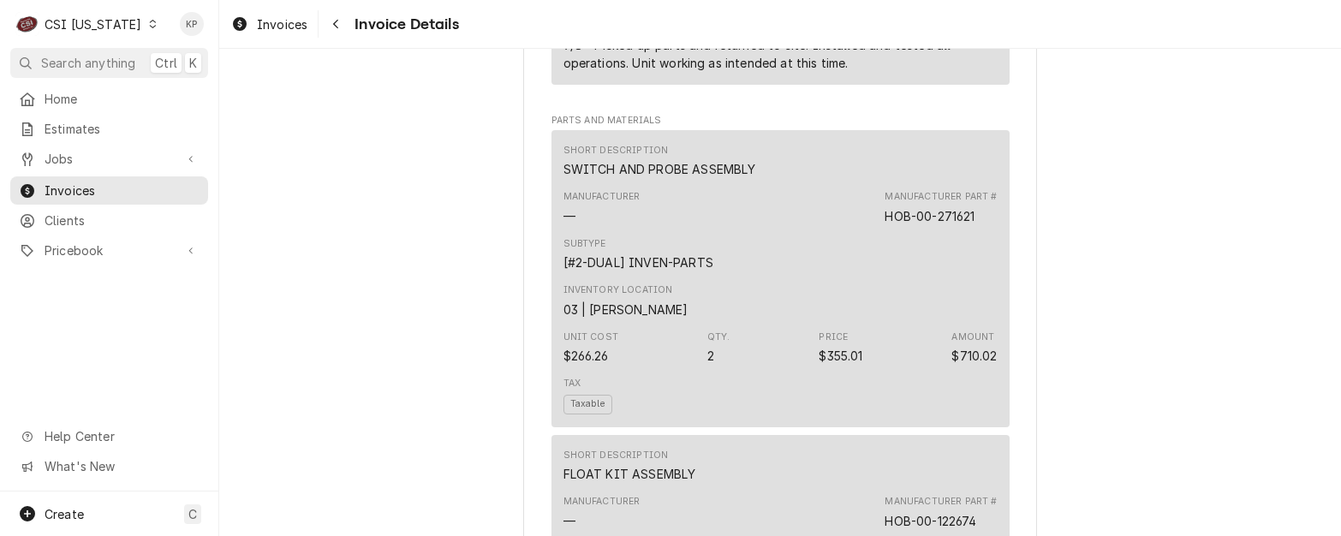
scroll to position [1593, 0]
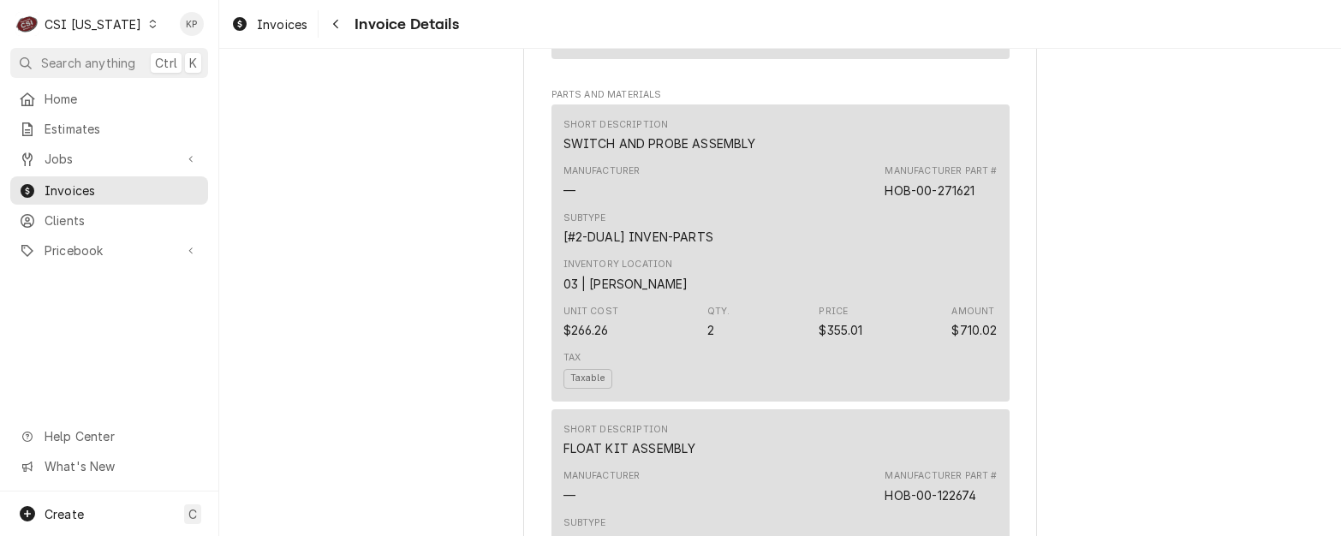
click at [580, 389] on span "Taxable" at bounding box center [587, 379] width 49 height 20
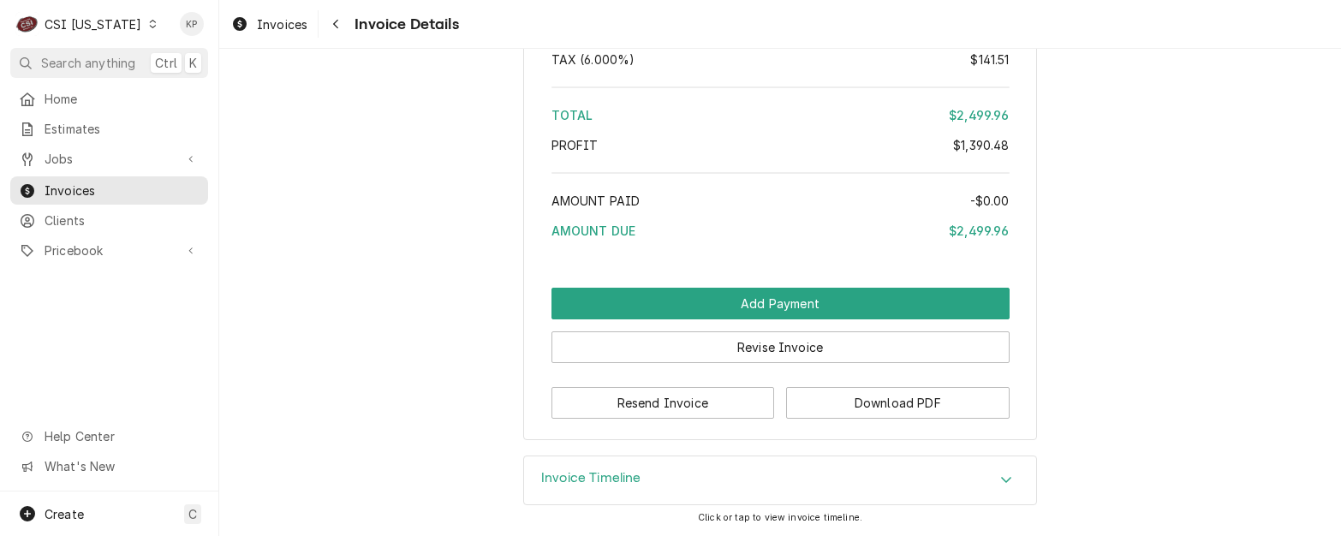
scroll to position [5189, 0]
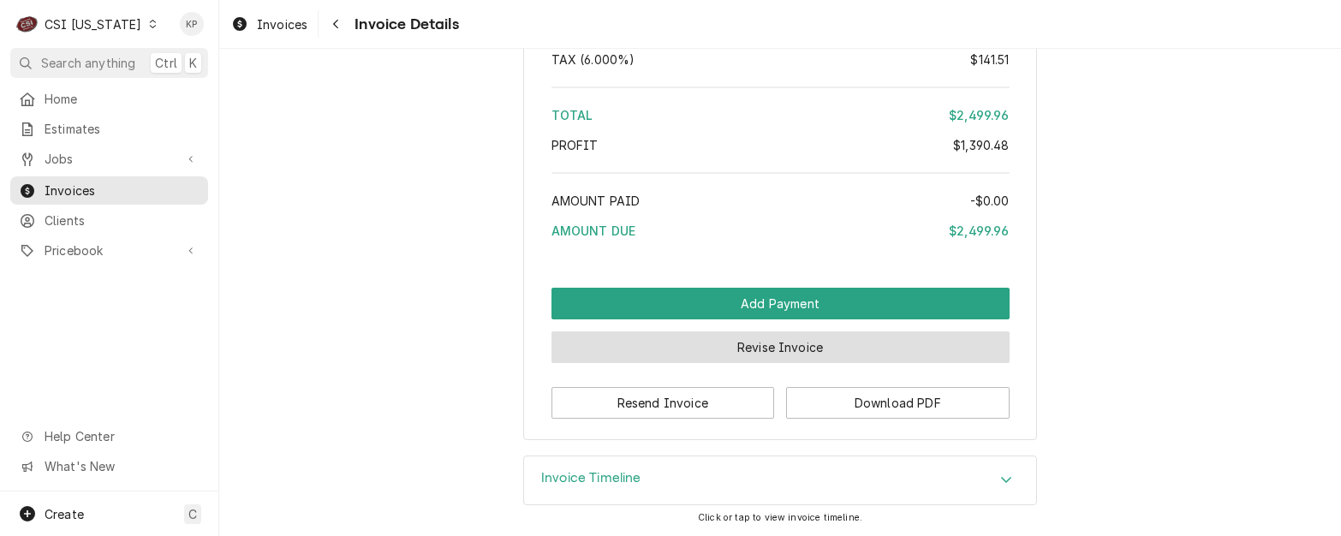
click at [772, 342] on button "Revise Invoice" at bounding box center [780, 347] width 458 height 32
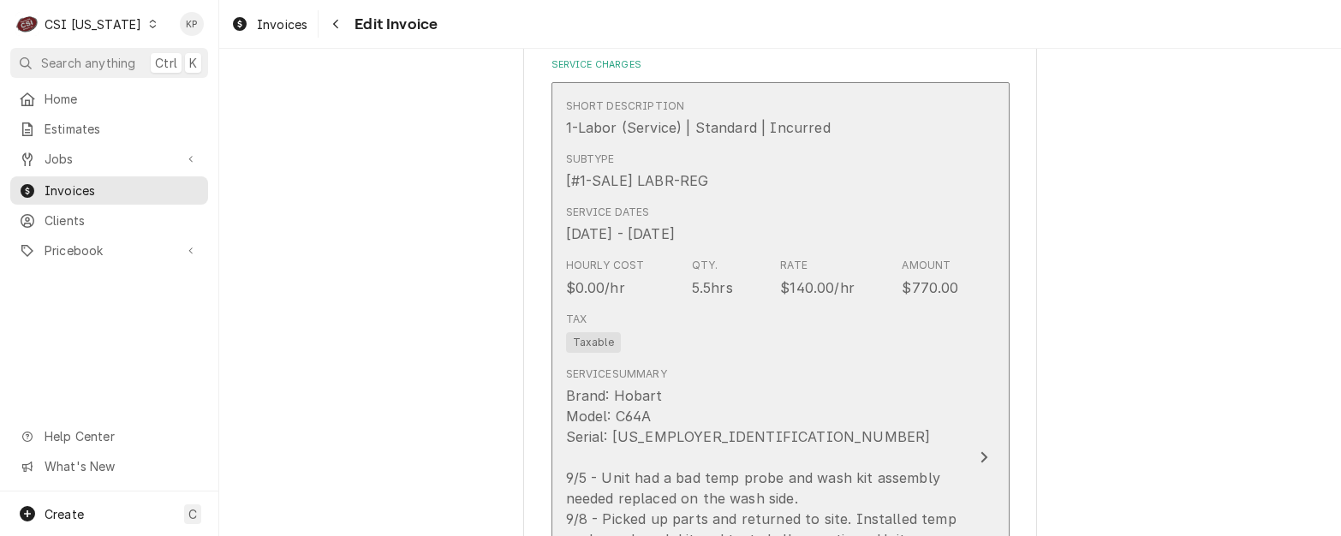
click at [603, 340] on span "Taxable" at bounding box center [593, 342] width 55 height 21
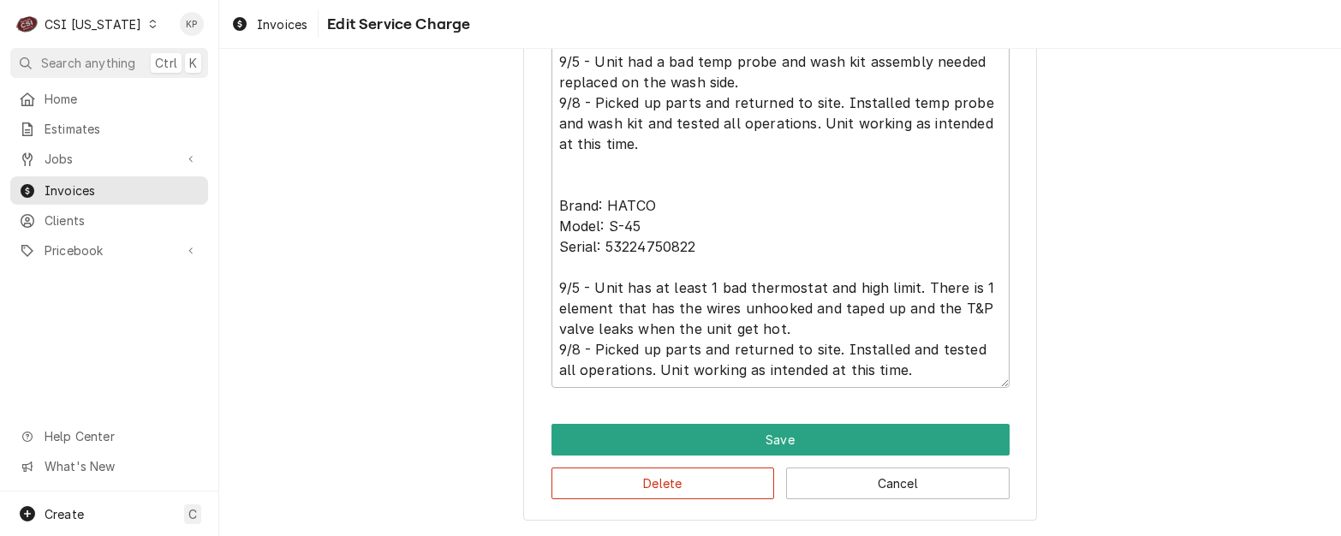
scroll to position [459, 0]
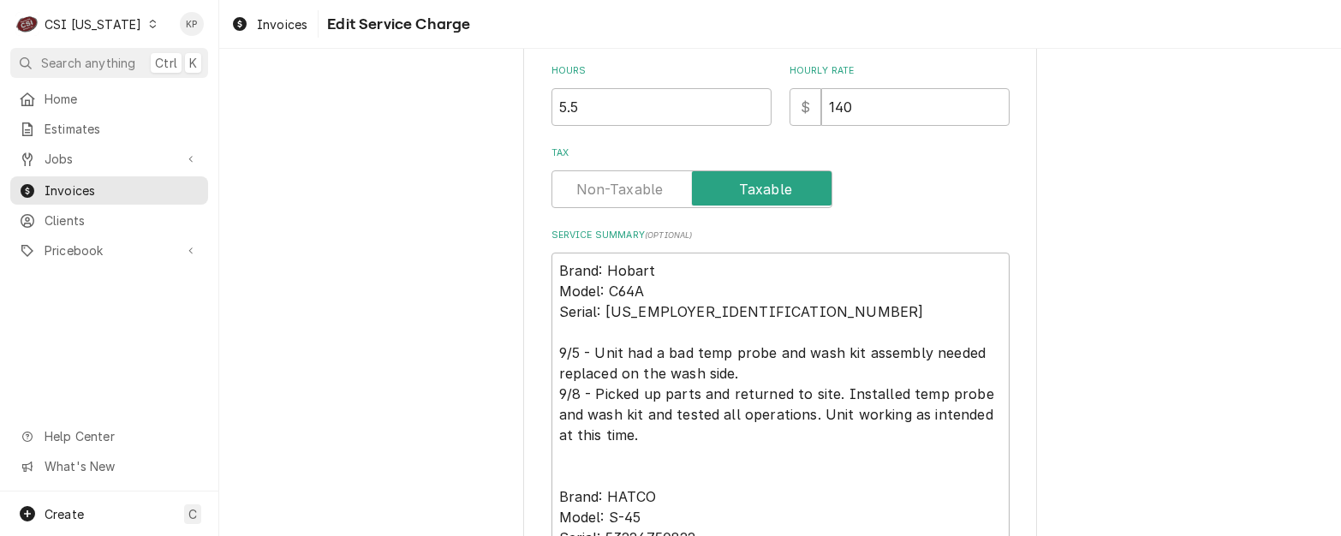
type textarea "x"
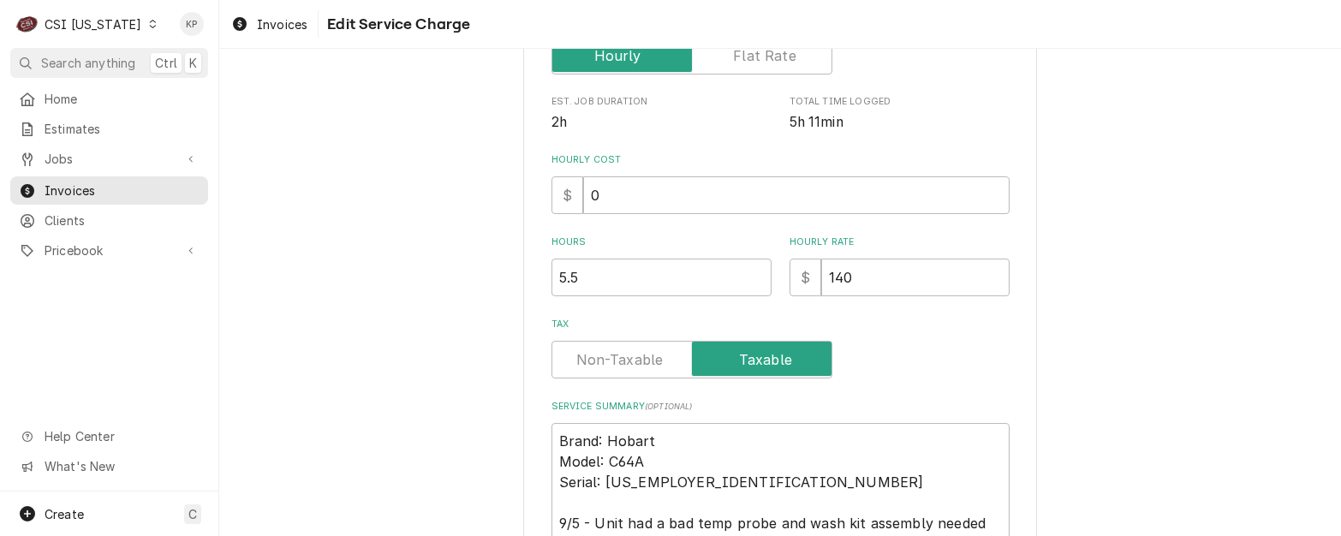
scroll to position [428, 0]
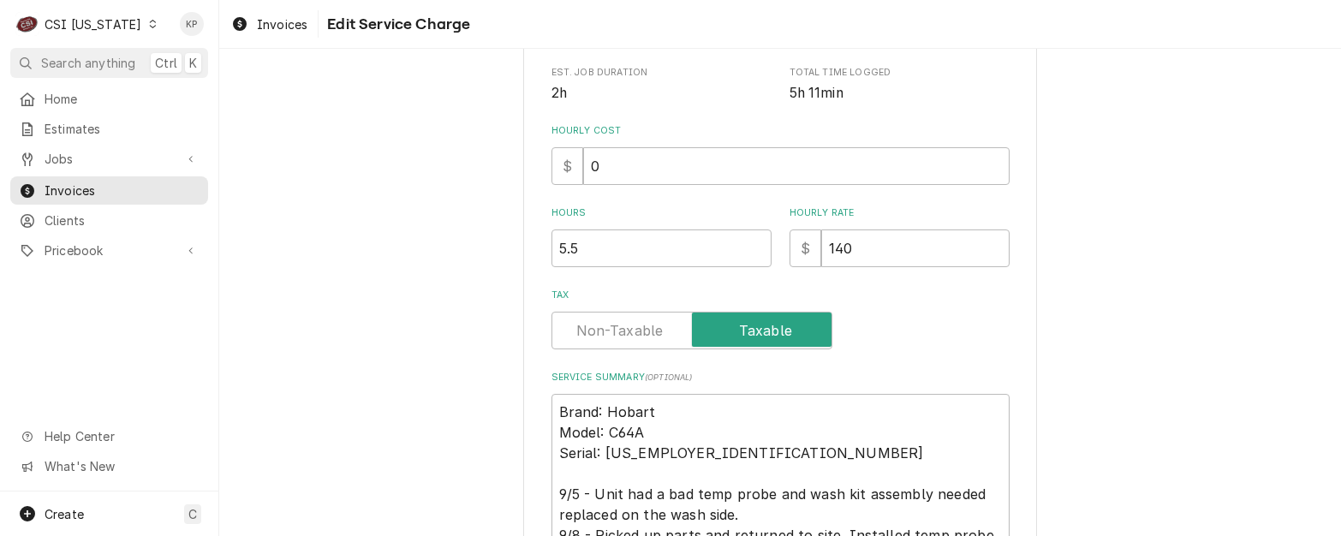
click at [619, 330] on label "Tax" at bounding box center [691, 331] width 281 height 38
click at [619, 330] on input "Tax" at bounding box center [691, 331] width 265 height 38
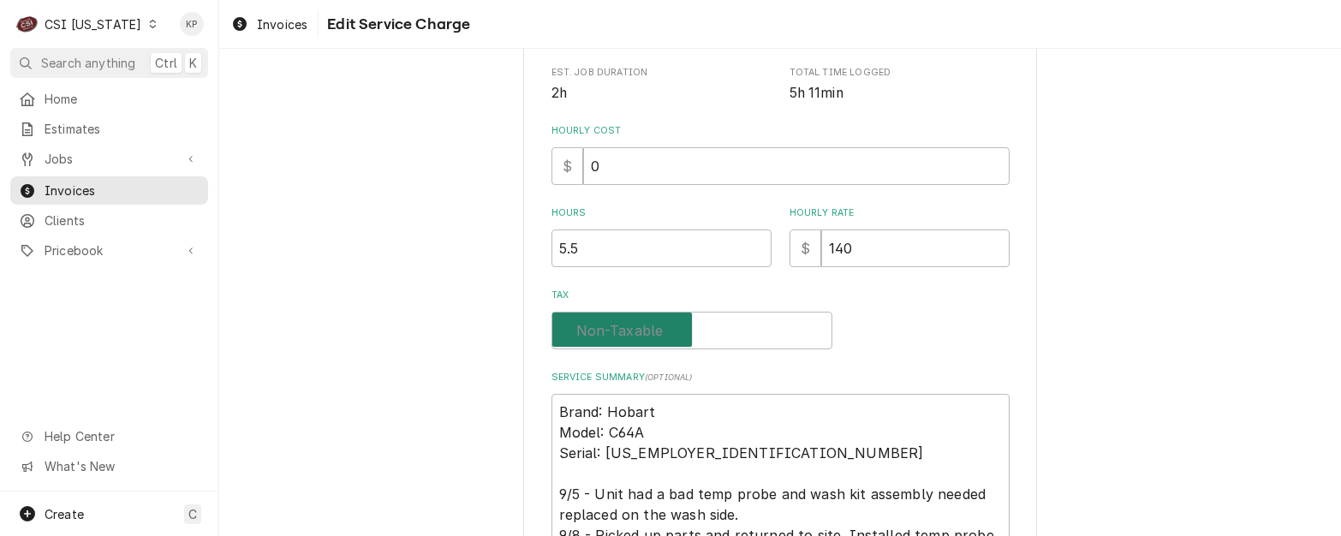
checkbox input "false"
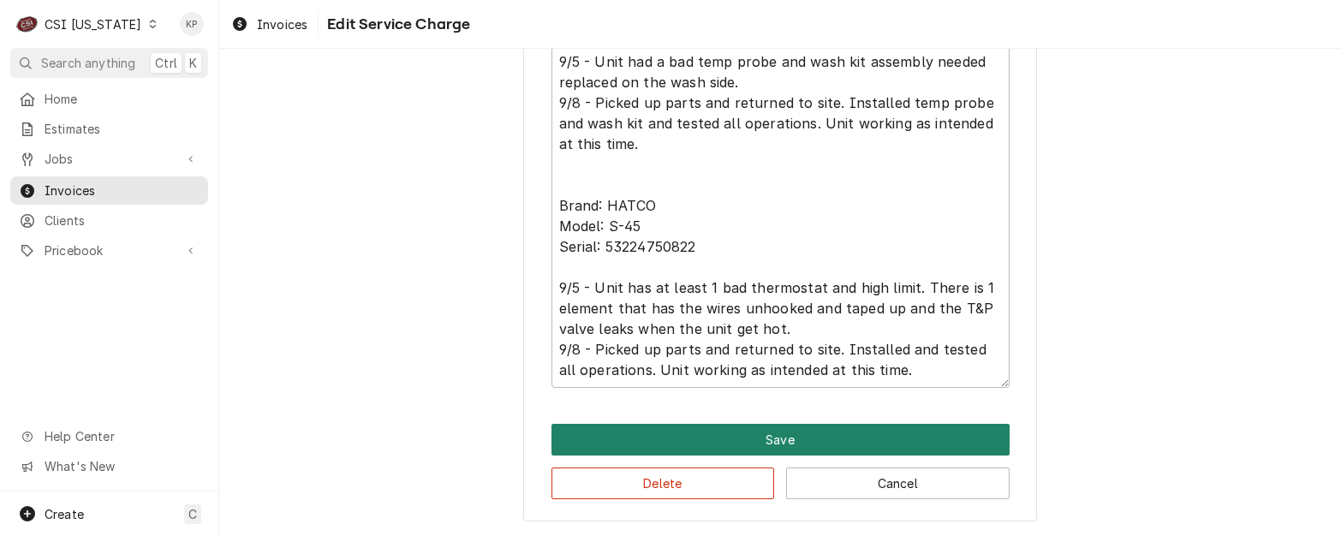
click at [669, 447] on button "Save" at bounding box center [780, 440] width 458 height 32
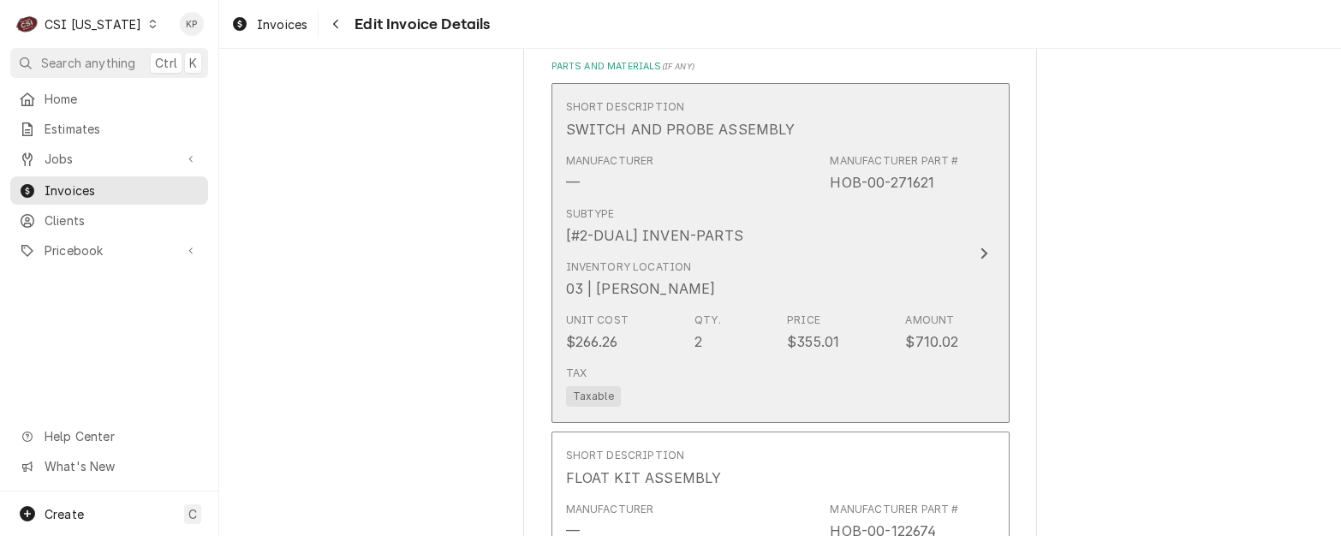
click at [605, 386] on span "Taxable" at bounding box center [593, 396] width 55 height 21
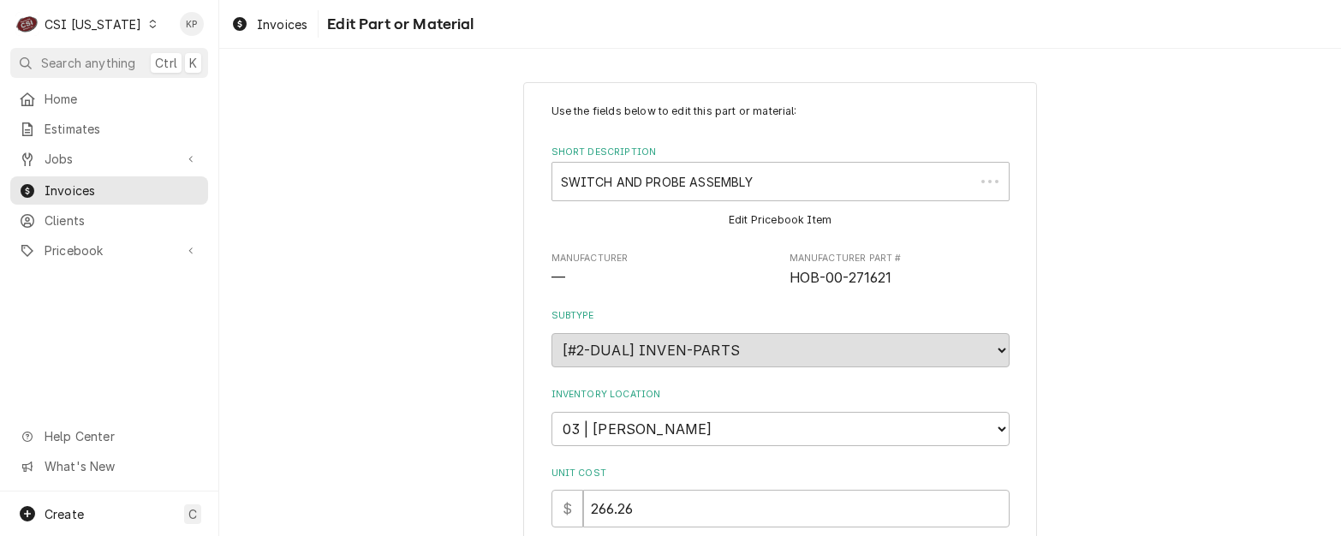
type textarea "x"
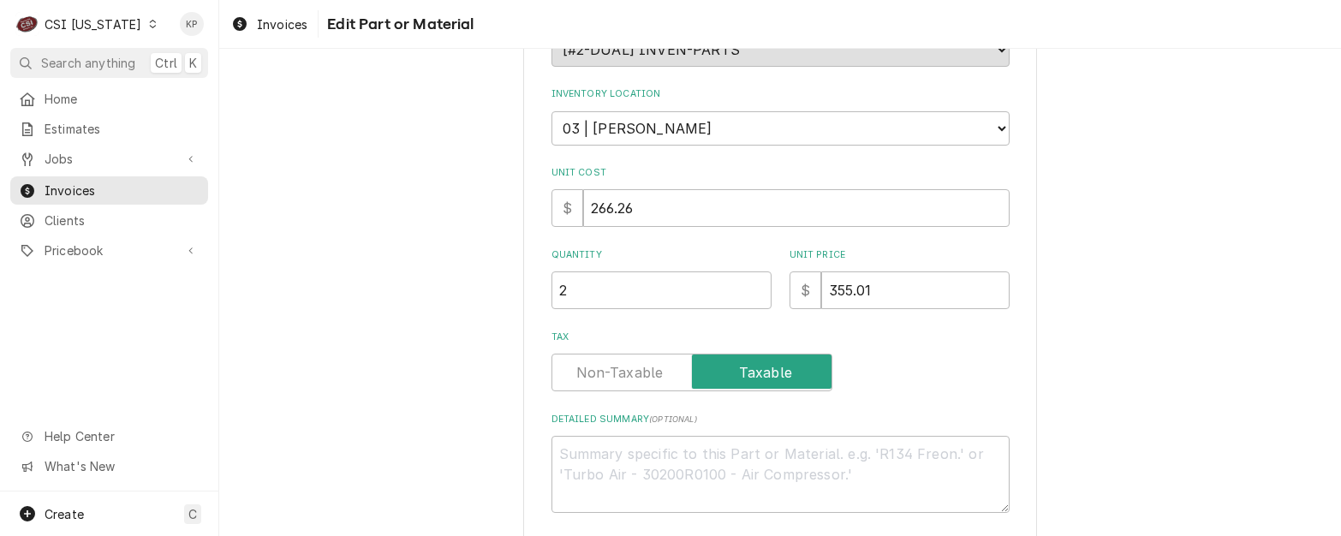
scroll to position [342, 0]
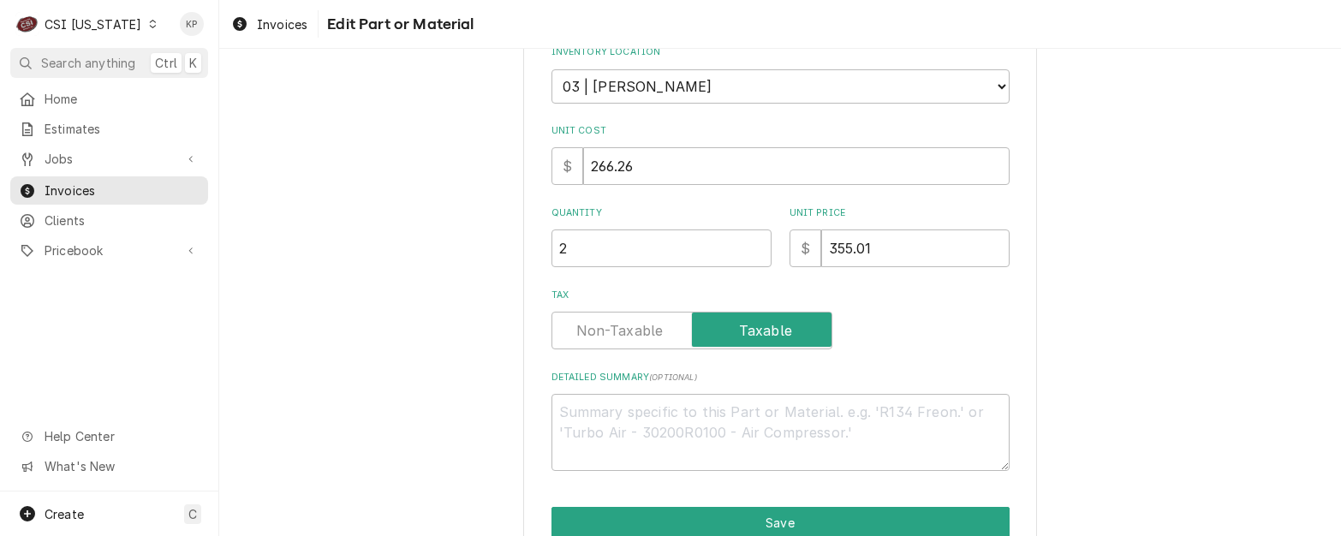
click at [603, 335] on label "Tax" at bounding box center [691, 331] width 281 height 38
click at [603, 335] on input "Tax" at bounding box center [691, 331] width 265 height 38
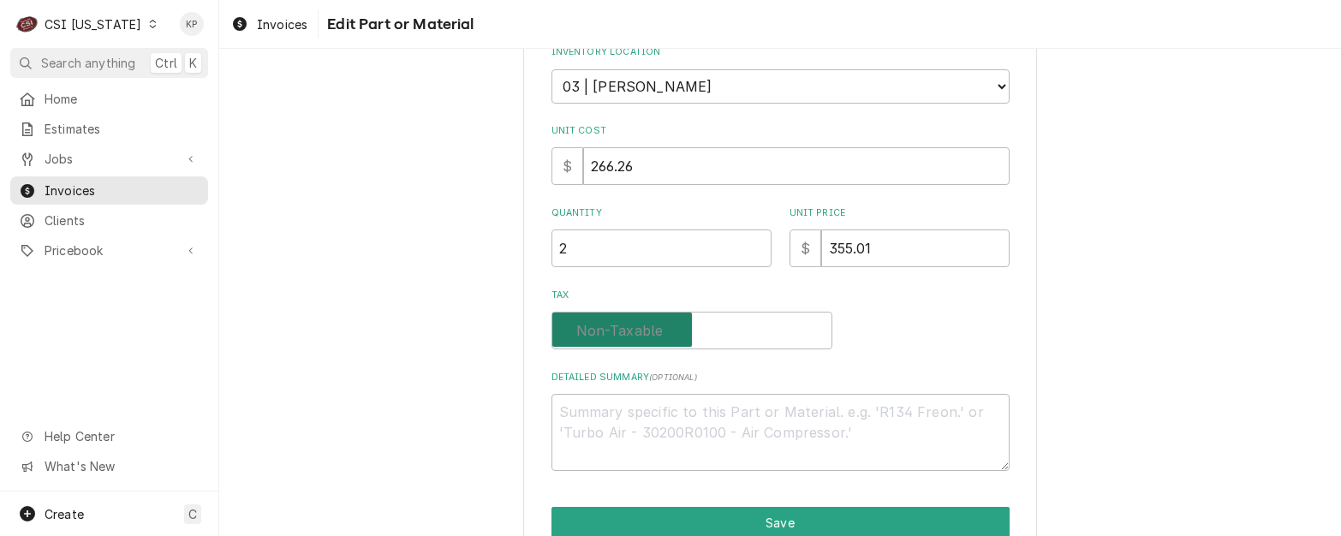
checkbox input "false"
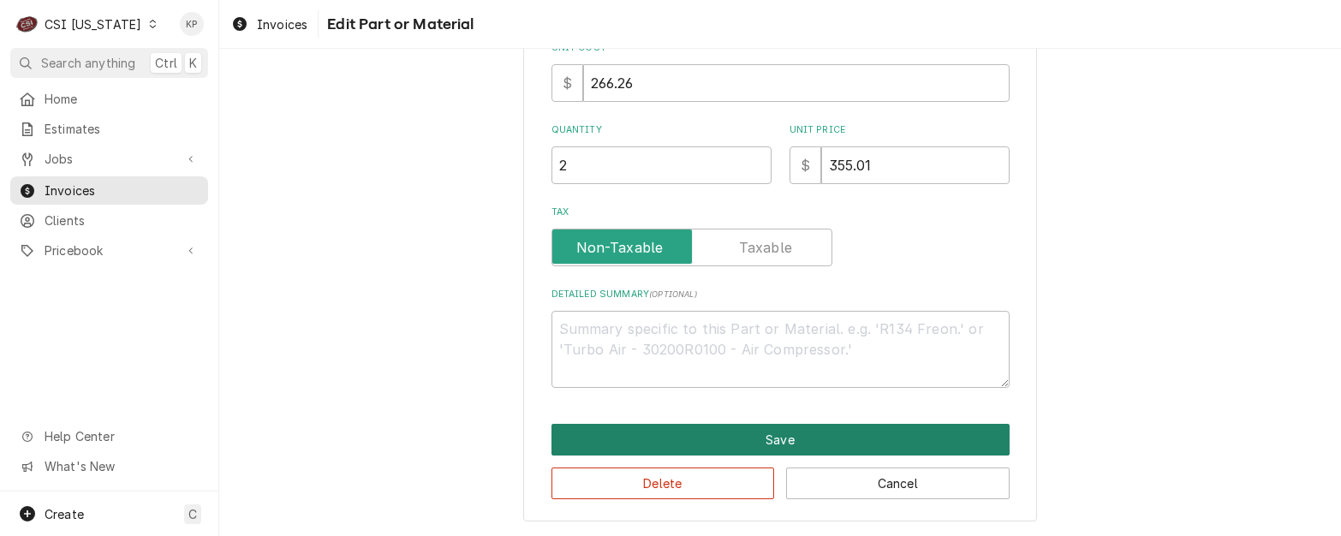
click at [651, 431] on button "Save" at bounding box center [780, 440] width 458 height 32
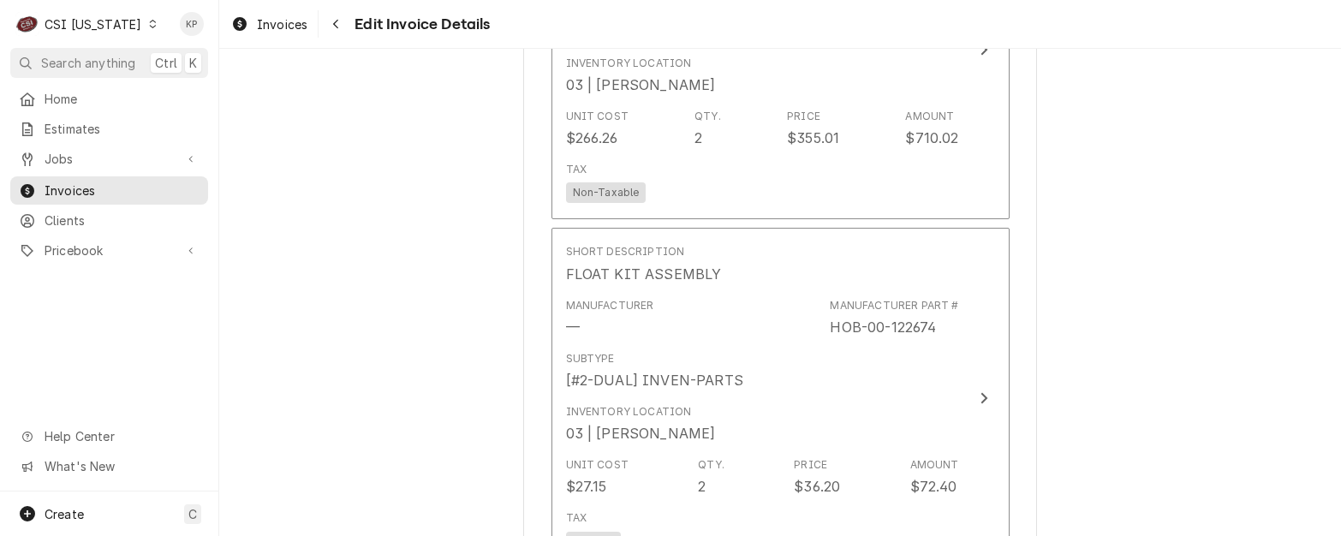
scroll to position [2666, 0]
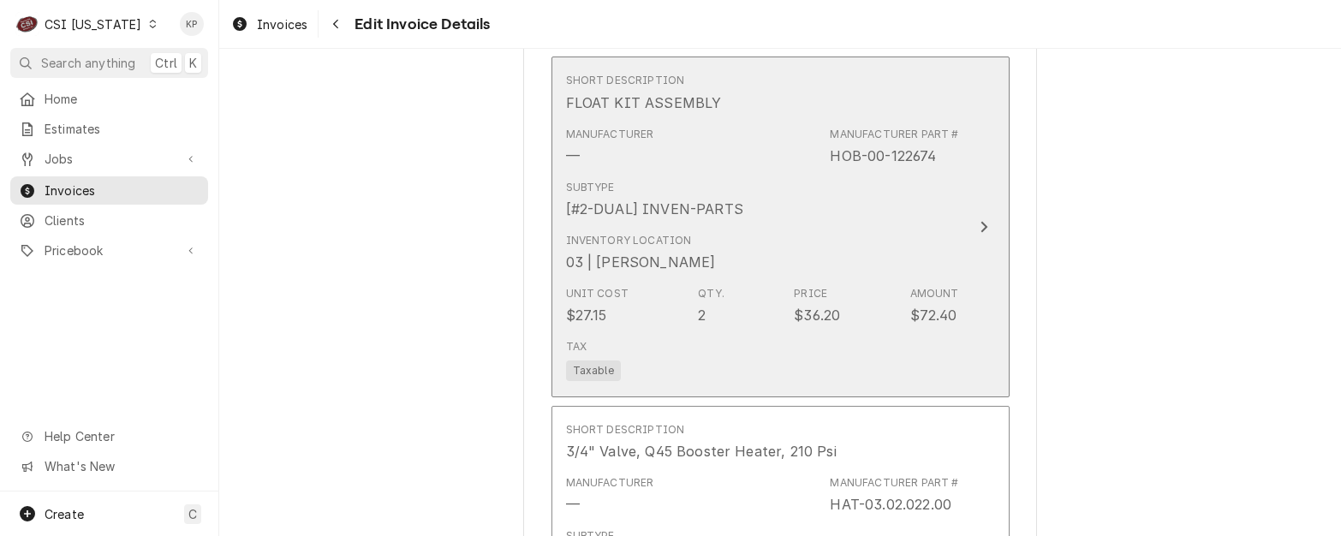
click at [592, 360] on span "Taxable" at bounding box center [593, 370] width 55 height 21
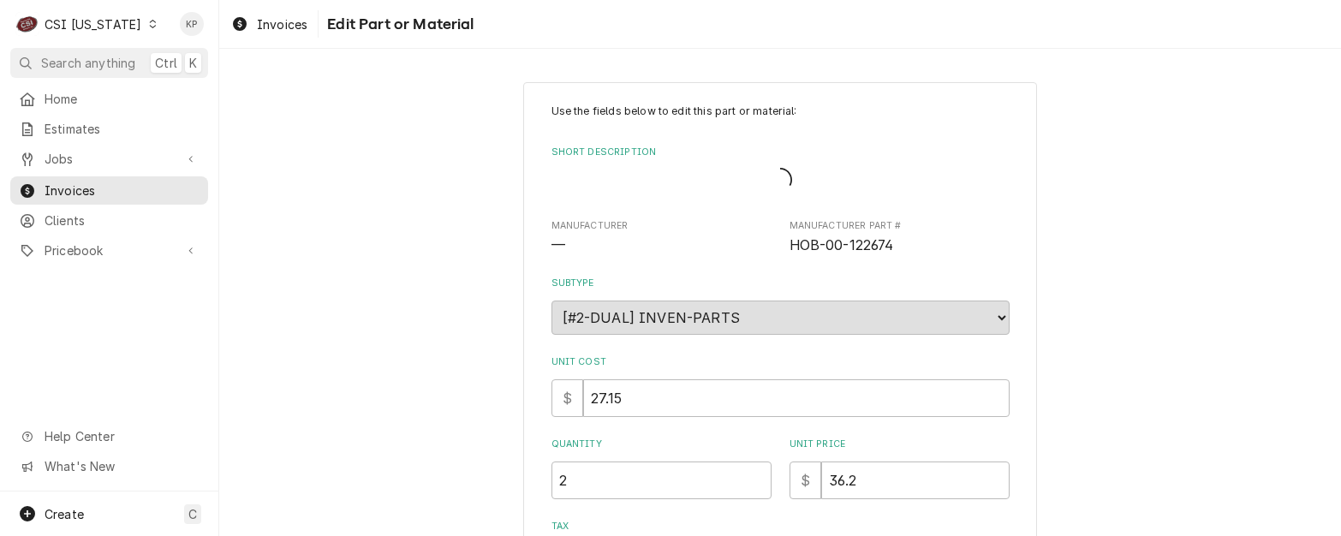
type textarea "x"
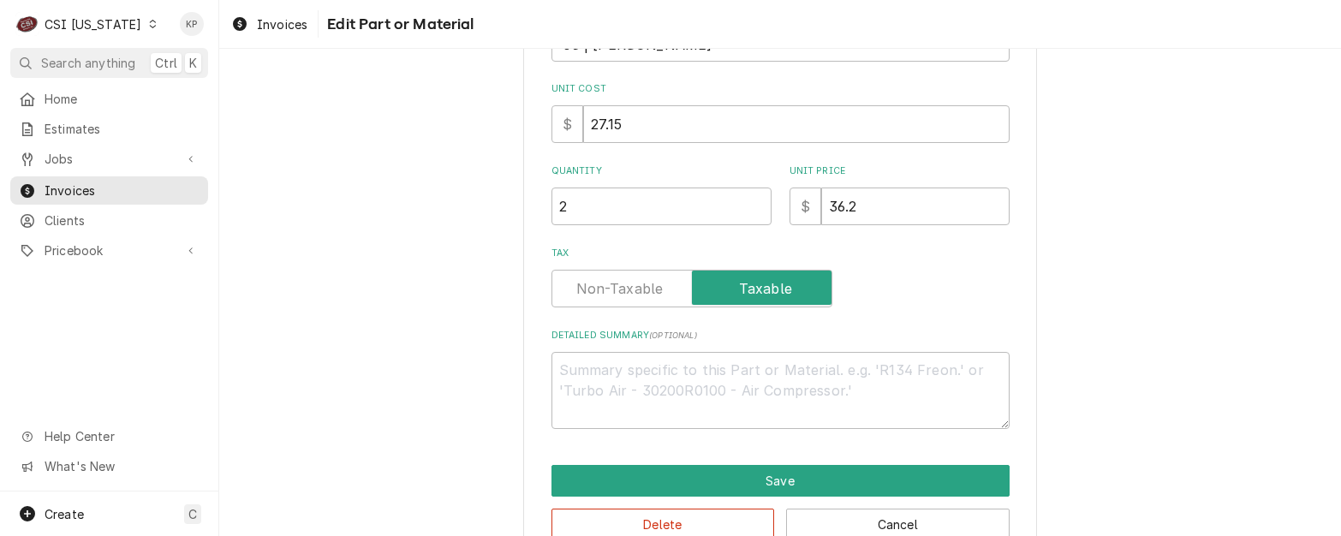
scroll to position [425, 0]
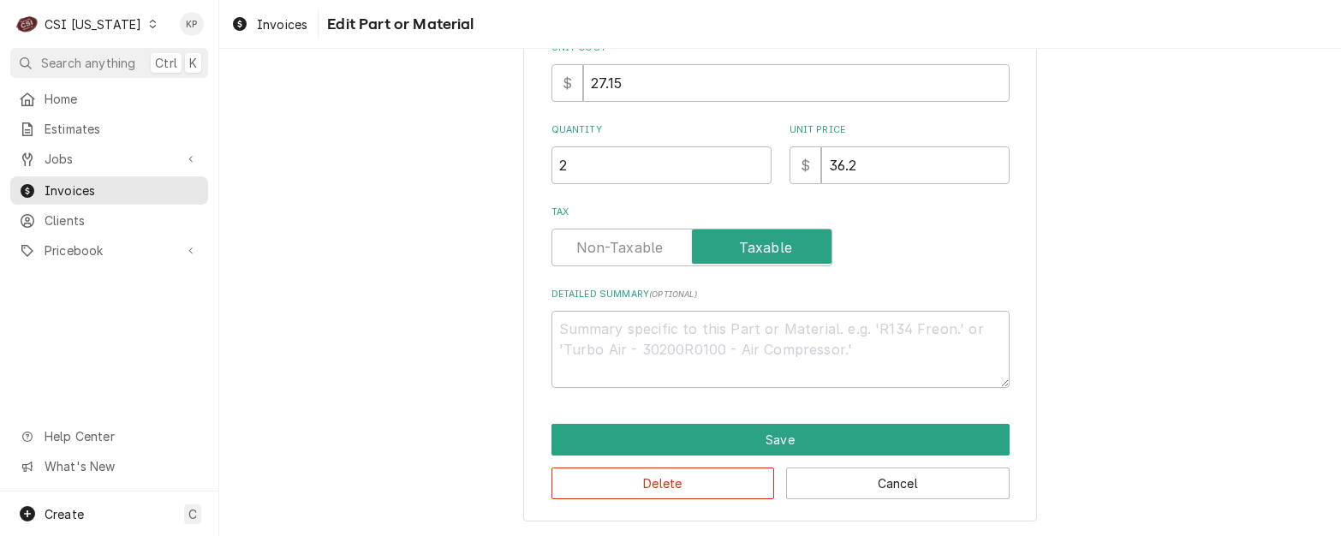
click at [611, 404] on div "Use the fields below to edit this part or material: Short Description FLOAT KIT…" at bounding box center [780, 89] width 514 height 865
click at [597, 252] on label "Tax" at bounding box center [691, 248] width 281 height 38
click at [597, 252] on input "Tax" at bounding box center [691, 248] width 265 height 38
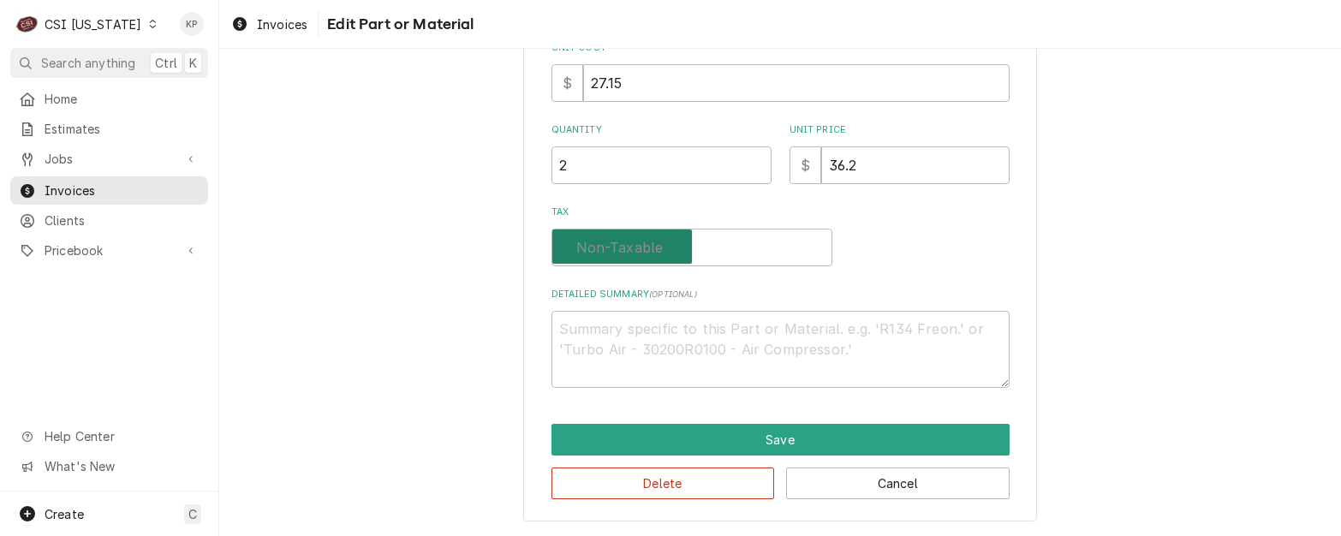
checkbox input "false"
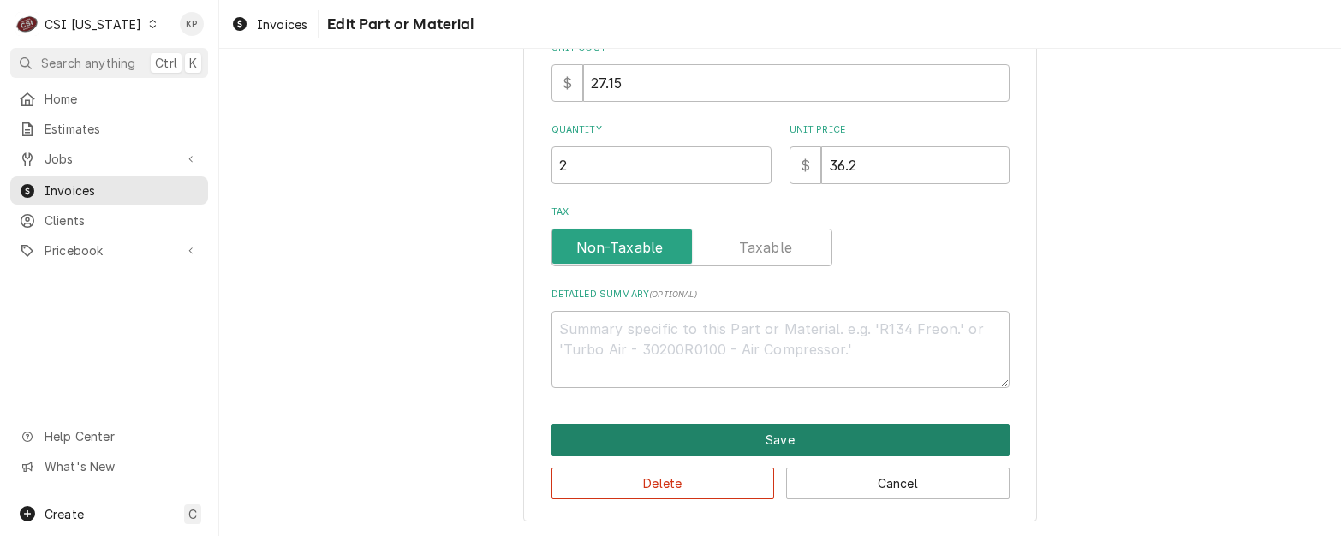
click at [722, 444] on button "Save" at bounding box center [780, 440] width 458 height 32
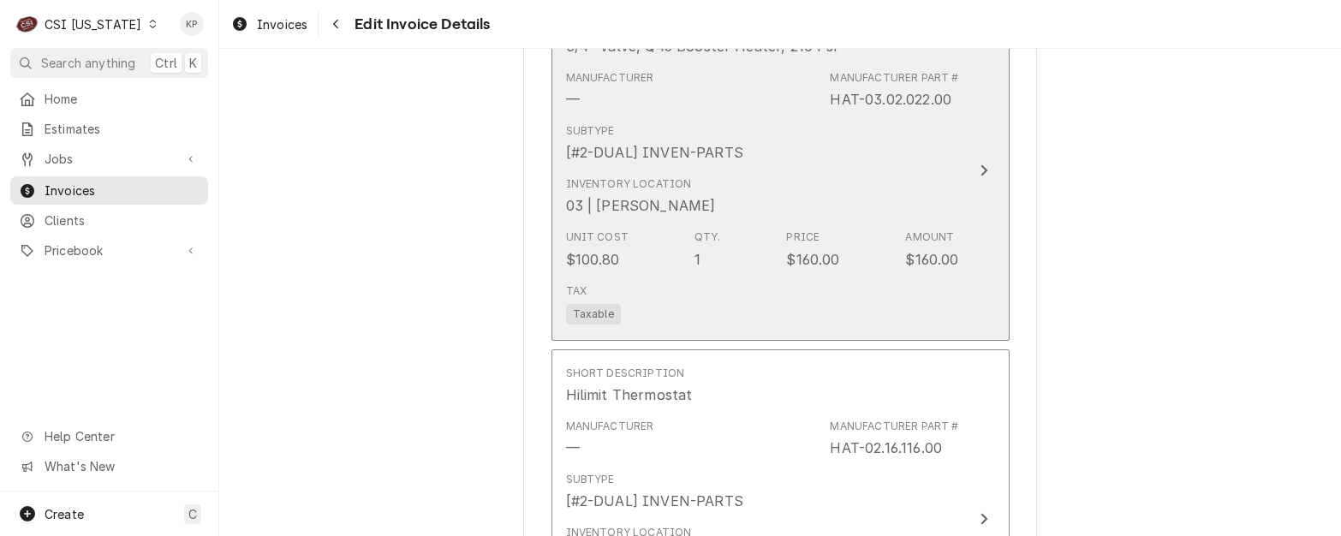
scroll to position [3095, 0]
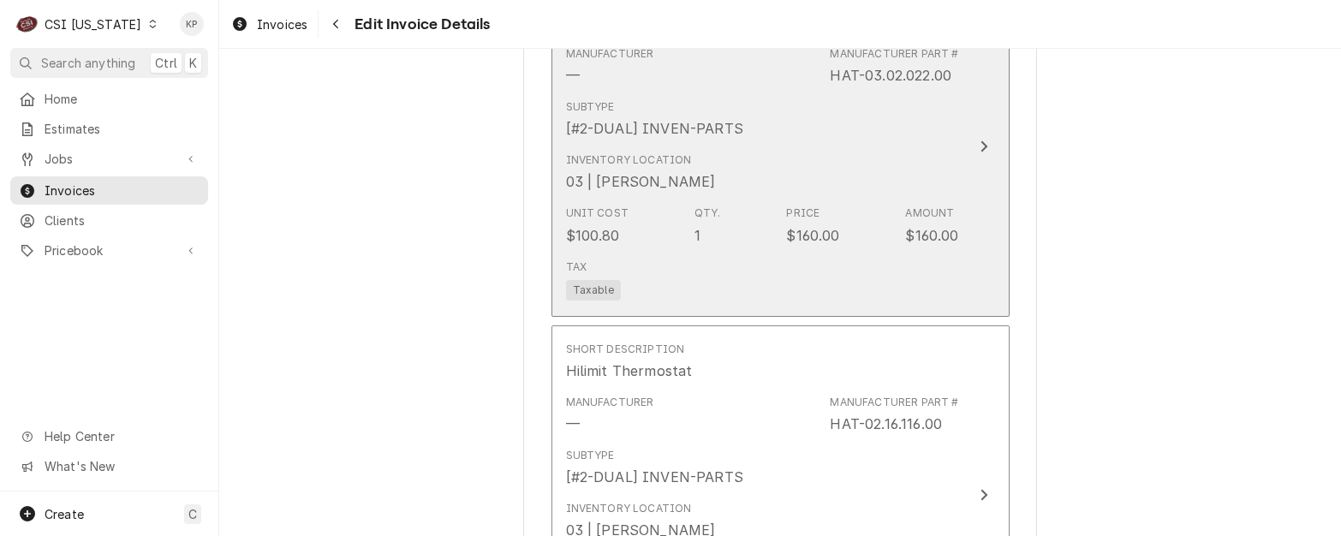
click at [573, 280] on span "Taxable" at bounding box center [593, 290] width 55 height 21
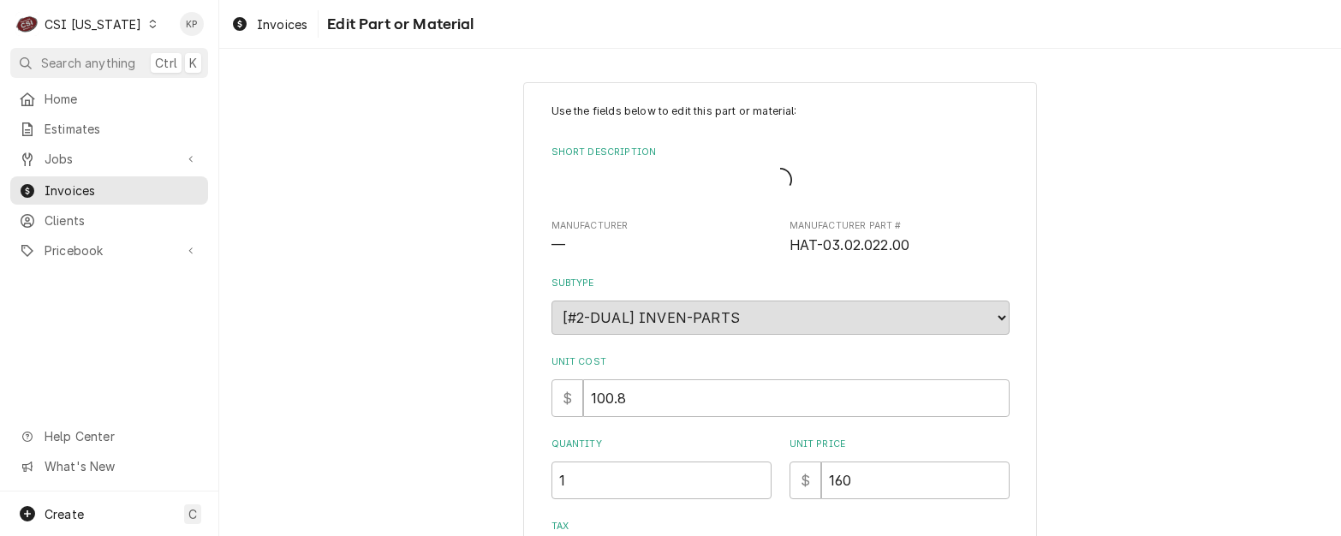
type textarea "x"
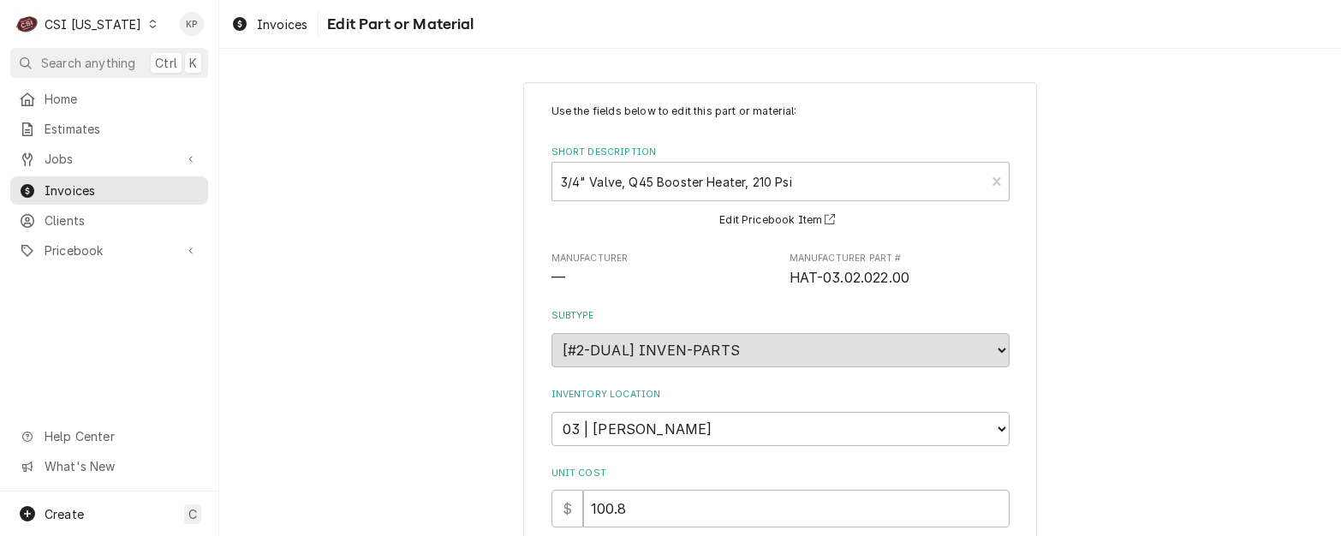
scroll to position [425, 0]
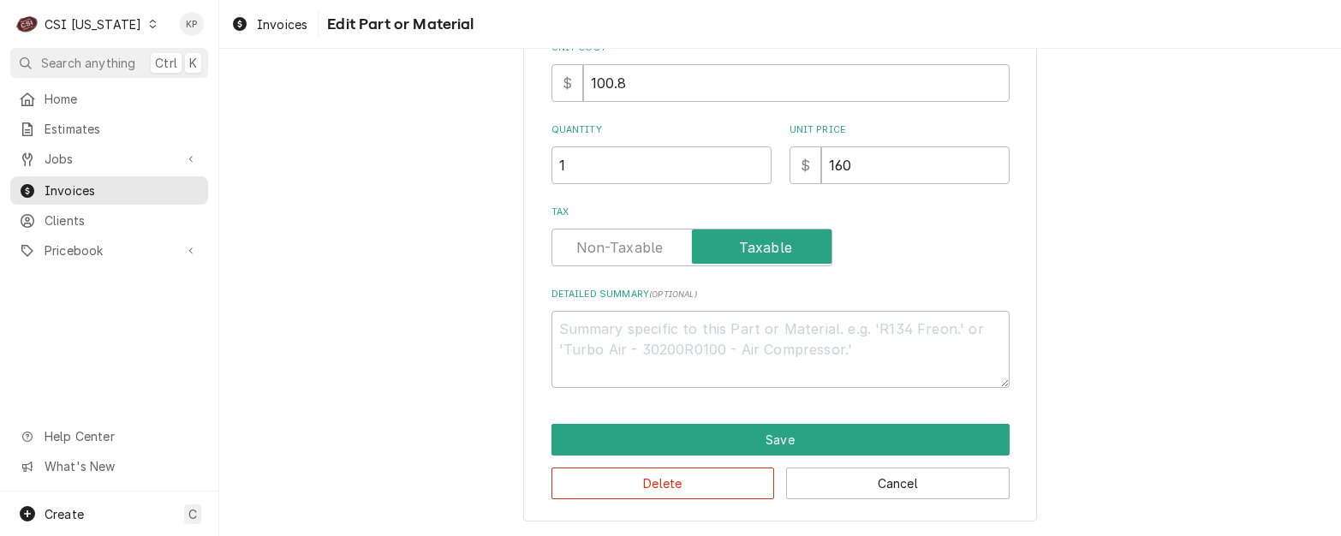
click at [608, 247] on label "Tax" at bounding box center [691, 248] width 281 height 38
click at [608, 247] on input "Tax" at bounding box center [691, 248] width 265 height 38
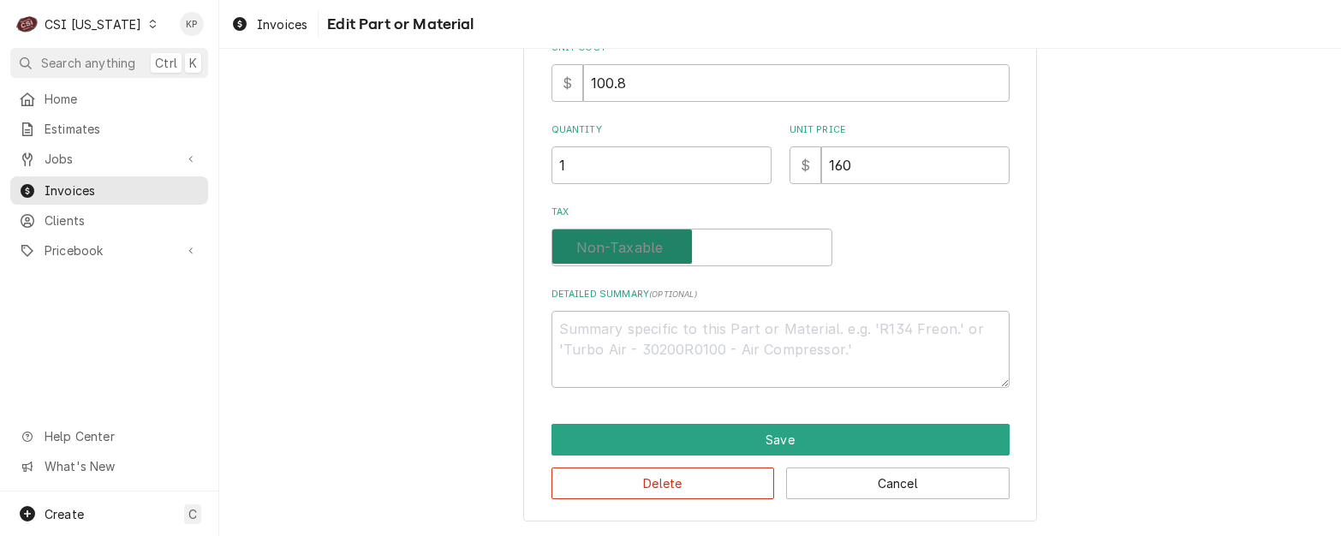
checkbox input "false"
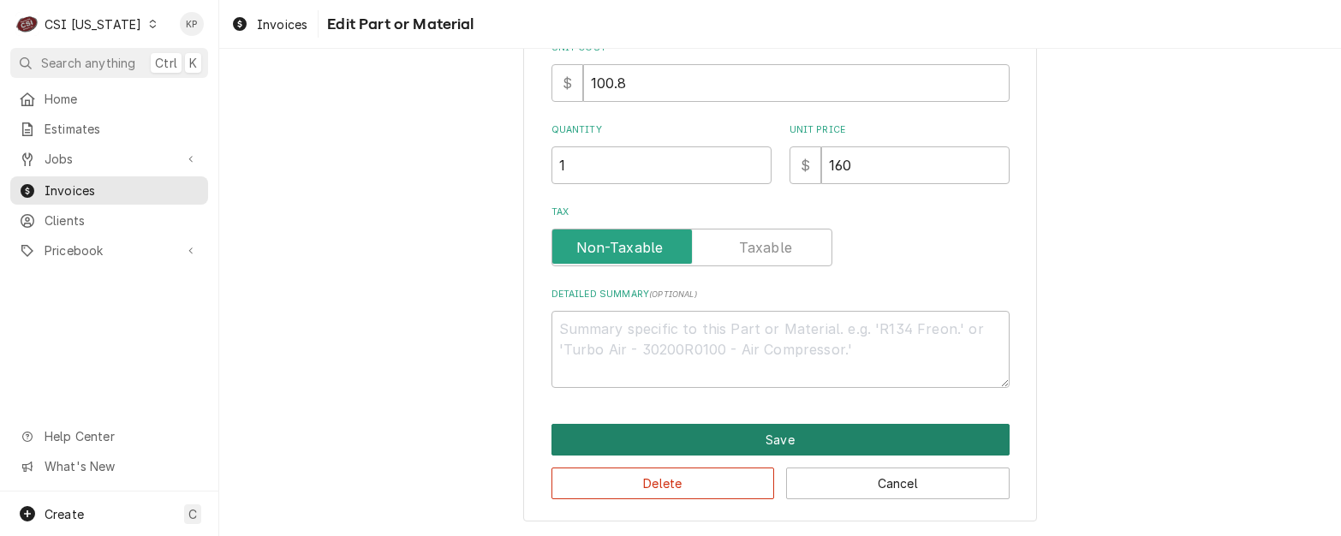
click at [671, 455] on button "Save" at bounding box center [780, 440] width 458 height 32
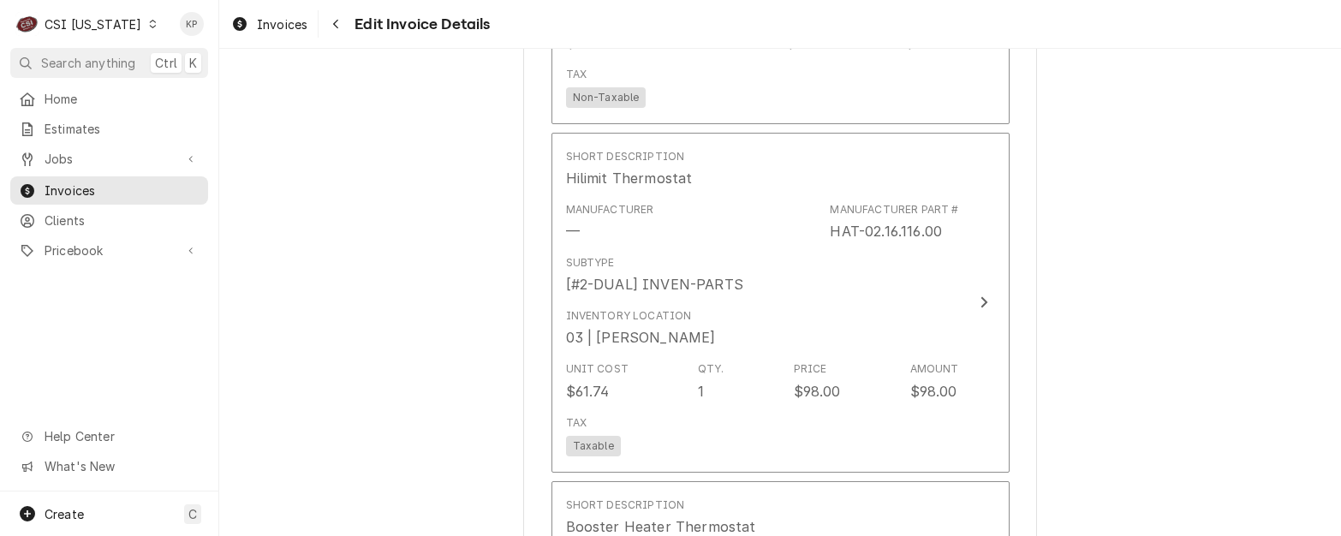
scroll to position [3458, 0]
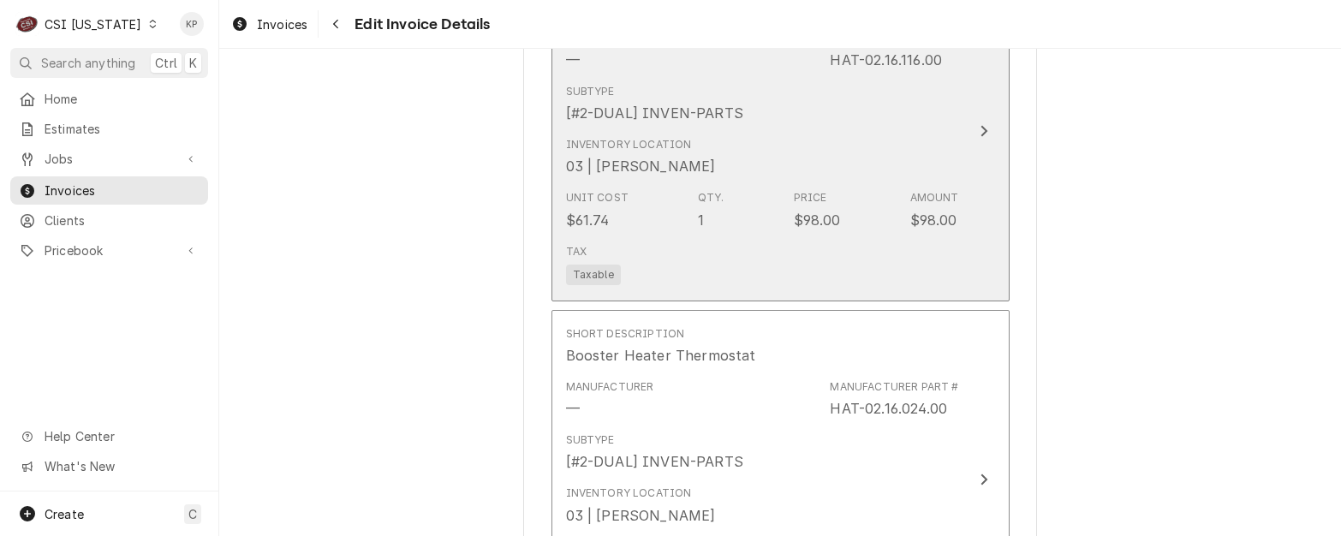
click at [598, 265] on span "Taxable" at bounding box center [593, 275] width 55 height 21
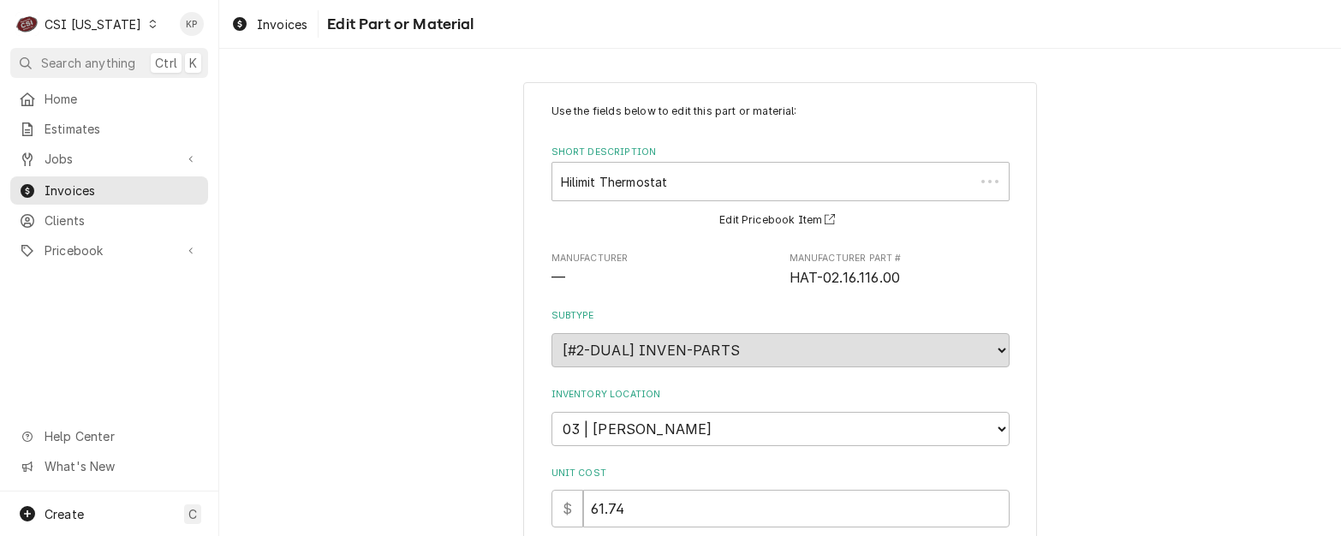
type textarea "x"
click at [621, 270] on span "—" at bounding box center [661, 278] width 220 height 21
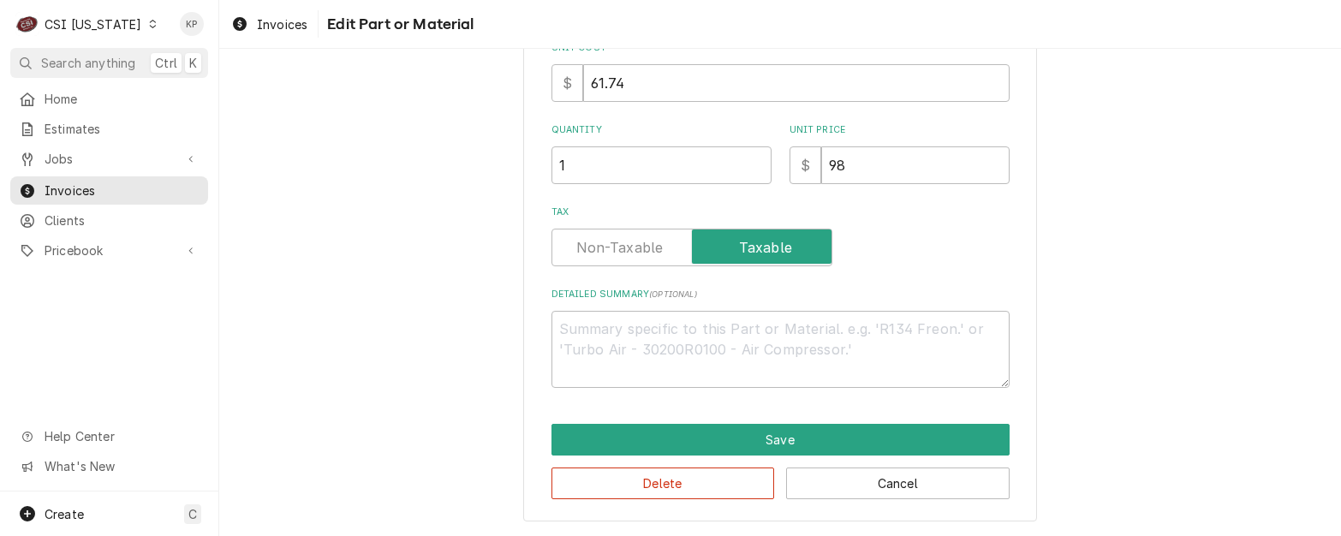
click at [592, 252] on label "Tax" at bounding box center [691, 248] width 281 height 38
click at [592, 252] on input "Tax" at bounding box center [691, 248] width 265 height 38
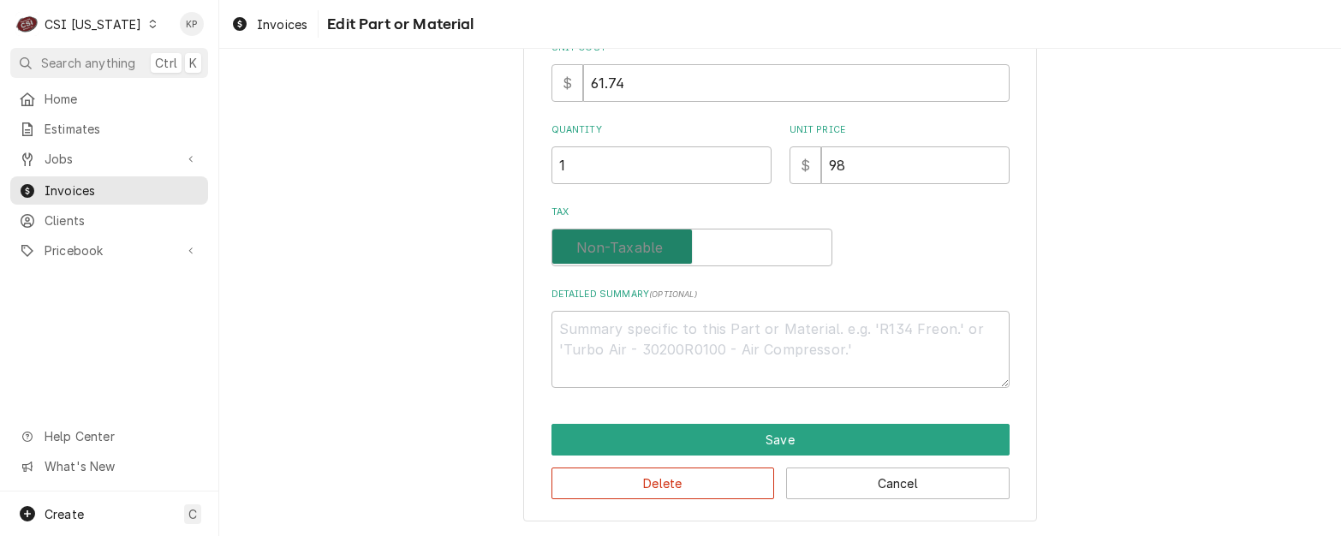
checkbox input "false"
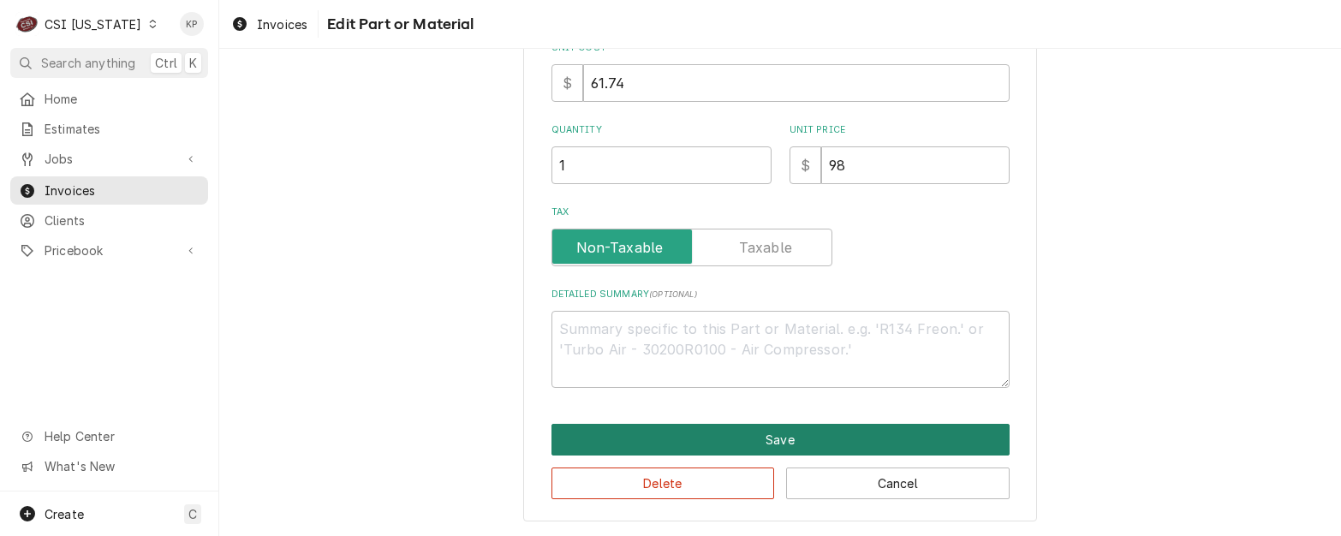
click at [649, 443] on button "Save" at bounding box center [780, 440] width 458 height 32
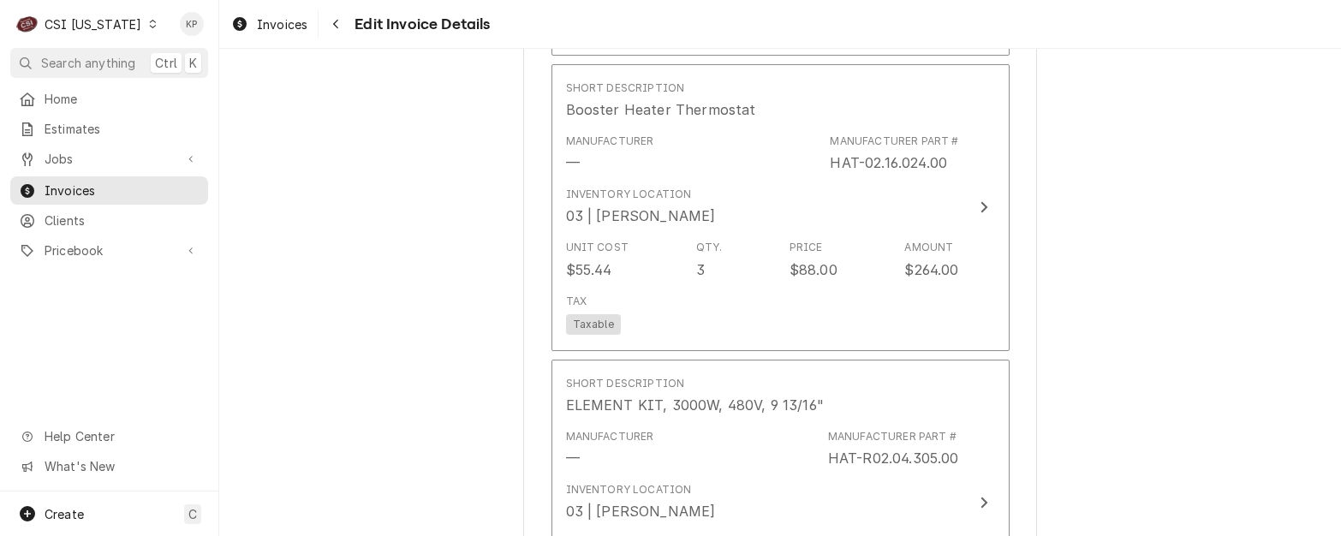
scroll to position [3704, 0]
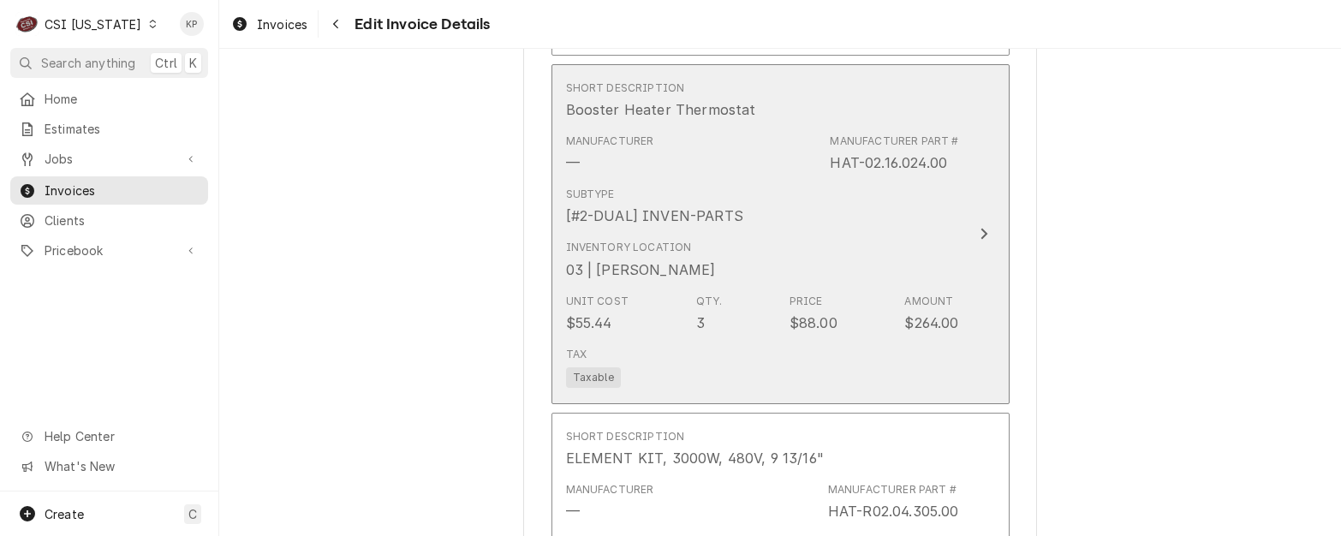
click at [582, 367] on span "Taxable" at bounding box center [593, 377] width 55 height 21
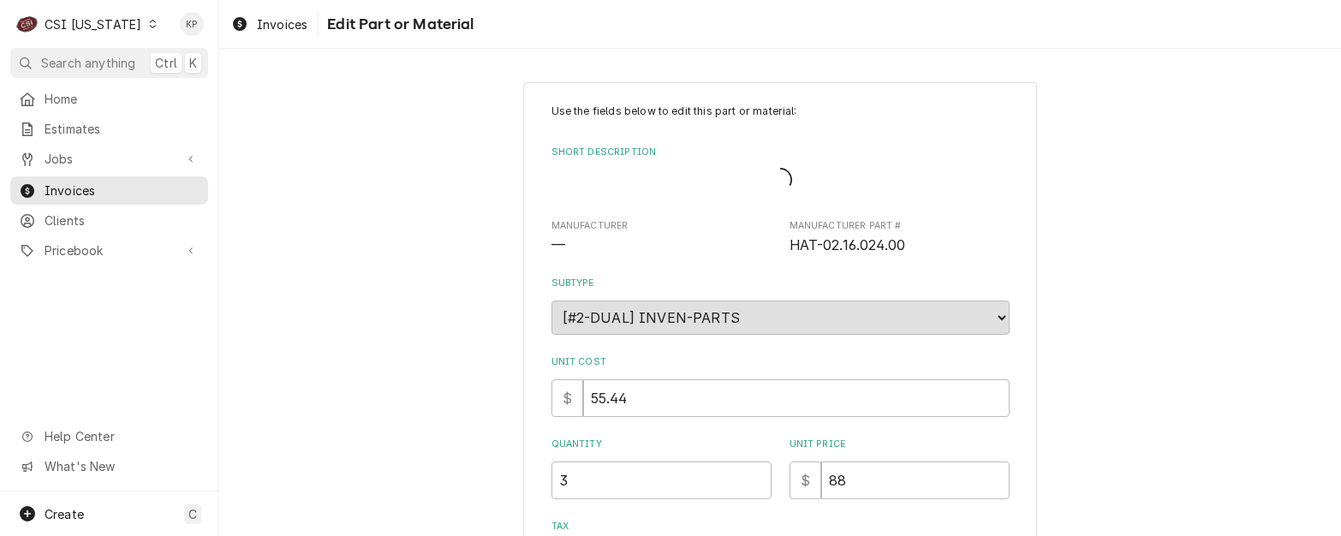
type textarea "x"
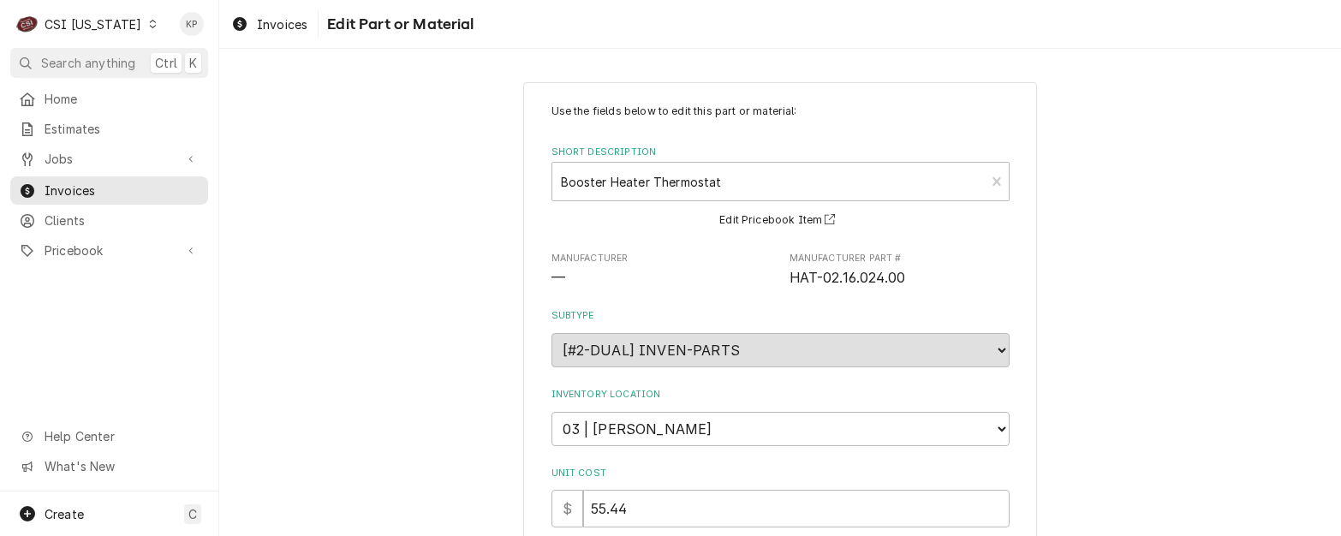
scroll to position [257, 0]
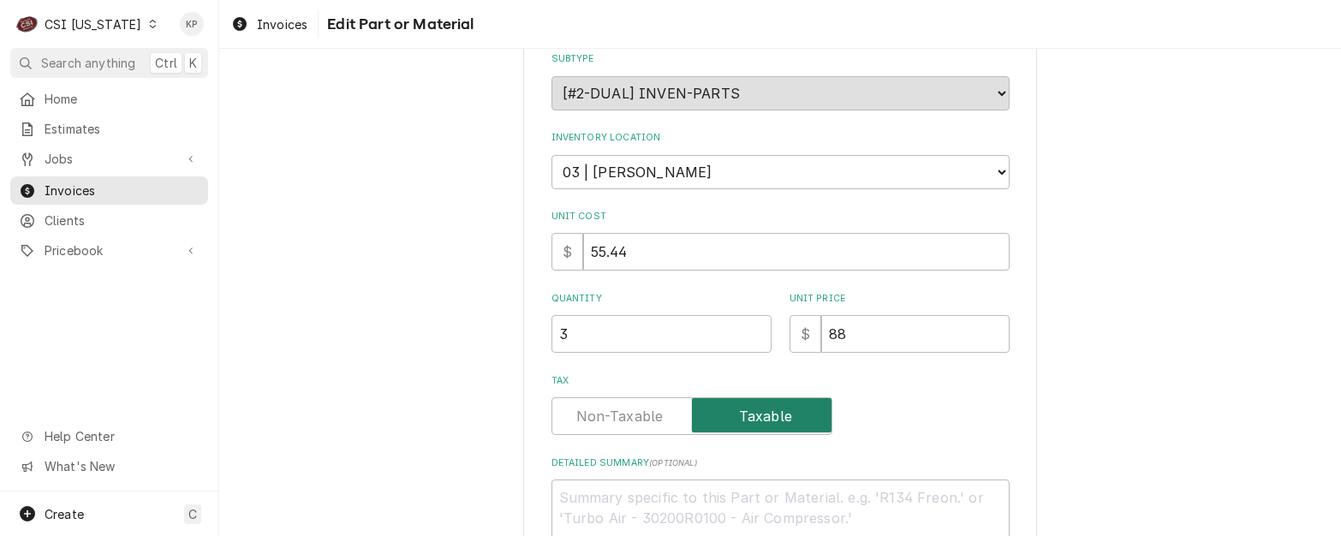
click at [625, 411] on label "Tax" at bounding box center [691, 416] width 281 height 38
click at [625, 411] on input "Tax" at bounding box center [691, 416] width 265 height 38
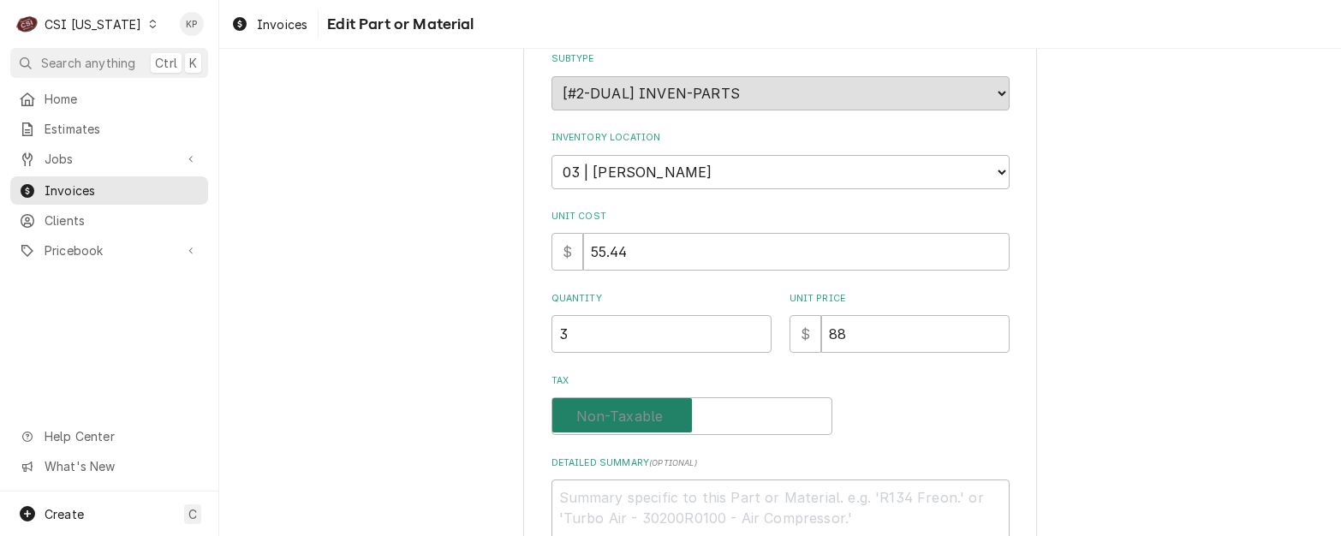
checkbox input "false"
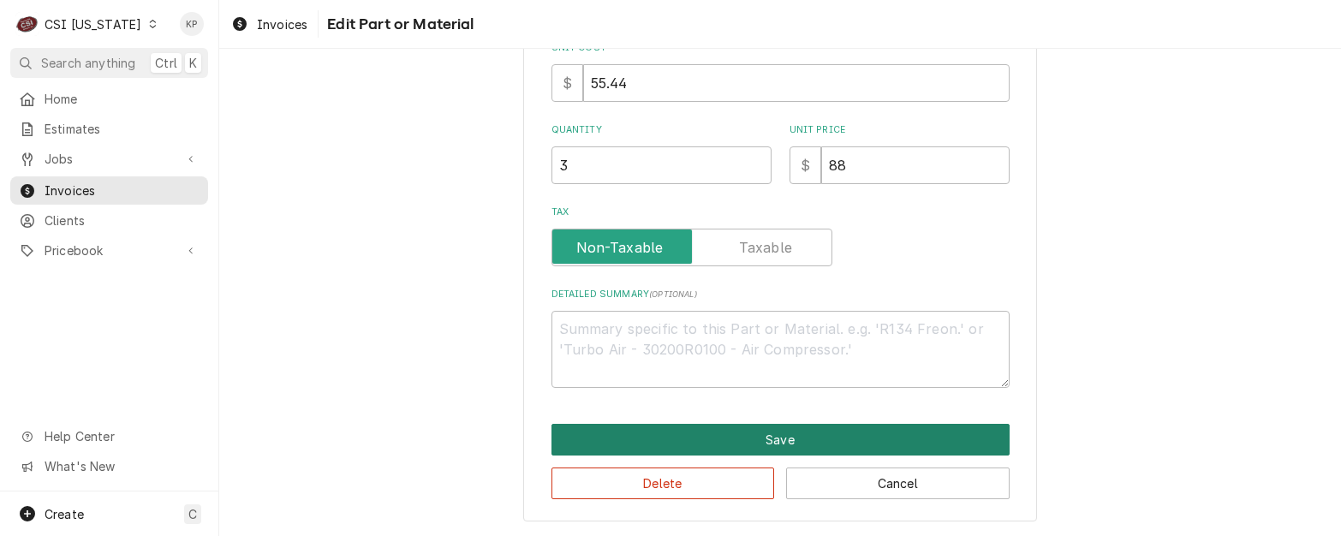
click at [689, 446] on button "Save" at bounding box center [780, 440] width 458 height 32
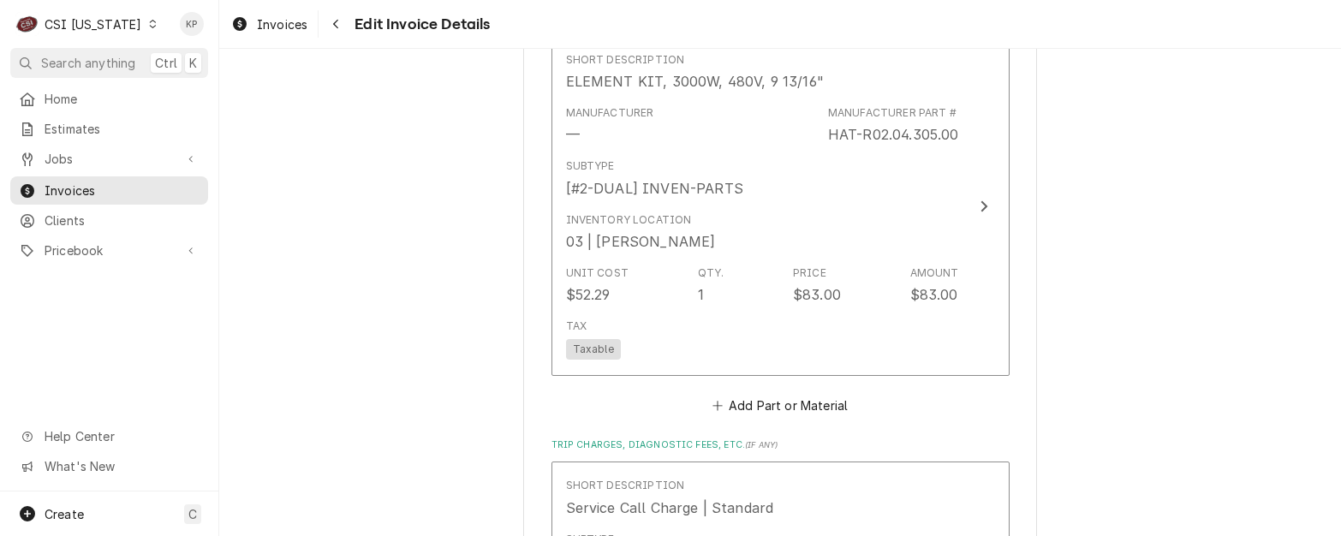
scroll to position [4174, 0]
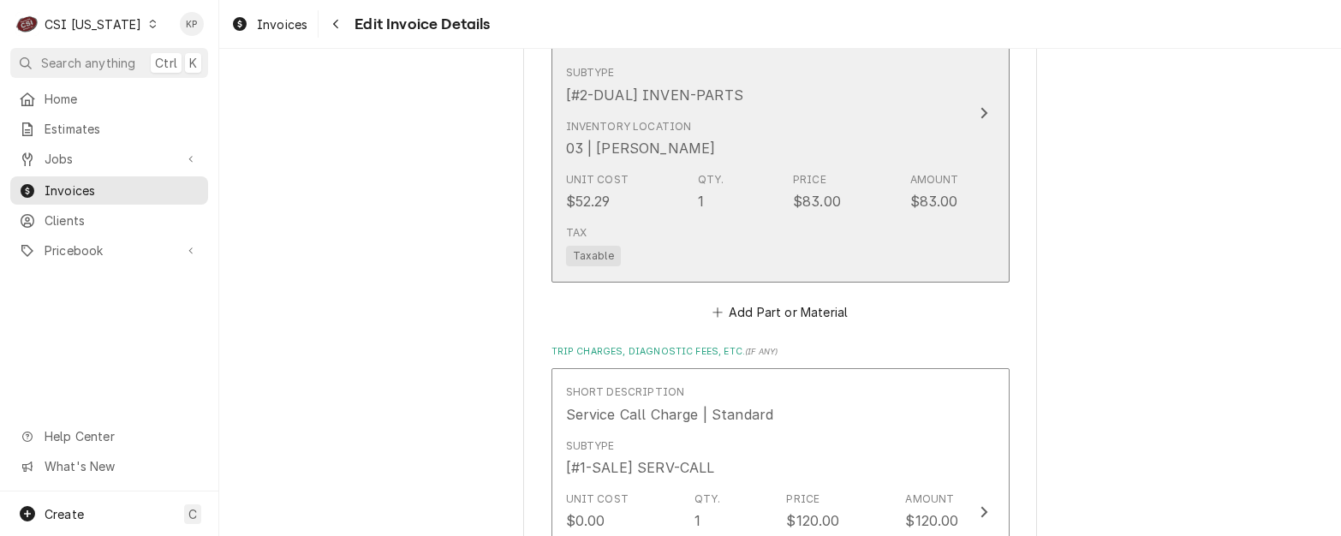
click at [587, 246] on span "Taxable" at bounding box center [593, 256] width 55 height 21
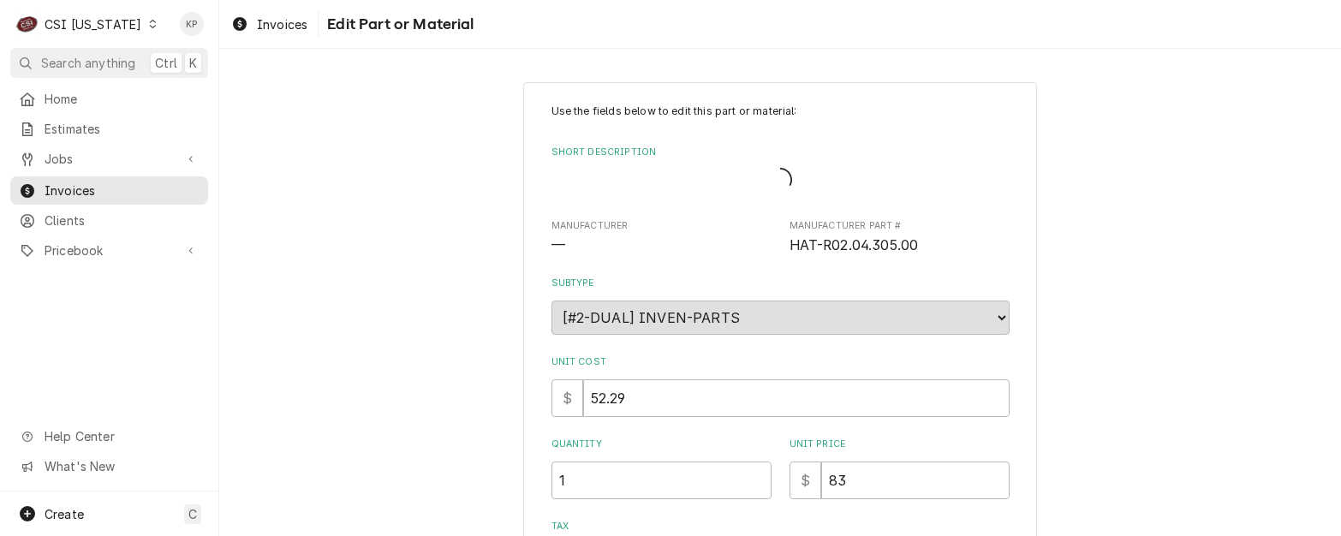
type textarea "x"
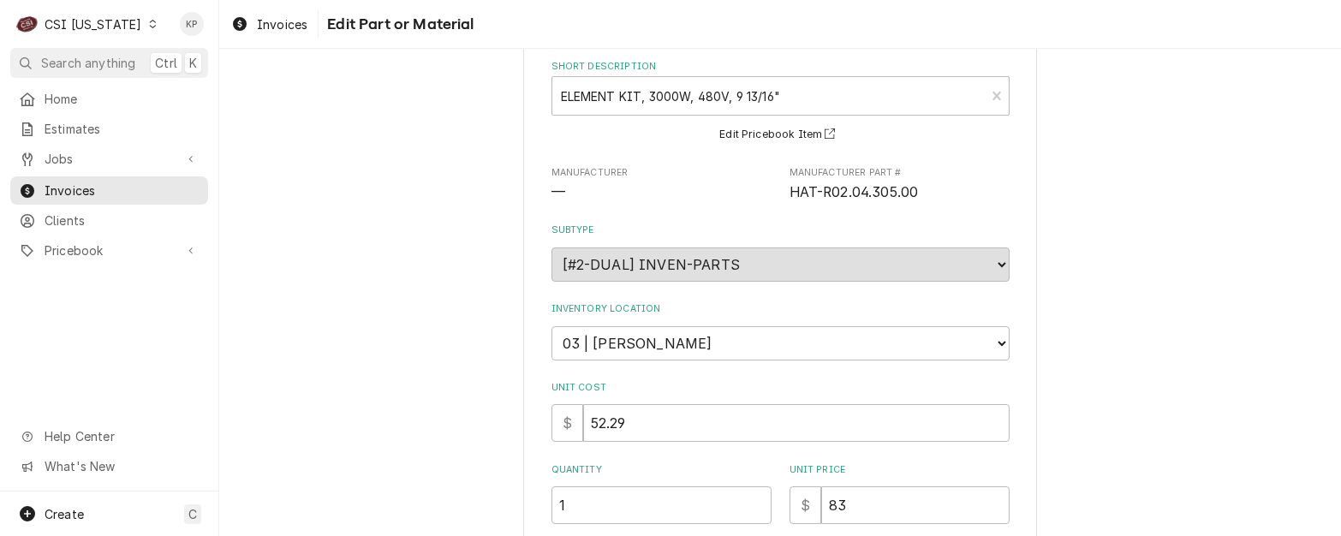
scroll to position [425, 0]
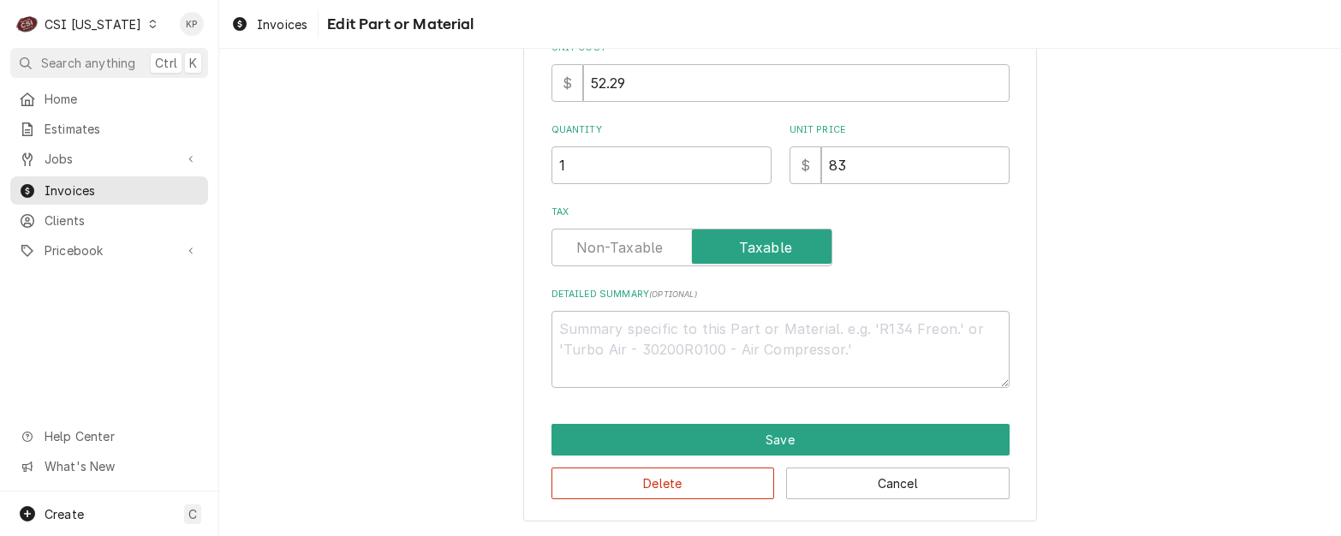
click at [598, 257] on label "Tax" at bounding box center [691, 248] width 281 height 38
click at [598, 257] on input "Tax" at bounding box center [691, 248] width 265 height 38
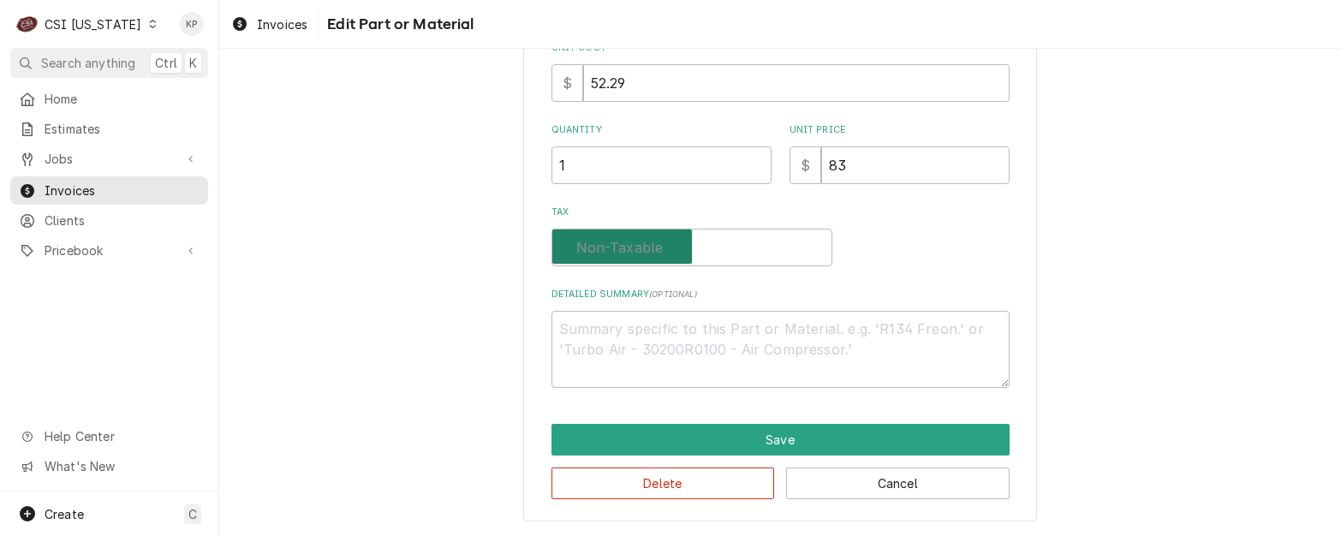
checkbox input "false"
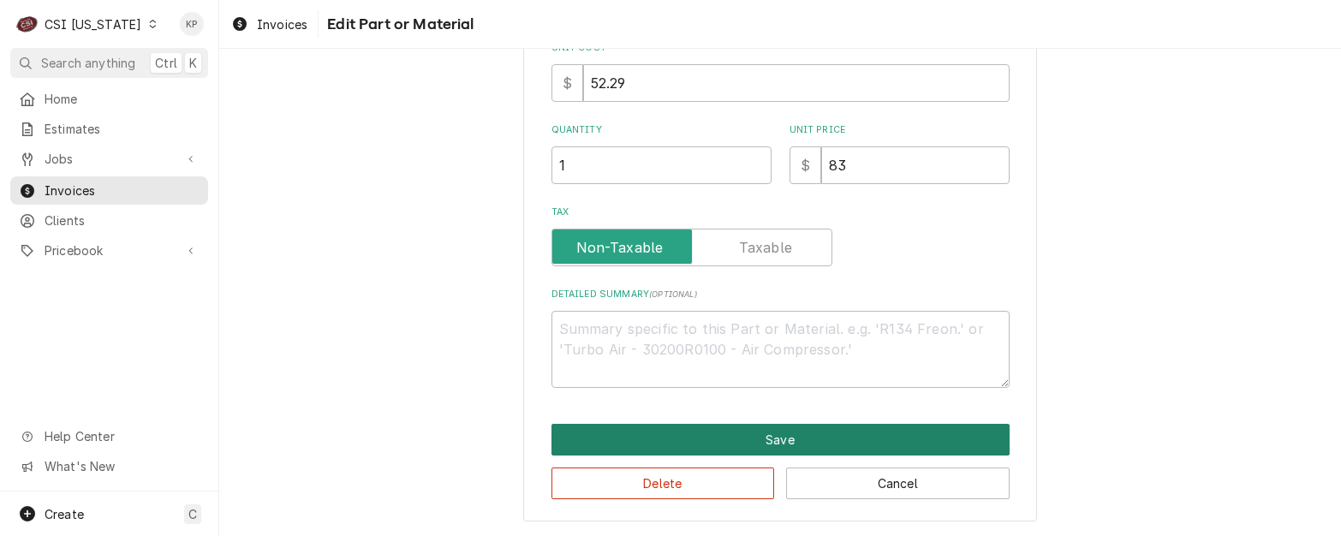
click at [653, 445] on button "Save" at bounding box center [780, 440] width 458 height 32
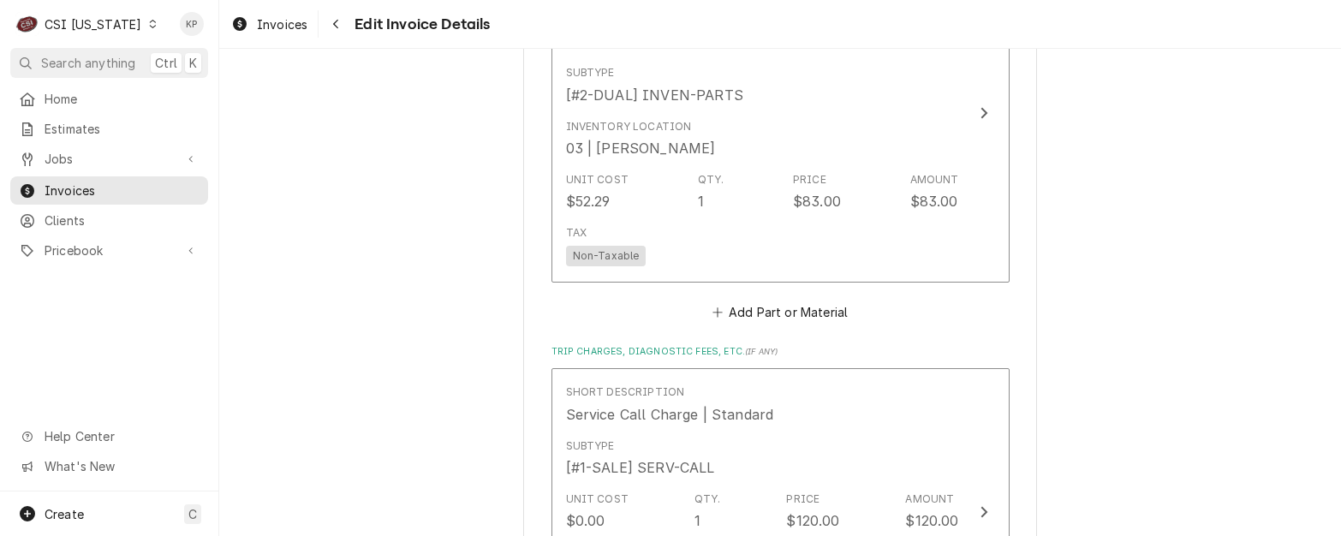
scroll to position [4527, 0]
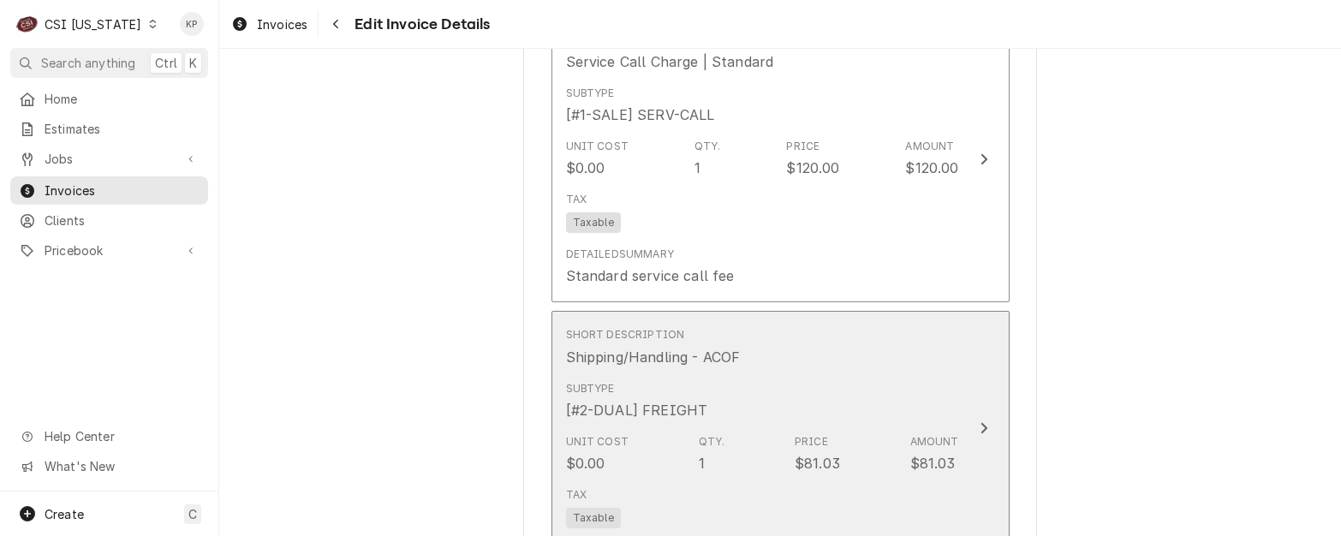
click at [598, 508] on span "Taxable" at bounding box center [593, 518] width 55 height 21
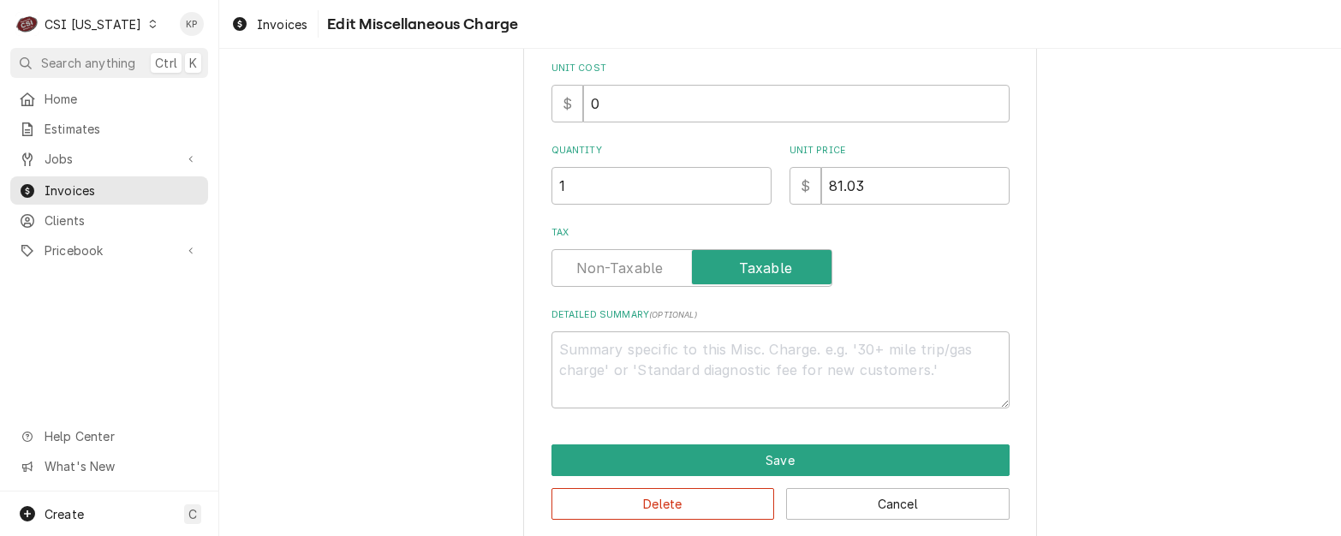
type textarea "x"
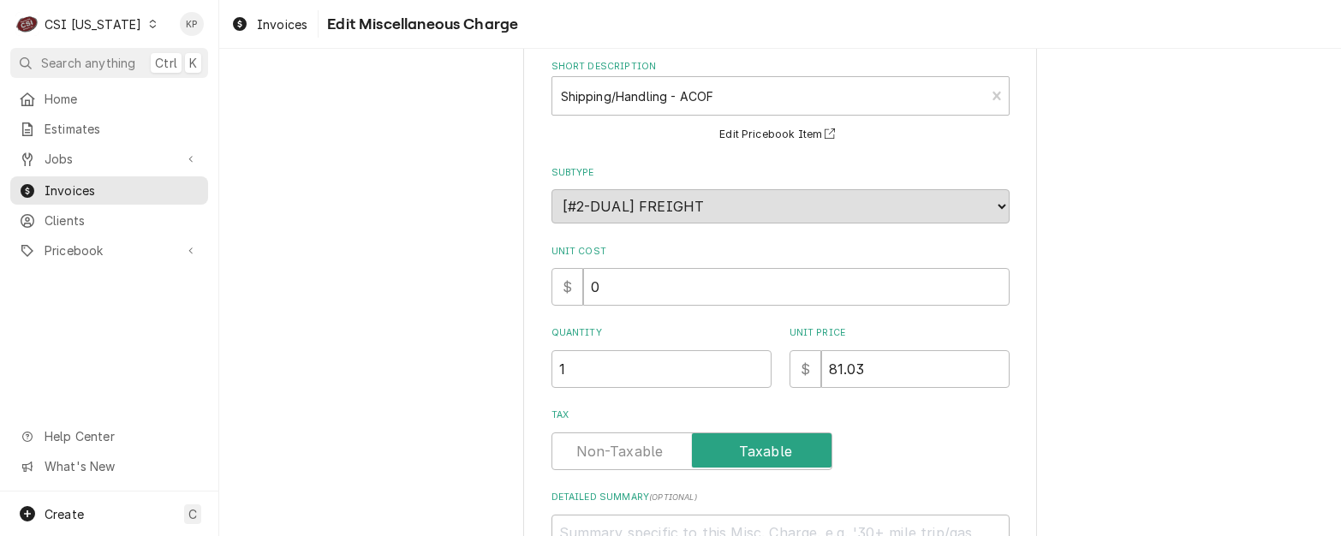
click at [620, 449] on label "Tax" at bounding box center [691, 451] width 281 height 38
click at [620, 449] on input "Tax" at bounding box center [691, 451] width 265 height 38
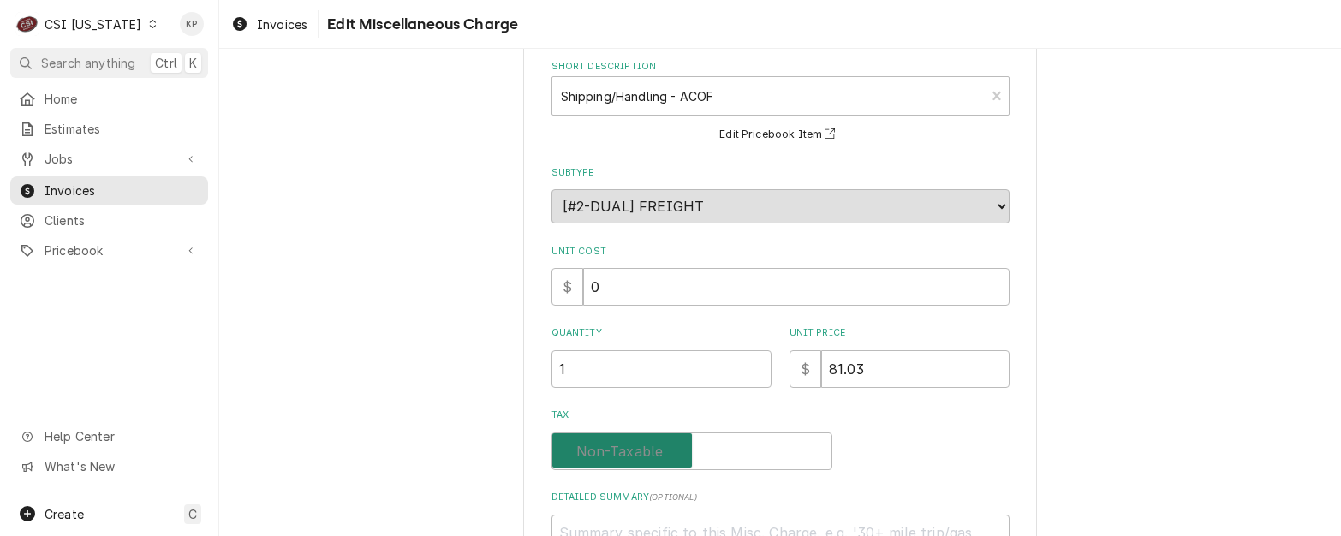
checkbox input "false"
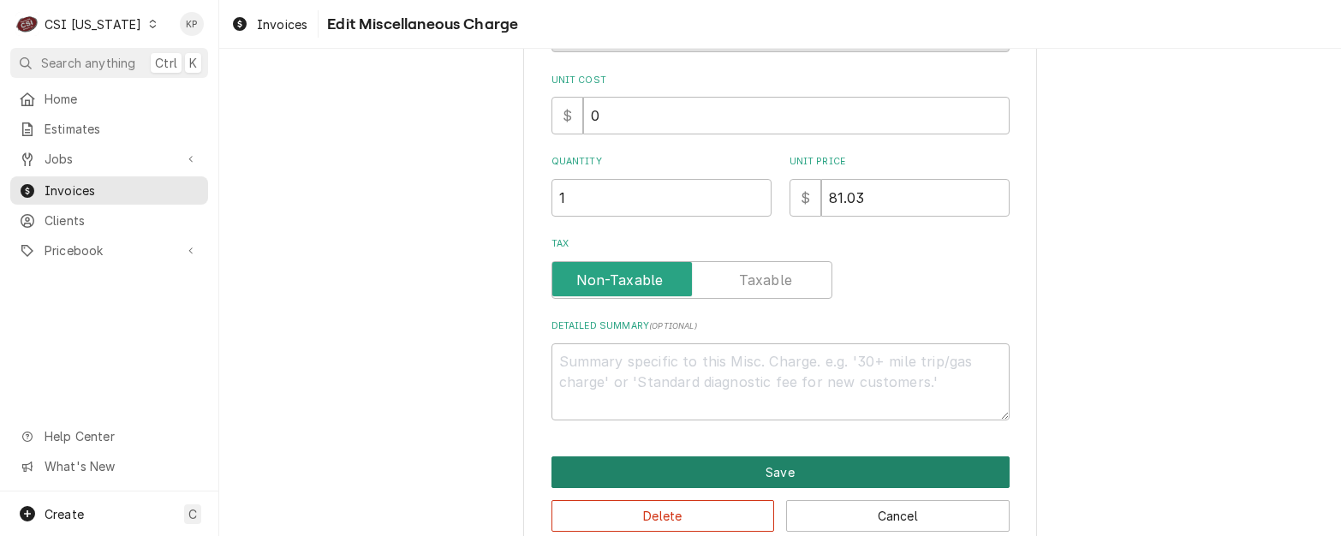
click at [705, 480] on button "Save" at bounding box center [780, 472] width 458 height 32
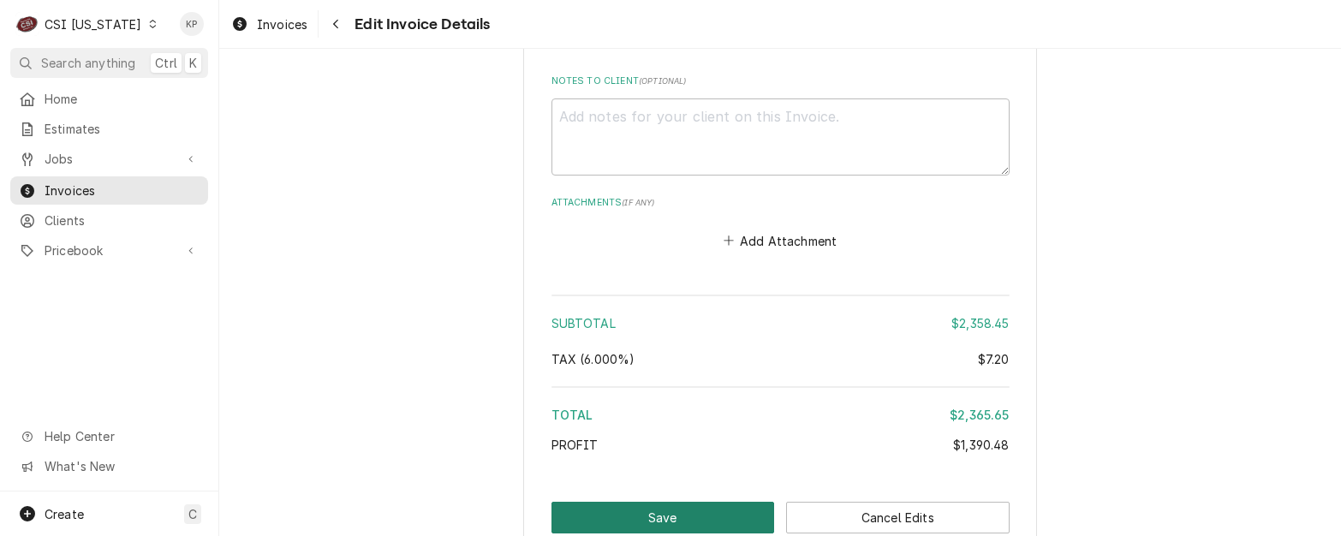
click at [672, 502] on button "Save" at bounding box center [662, 518] width 223 height 32
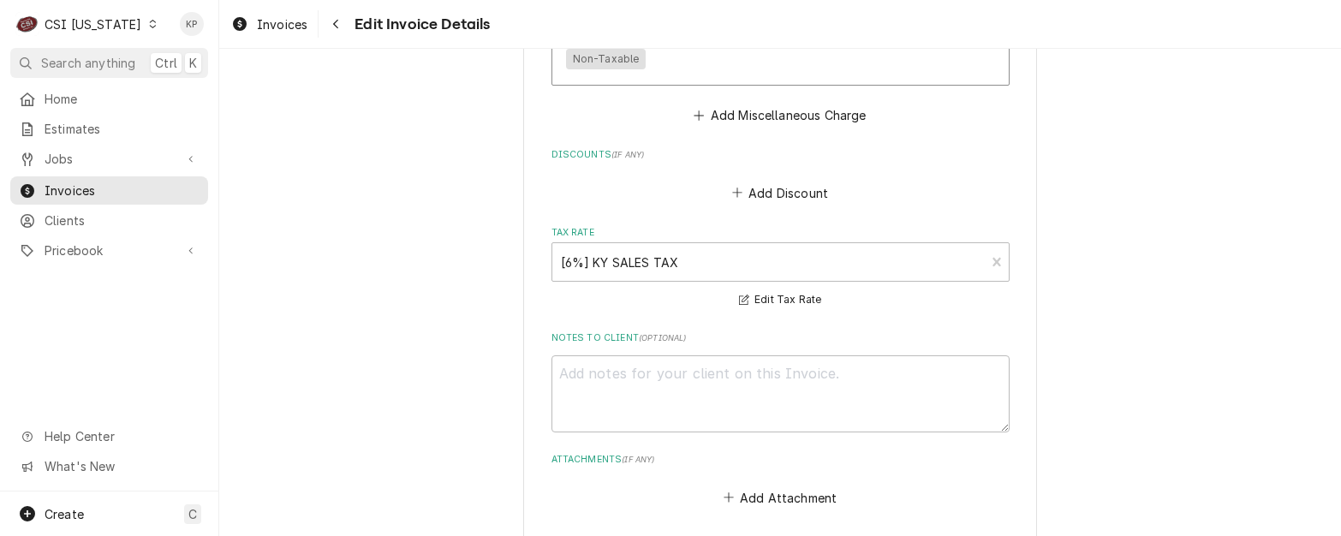
type textarea "x"
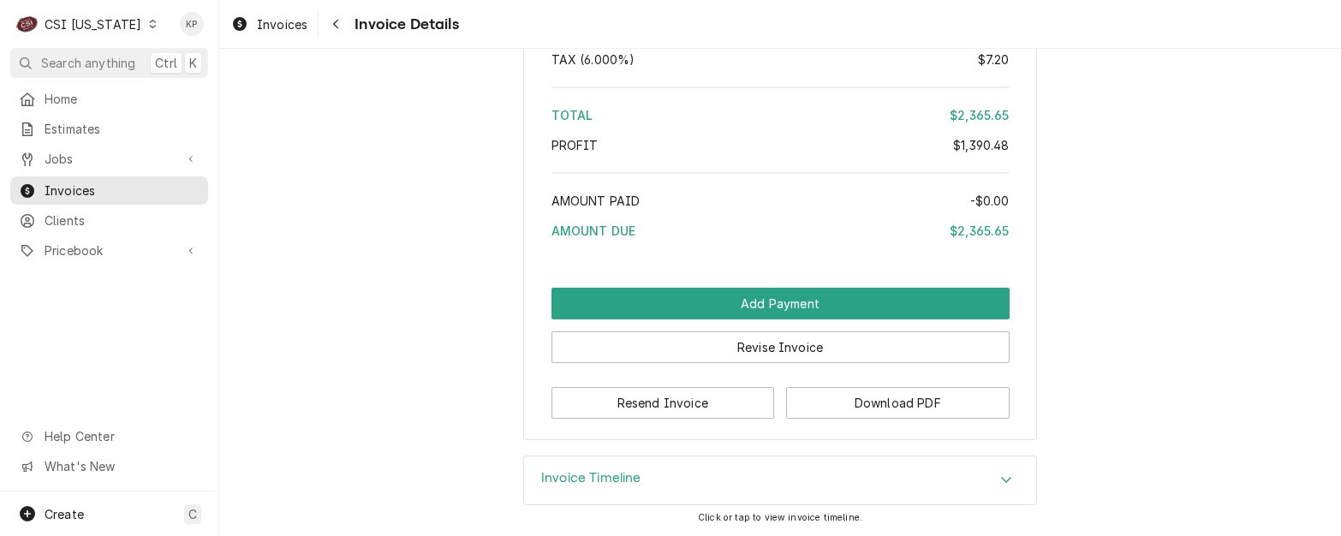
scroll to position [5189, 0]
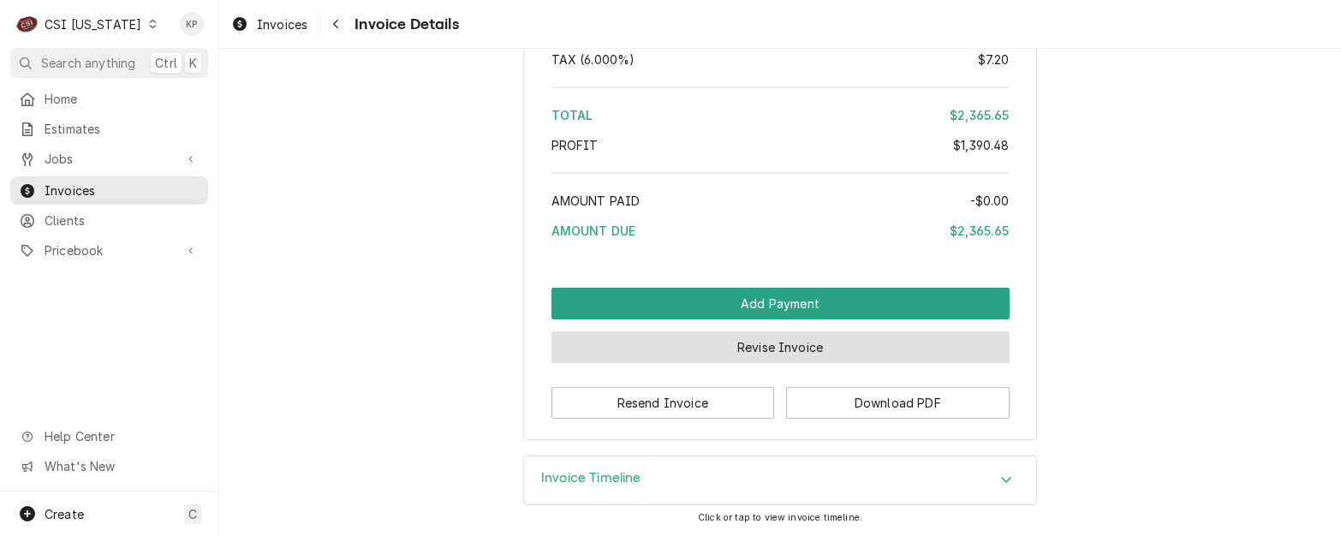
click at [796, 348] on button "Revise Invoice" at bounding box center [780, 347] width 458 height 32
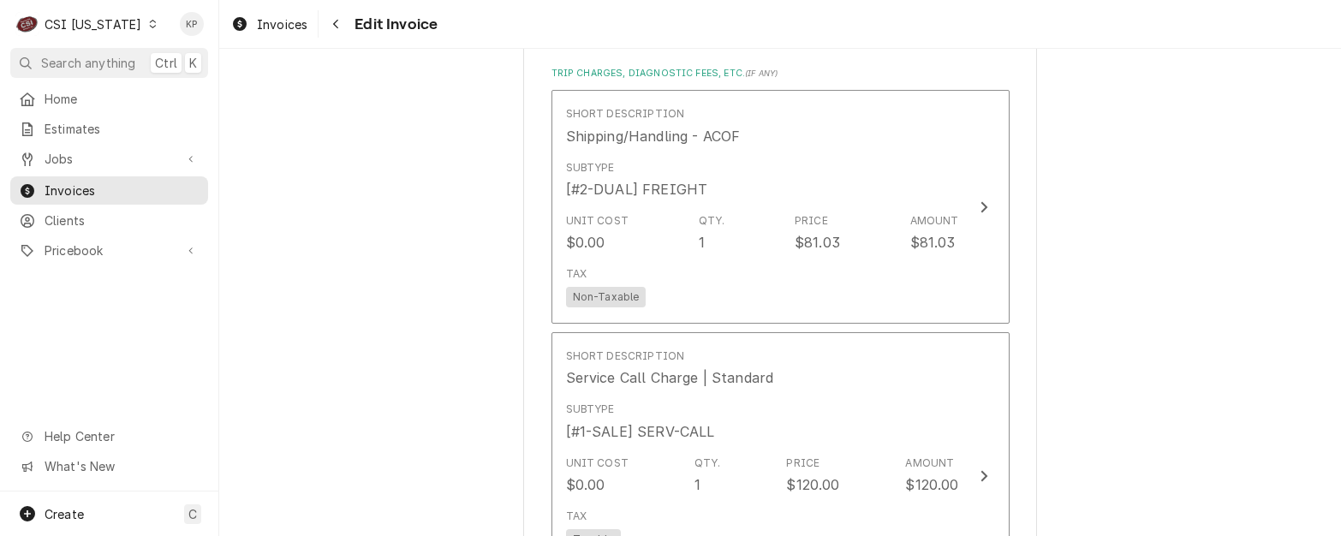
scroll to position [4537, 0]
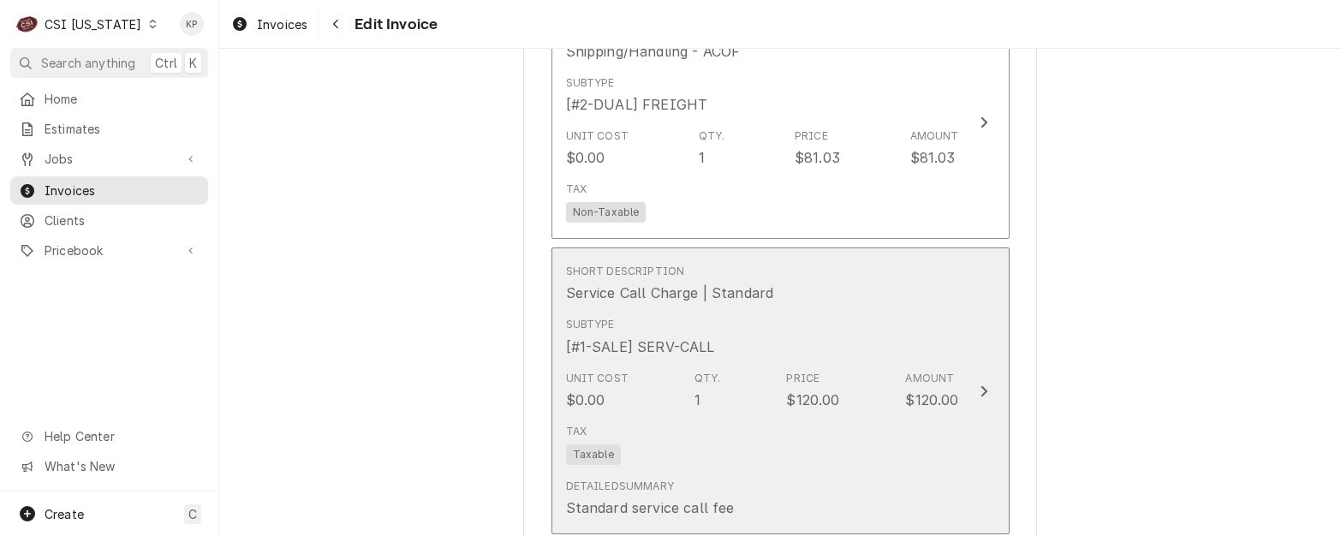
click at [592, 444] on span "Taxable" at bounding box center [593, 454] width 55 height 21
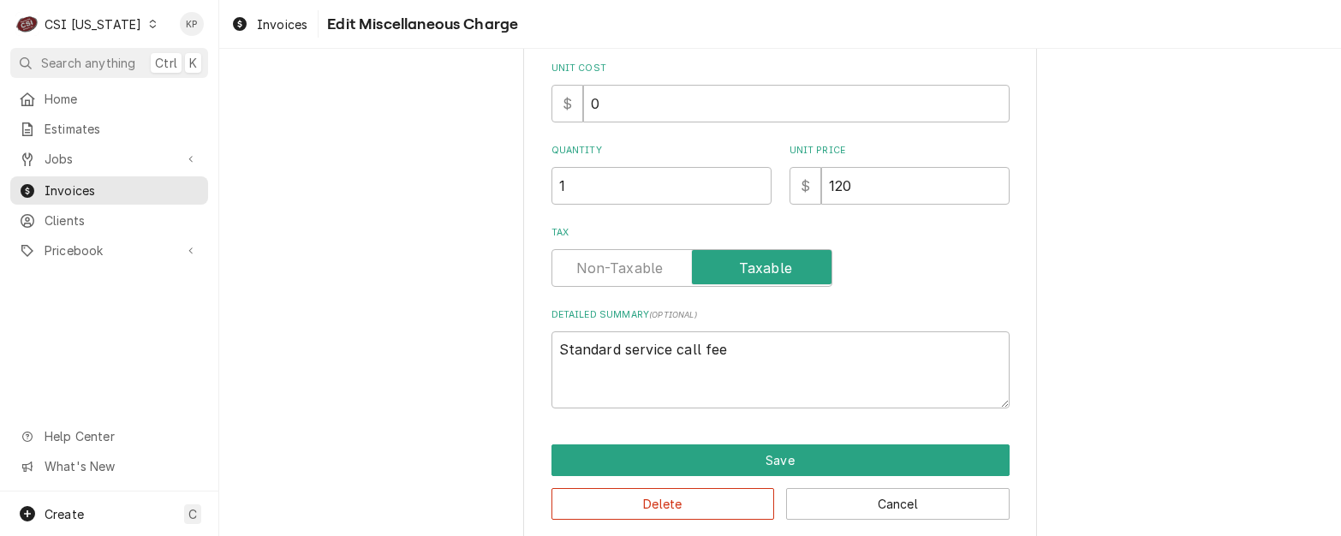
scroll to position [236, 0]
type textarea "x"
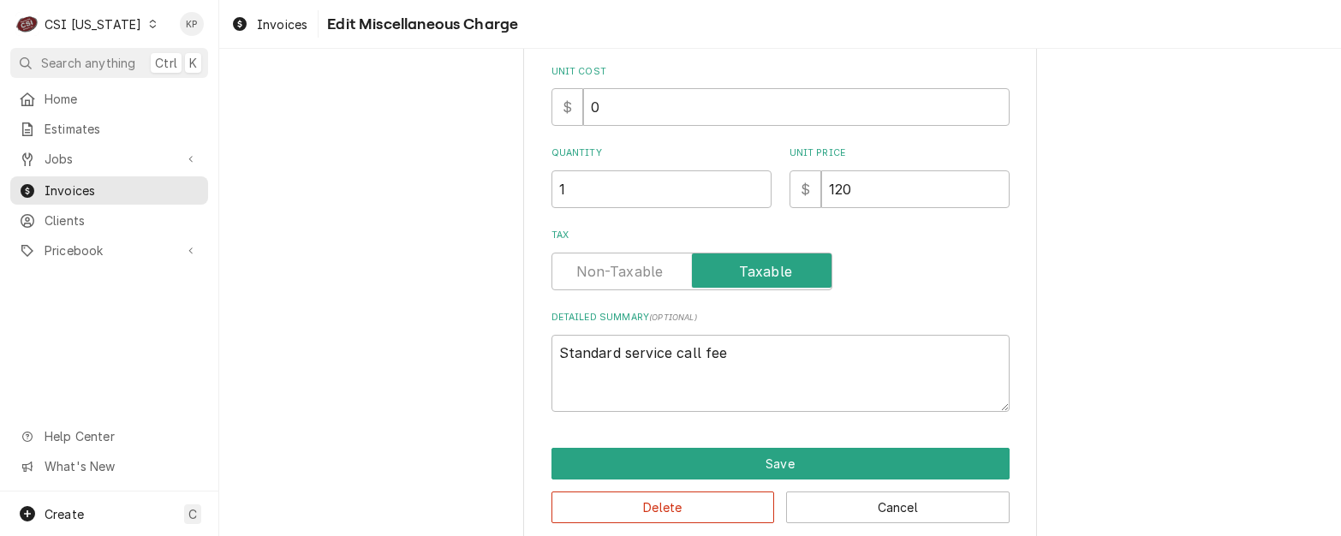
scroll to position [289, 0]
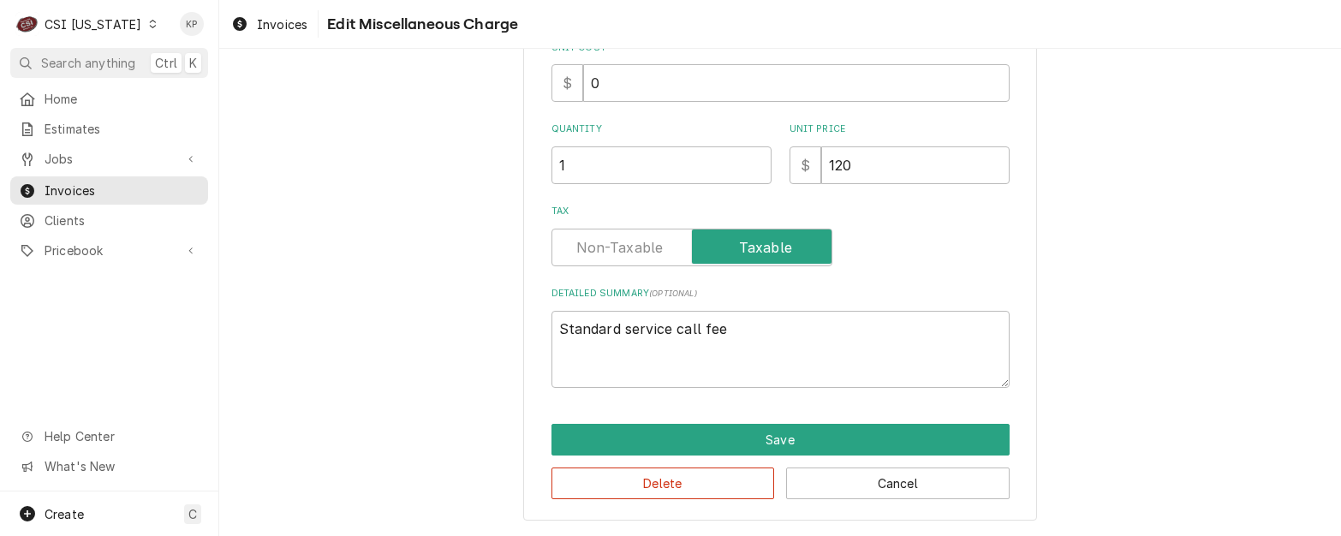
drag, startPoint x: 606, startPoint y: 242, endPoint x: 623, endPoint y: 264, distance: 27.4
click at [607, 242] on label "Tax" at bounding box center [691, 248] width 281 height 38
click at [607, 242] on input "Tax" at bounding box center [691, 248] width 265 height 38
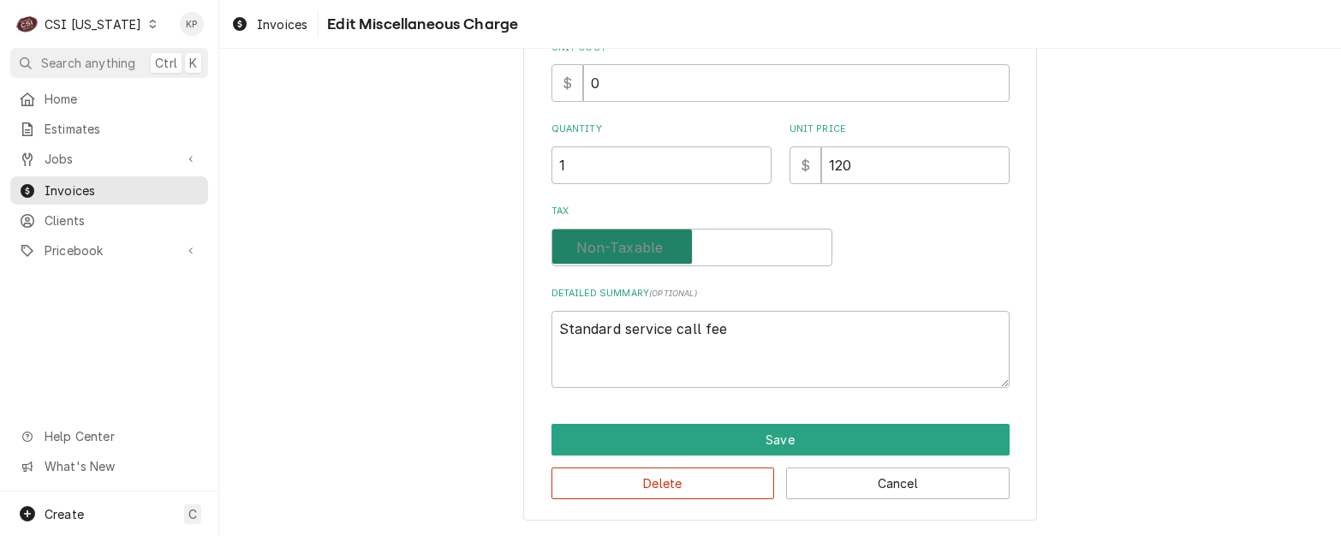
checkbox input "false"
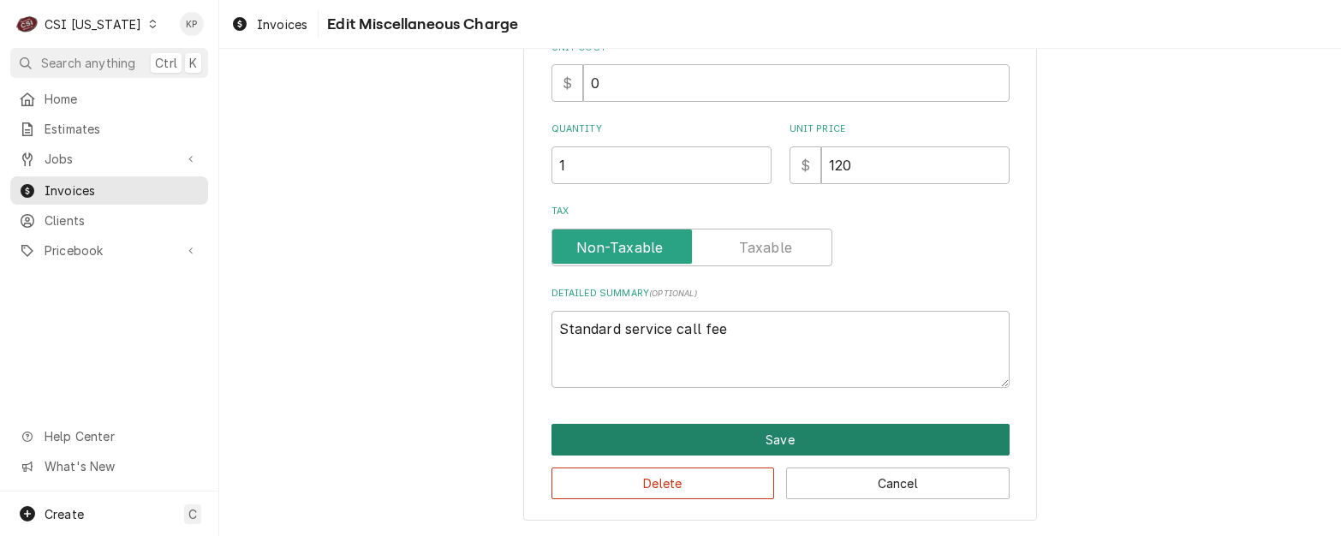
click at [683, 443] on button "Save" at bounding box center [780, 440] width 458 height 32
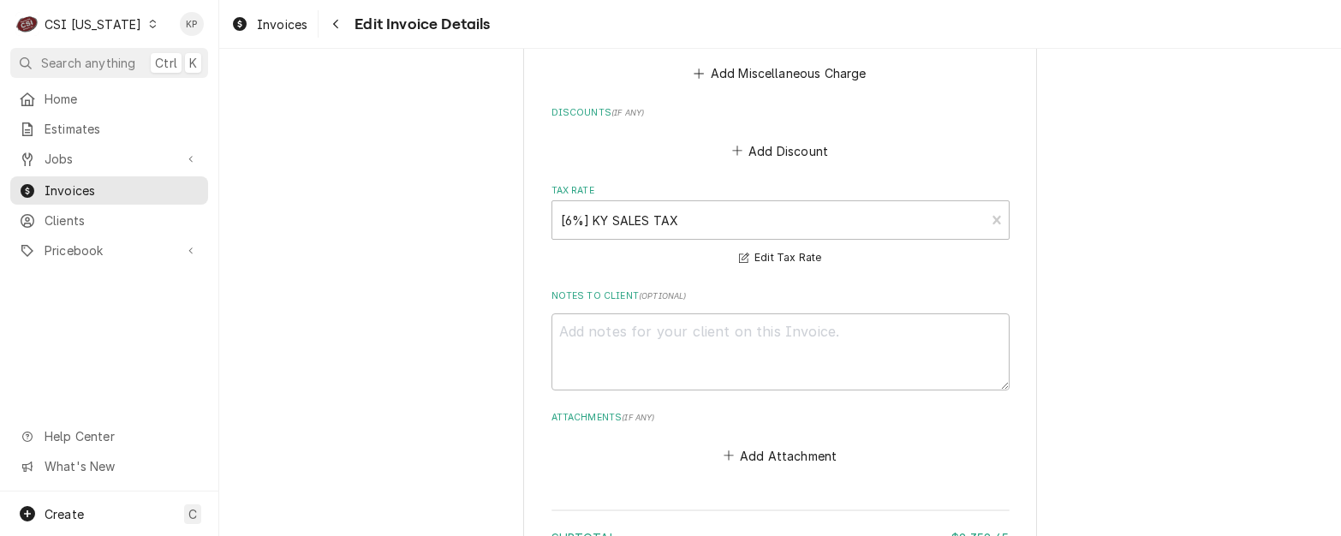
scroll to position [5337, 0]
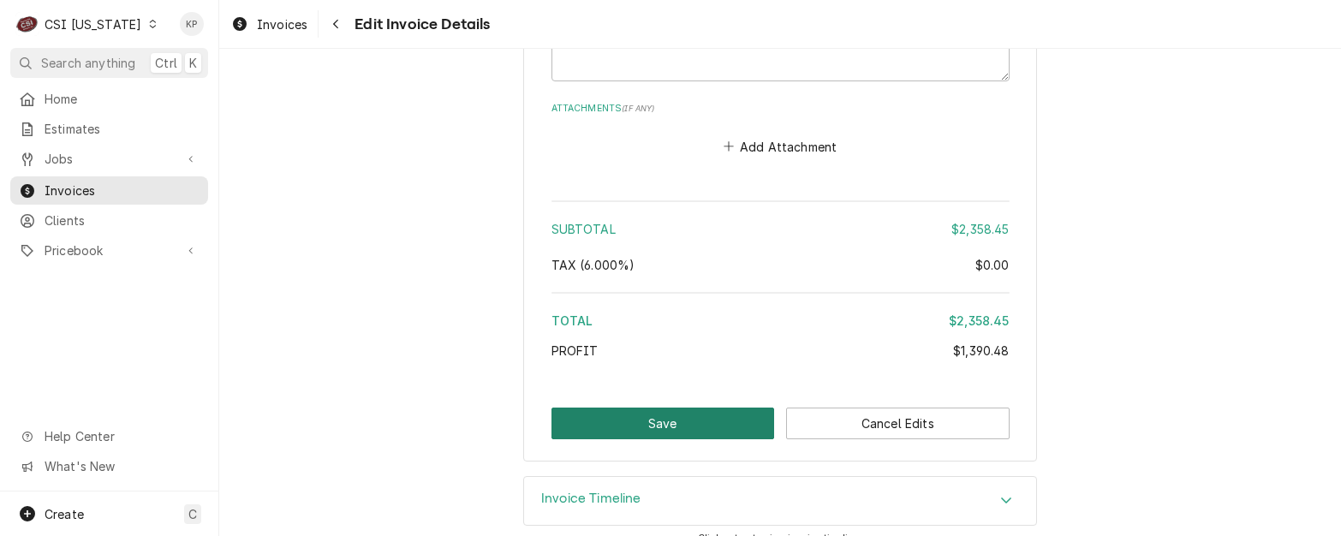
click at [671, 407] on button "Save" at bounding box center [662, 423] width 223 height 32
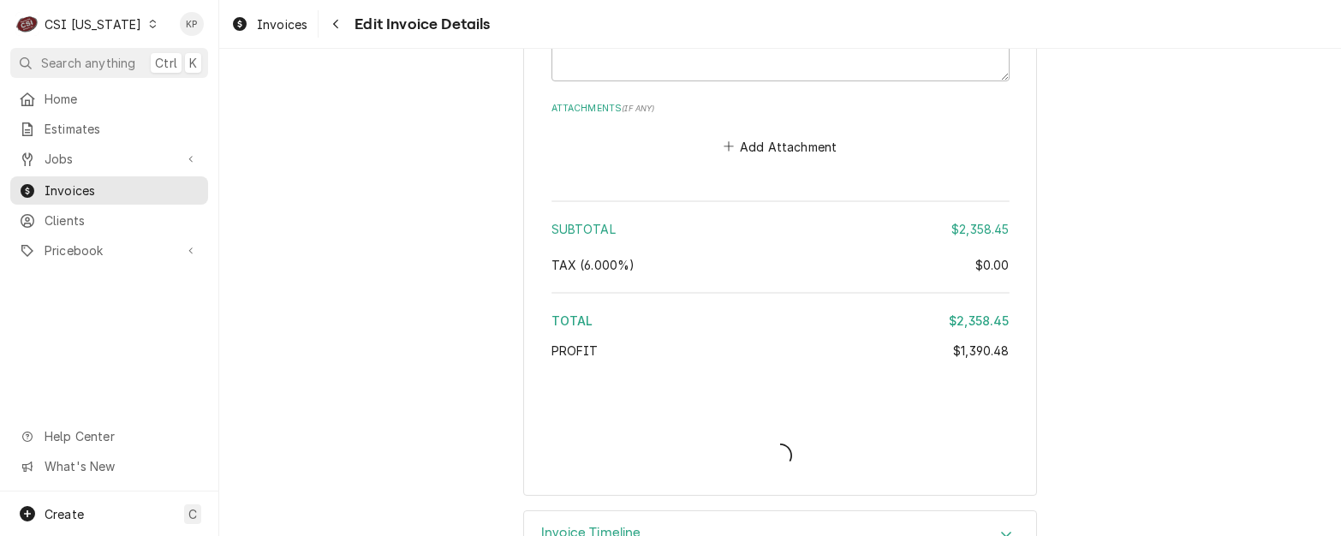
type textarea "x"
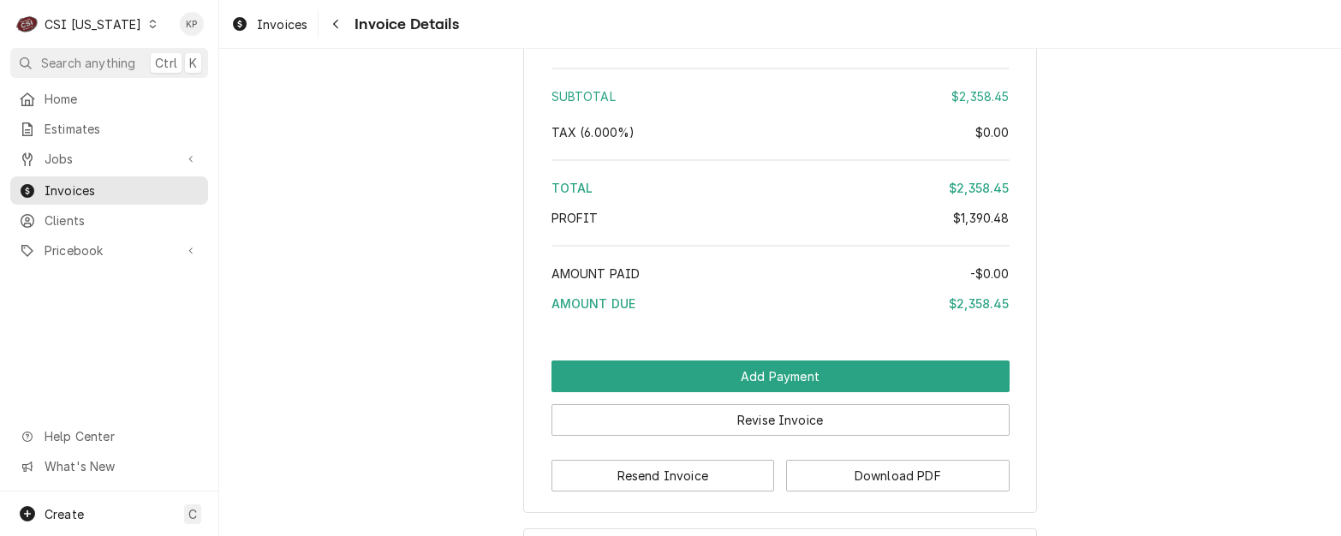
scroll to position [5189, 0]
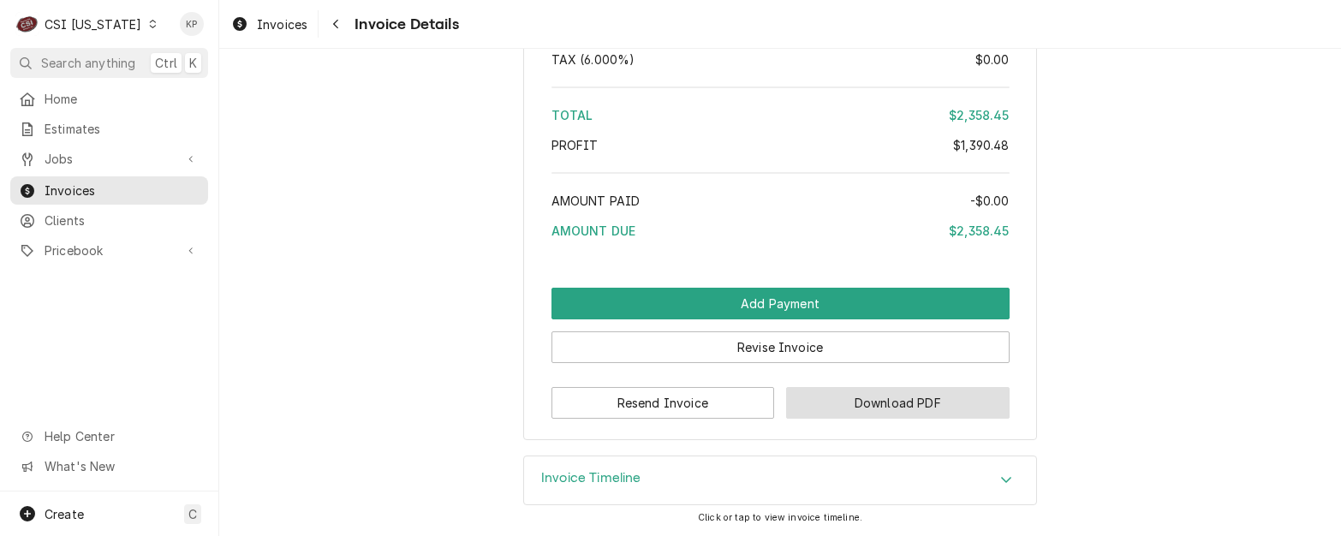
click at [842, 415] on button "Download PDF" at bounding box center [897, 403] width 223 height 32
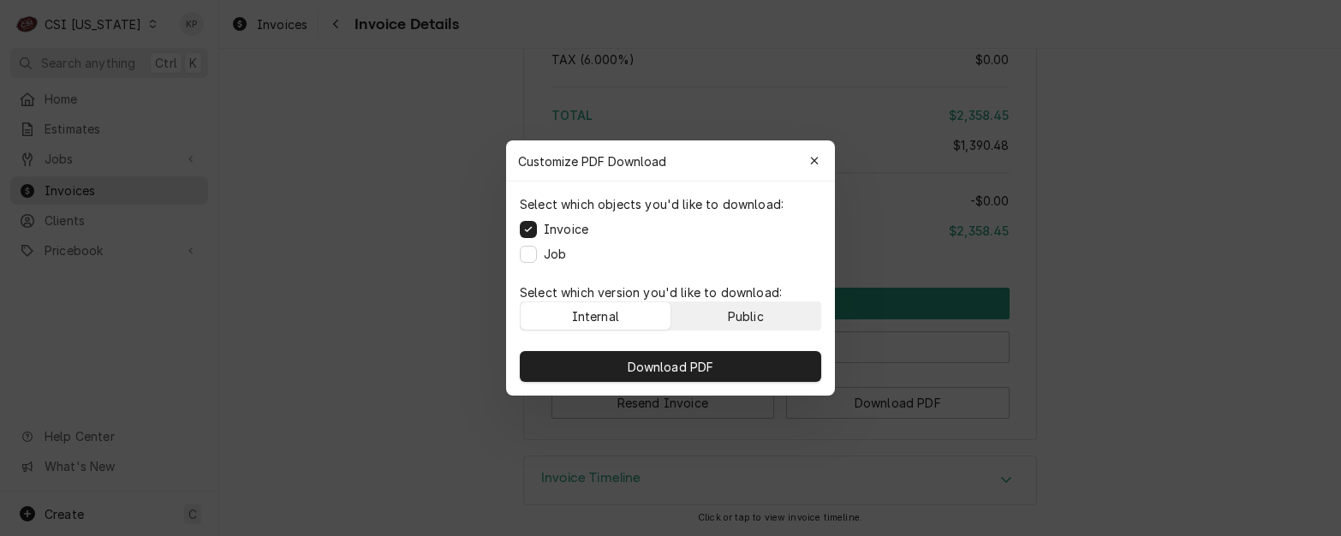
click at [798, 317] on button "Public" at bounding box center [746, 315] width 150 height 27
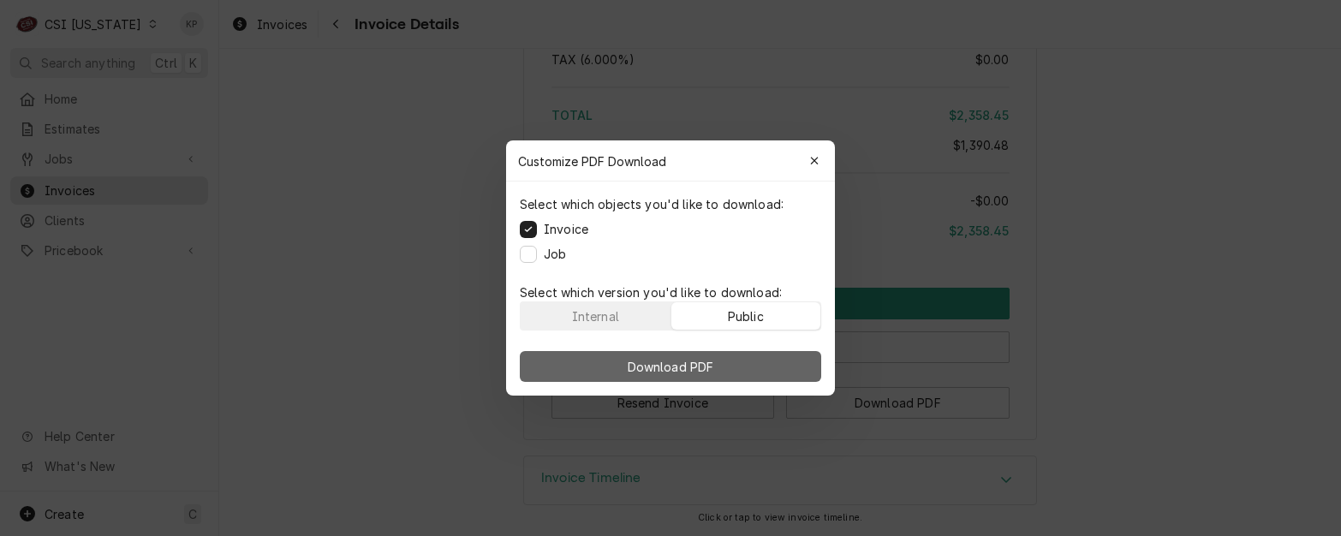
click at [795, 378] on button "Download PDF" at bounding box center [670, 366] width 301 height 31
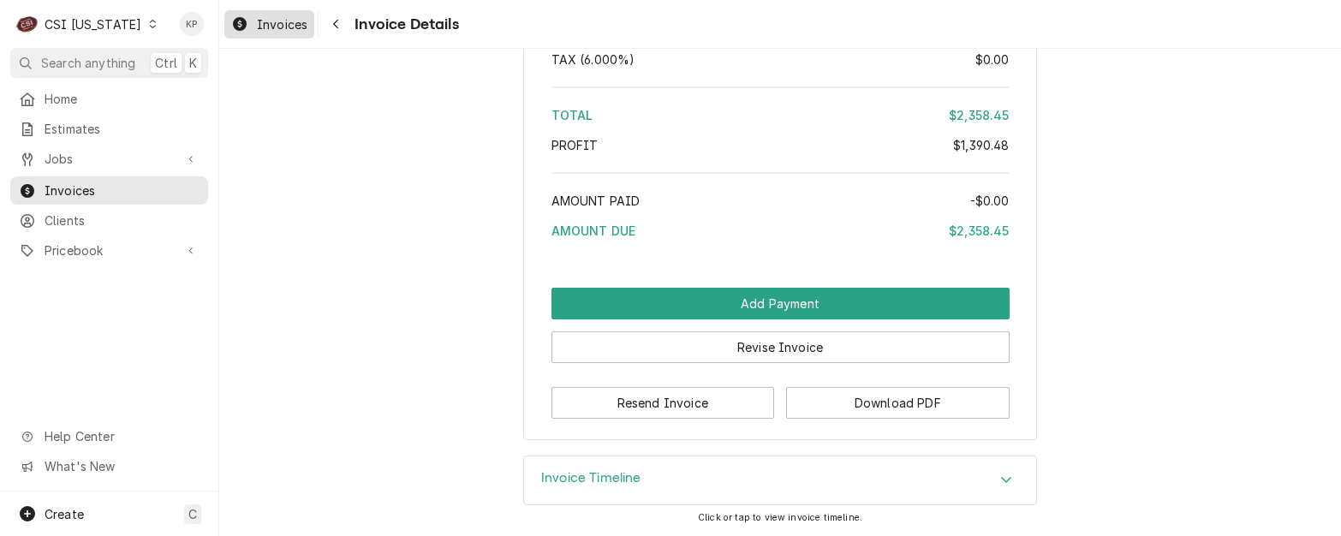
click at [272, 24] on span "Invoices" at bounding box center [282, 24] width 51 height 18
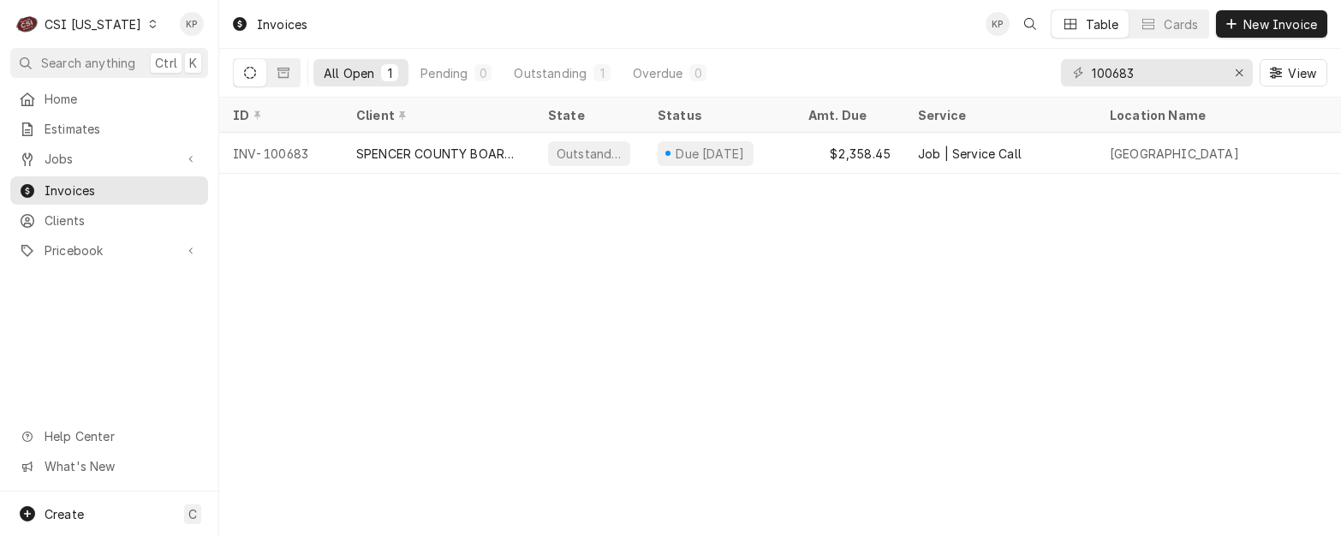
click at [149, 26] on icon "Dynamic Content Wrapper" at bounding box center [153, 24] width 8 height 9
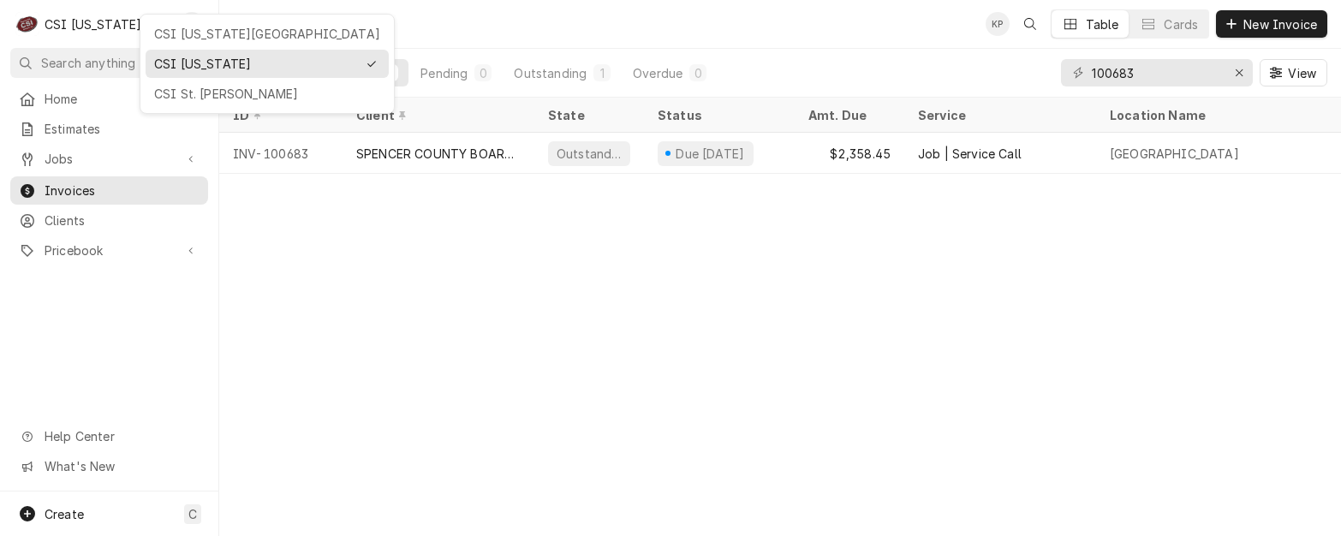
click at [135, 26] on html "C CSI [US_STATE] KP Search anything Ctrl K Home Estimates Jobs Jobs Job Series …" at bounding box center [670, 268] width 1341 height 536
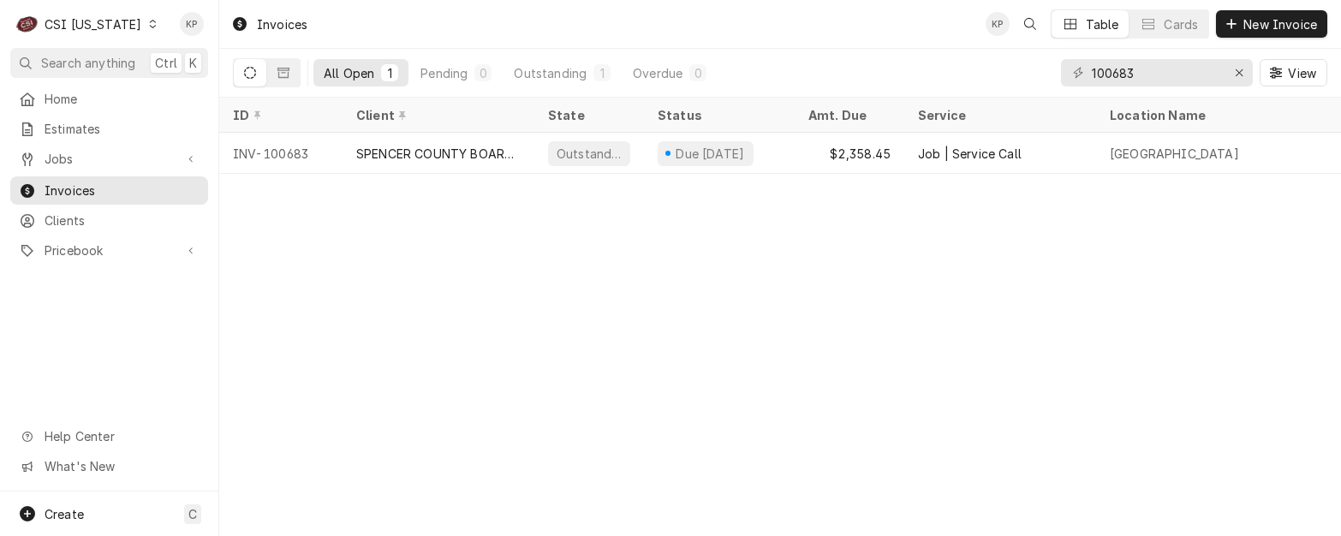
click at [149, 25] on icon "Dynamic Content Wrapper" at bounding box center [153, 24] width 8 height 9
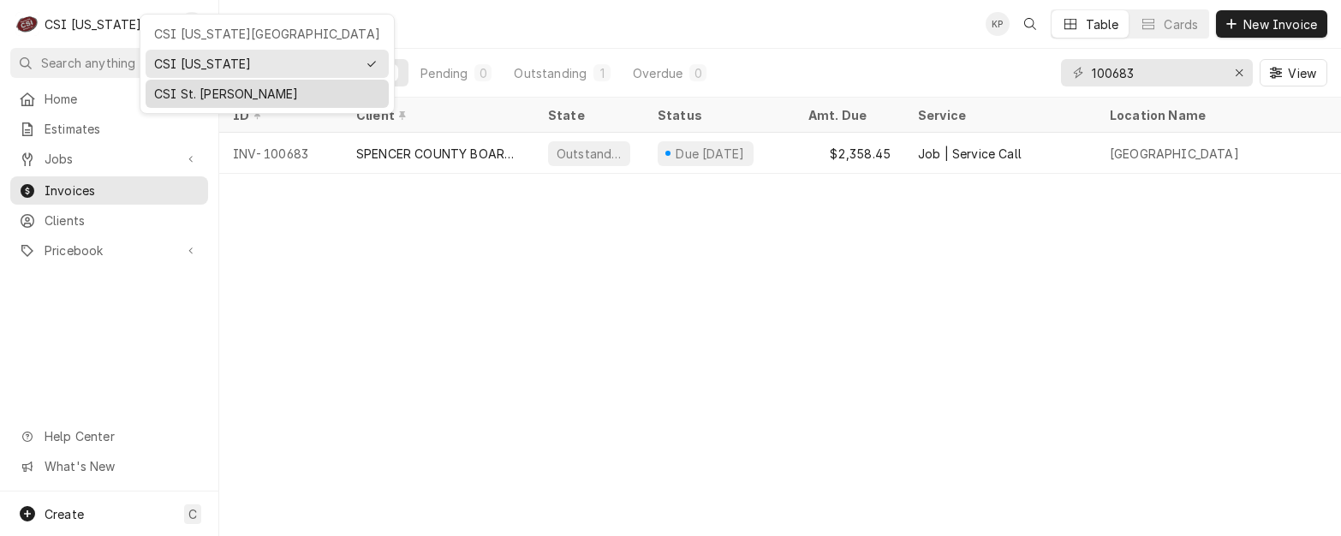
click at [163, 89] on div "CSI St. [PERSON_NAME]" at bounding box center [267, 94] width 226 height 18
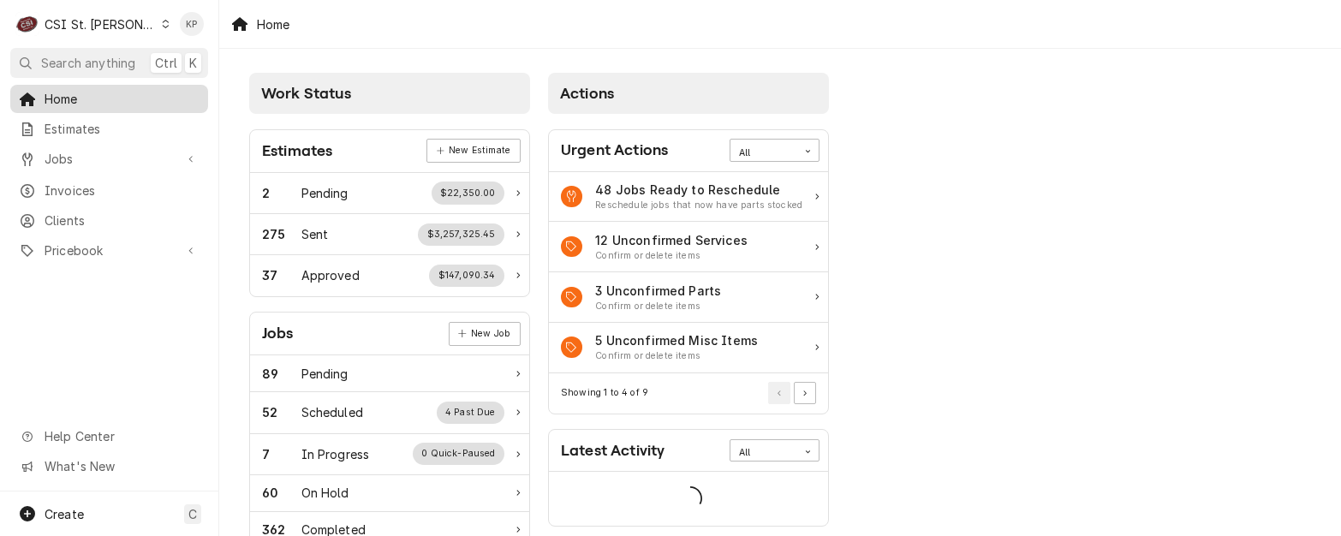
click at [110, 91] on span "Home" at bounding box center [122, 99] width 155 height 18
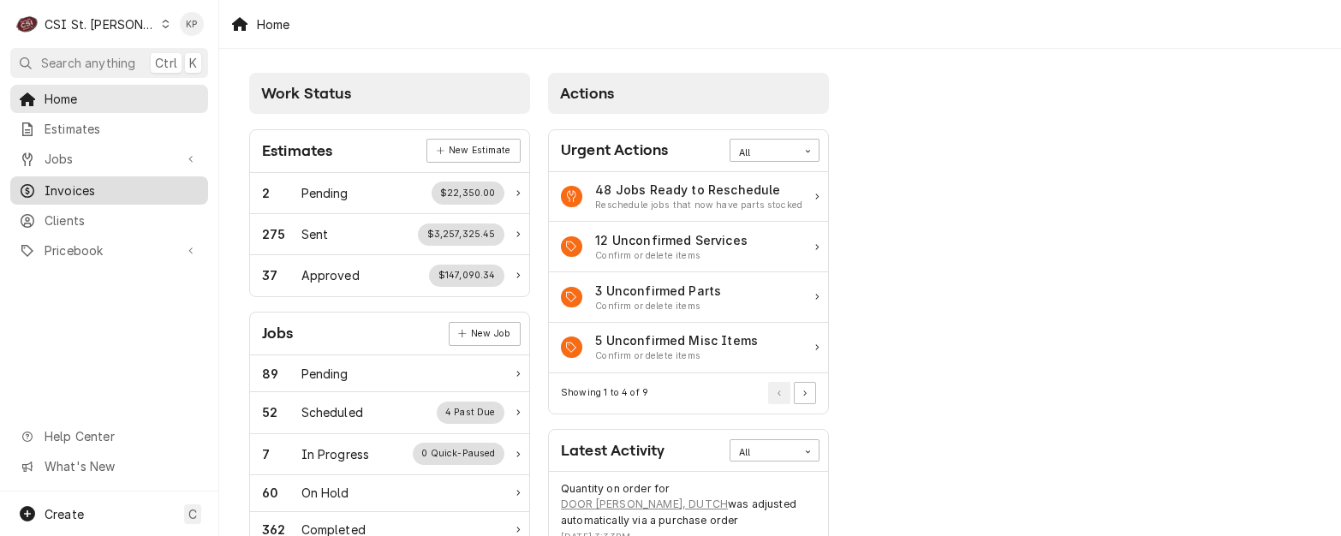
click at [58, 181] on span "Invoices" at bounding box center [122, 190] width 155 height 18
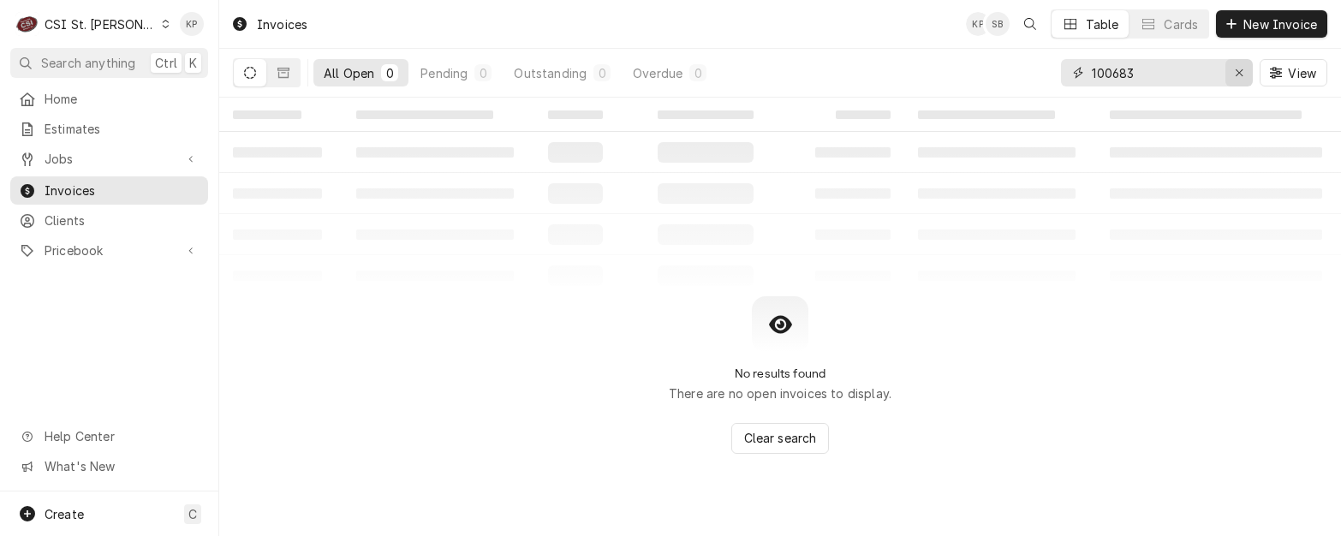
click at [1237, 67] on icon "Erase input" at bounding box center [1238, 73] width 9 height 12
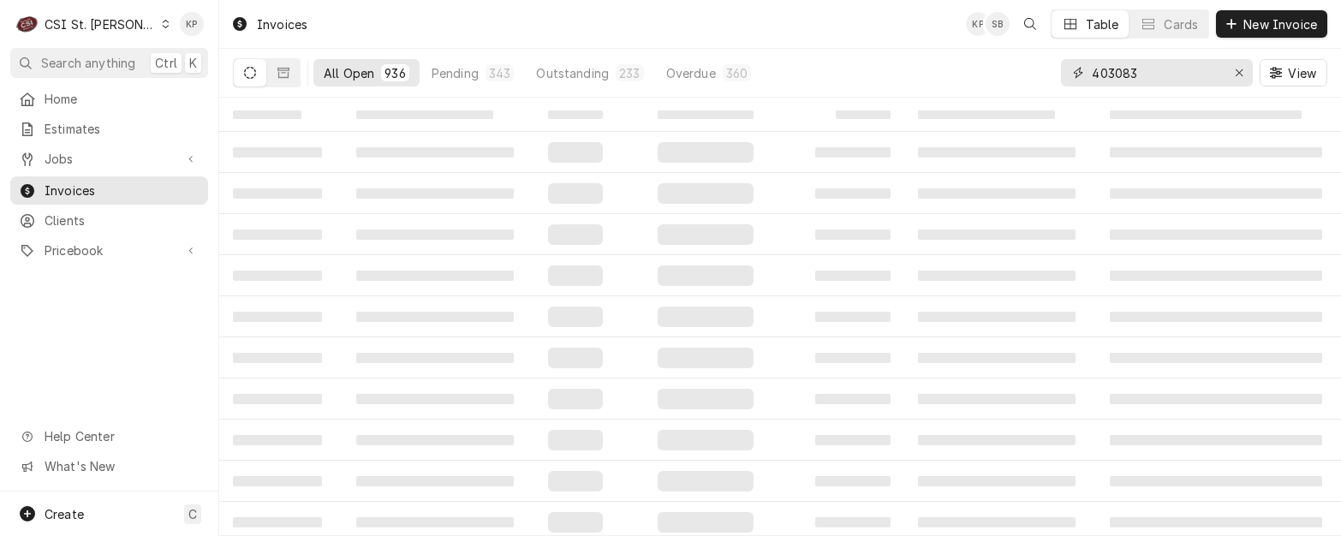
type input "403083"
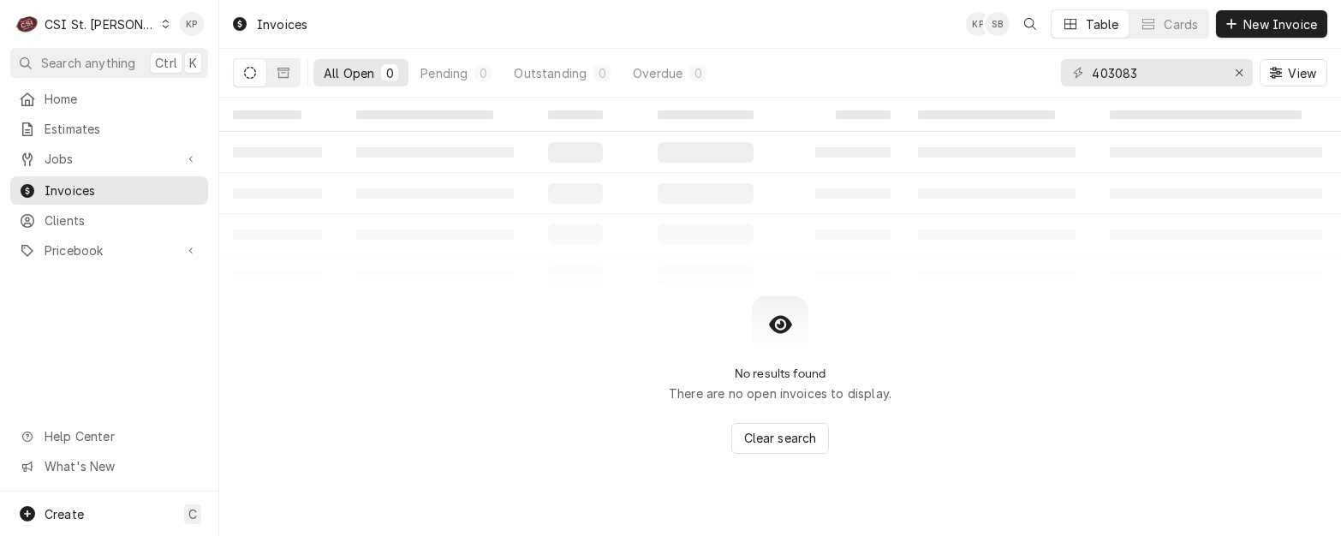
click at [248, 73] on icon "Dynamic Content Wrapper" at bounding box center [250, 73] width 12 height 12
click at [278, 73] on icon "Dynamic Content Wrapper" at bounding box center [283, 73] width 12 height 10
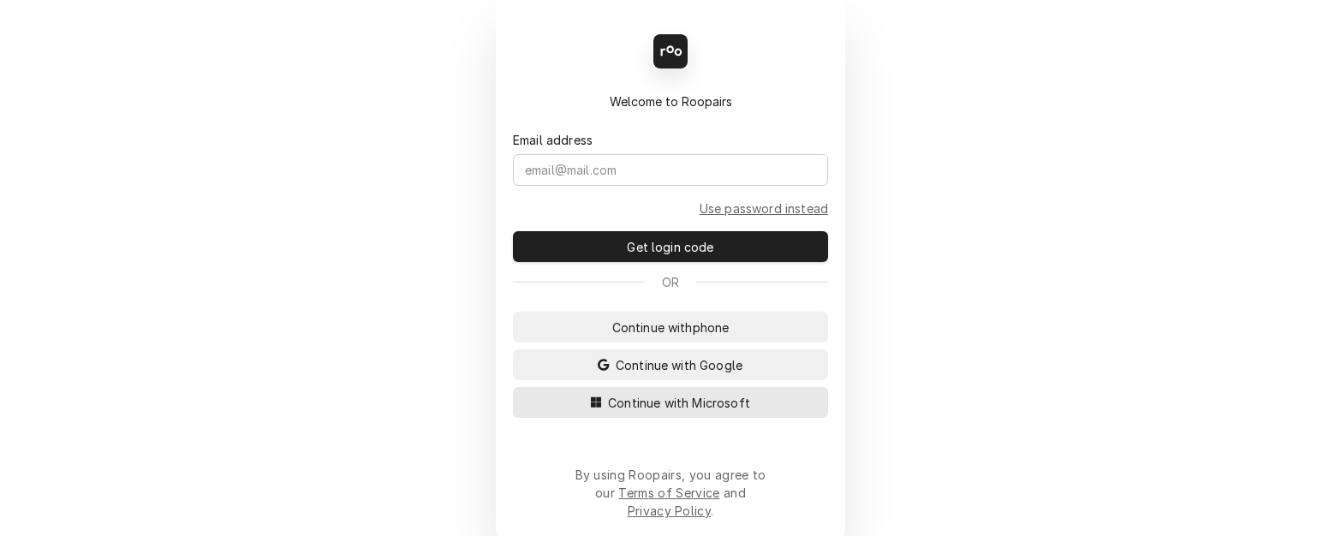
click at [607, 408] on span "Continue with Microsoft" at bounding box center [678, 403] width 149 height 18
